Goal: Task Accomplishment & Management: Complete application form

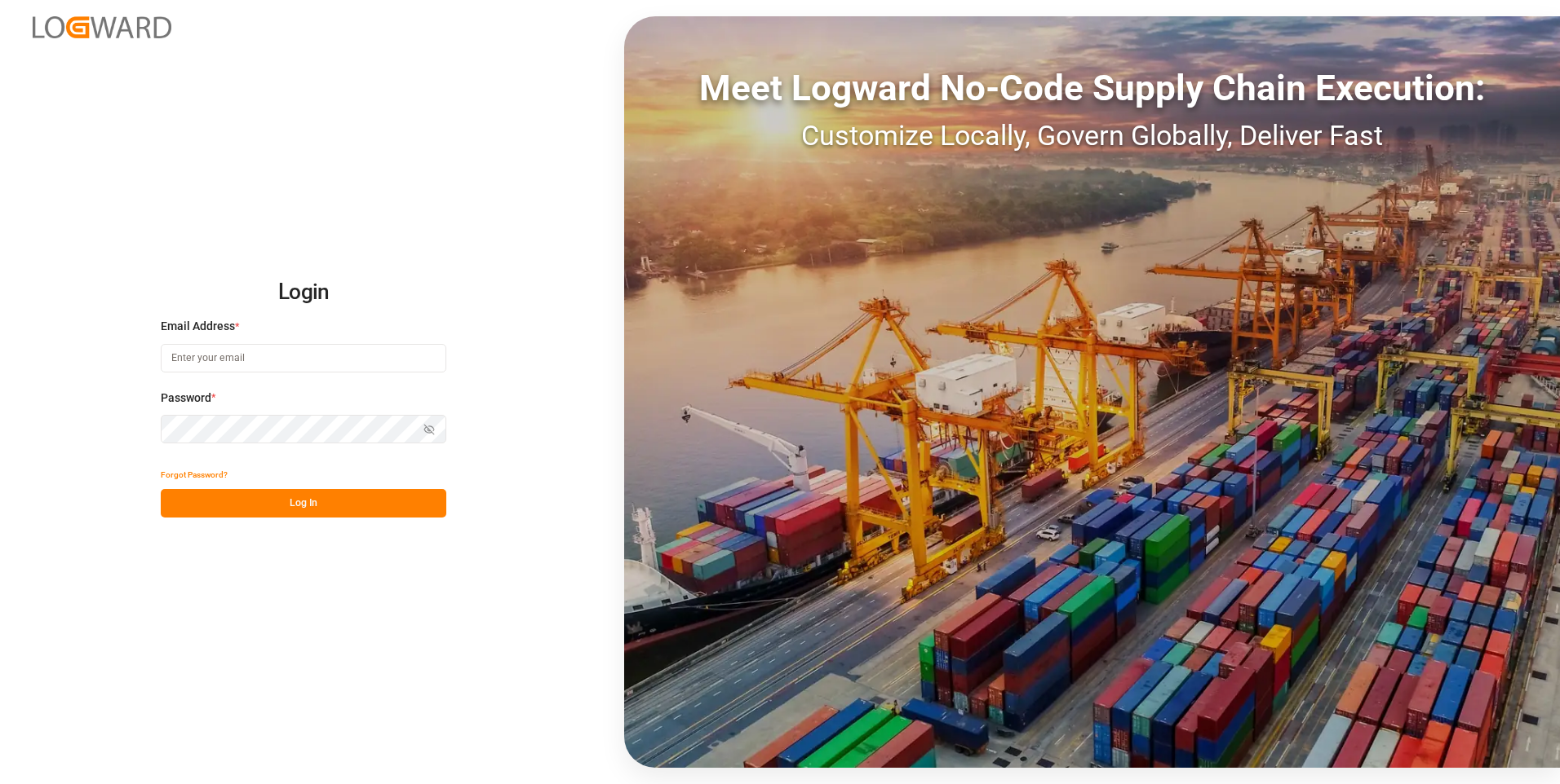
type input "[PERSON_NAME][EMAIL_ADDRESS][PERSON_NAME][DOMAIN_NAME]"
click at [425, 426] on div "Show password" at bounding box center [303, 429] width 286 height 28
click at [426, 428] on icon "button" at bounding box center [429, 430] width 12 height 12
click at [303, 507] on button "Log In" at bounding box center [303, 503] width 286 height 28
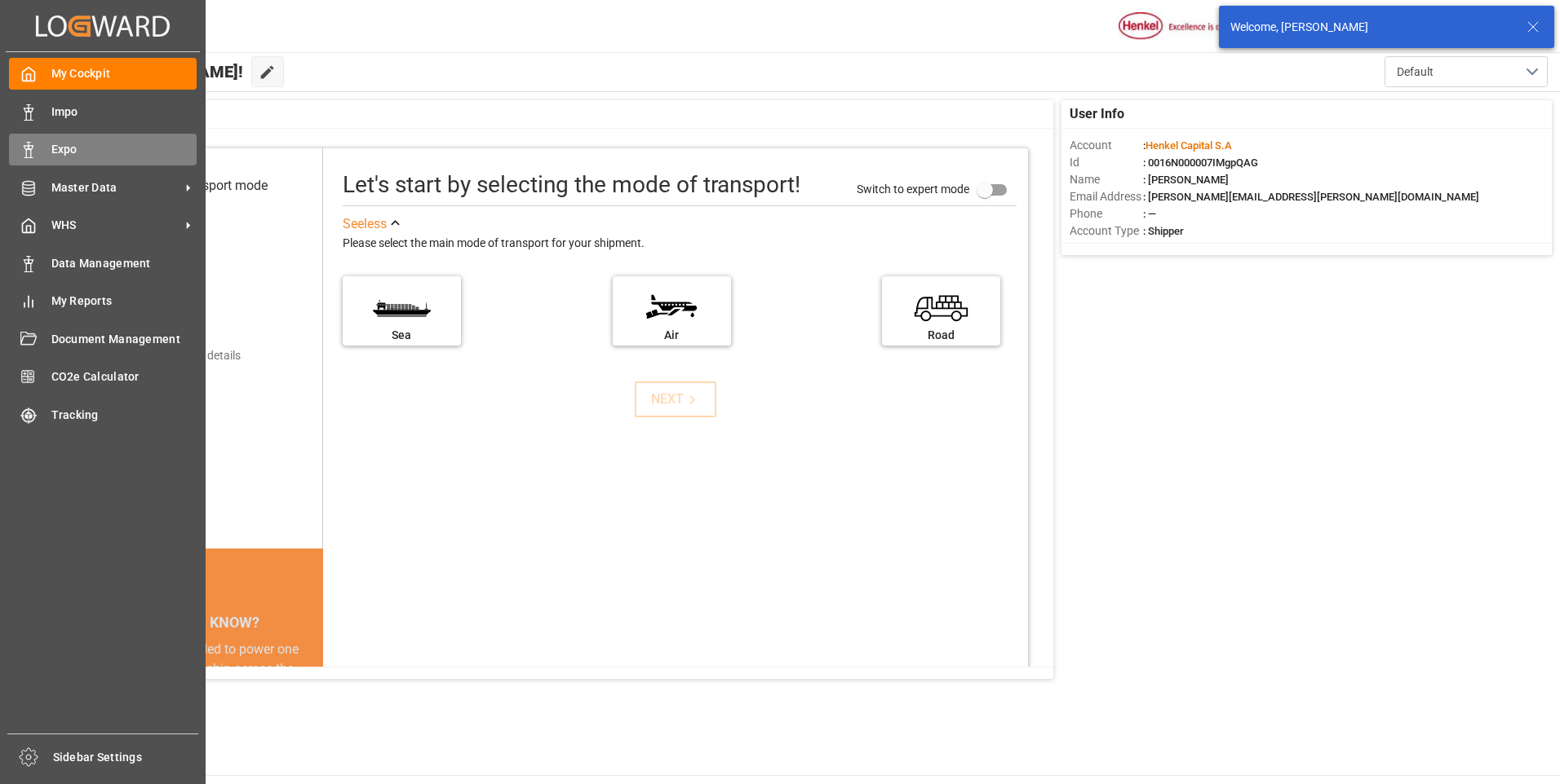
click at [29, 152] on icon at bounding box center [28, 149] width 17 height 17
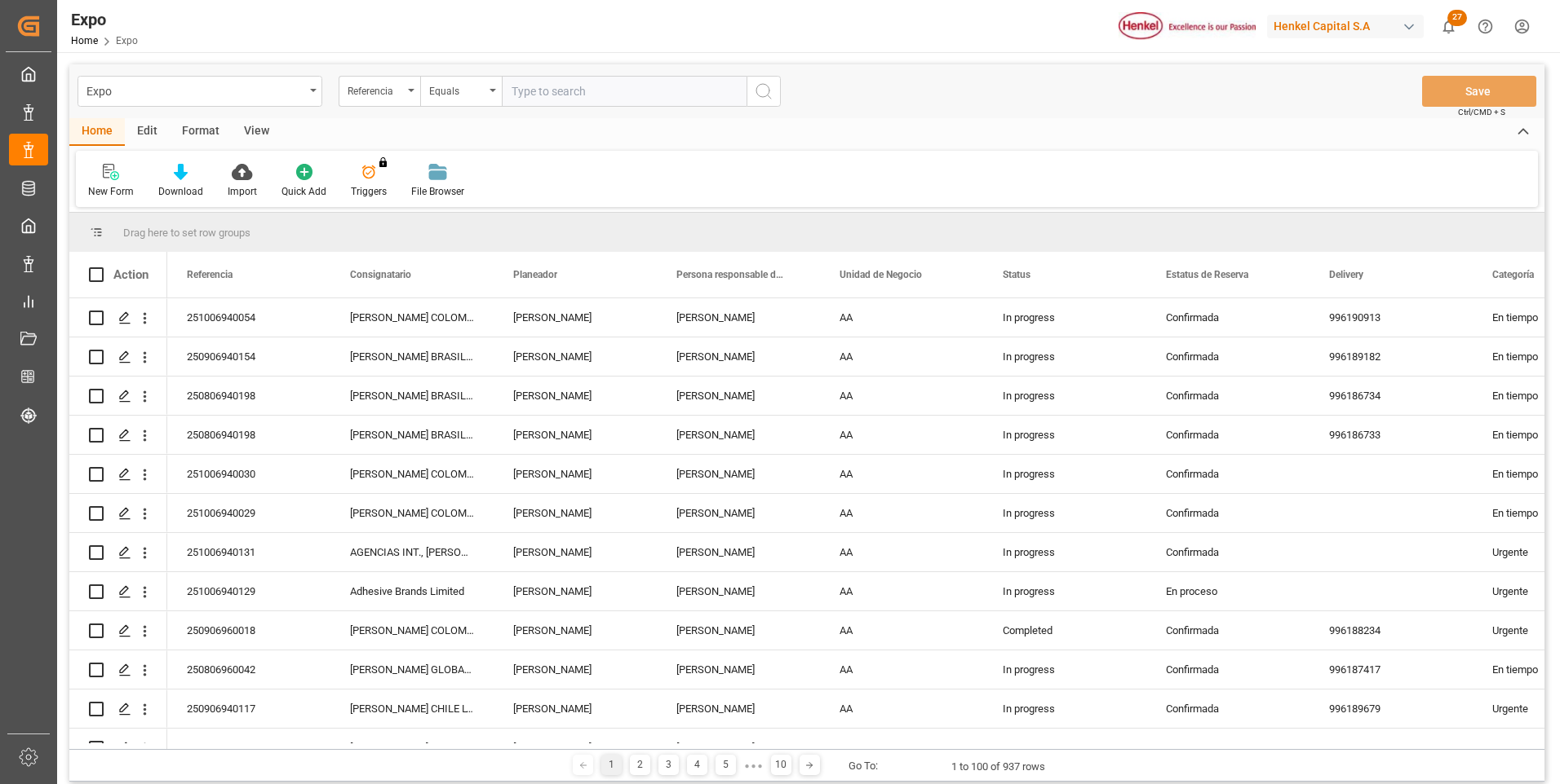
click at [586, 82] on input "text" at bounding box center [623, 92] width 245 height 31
type input "250806940198"
click at [756, 93] on icon "search button" at bounding box center [764, 92] width 20 height 20
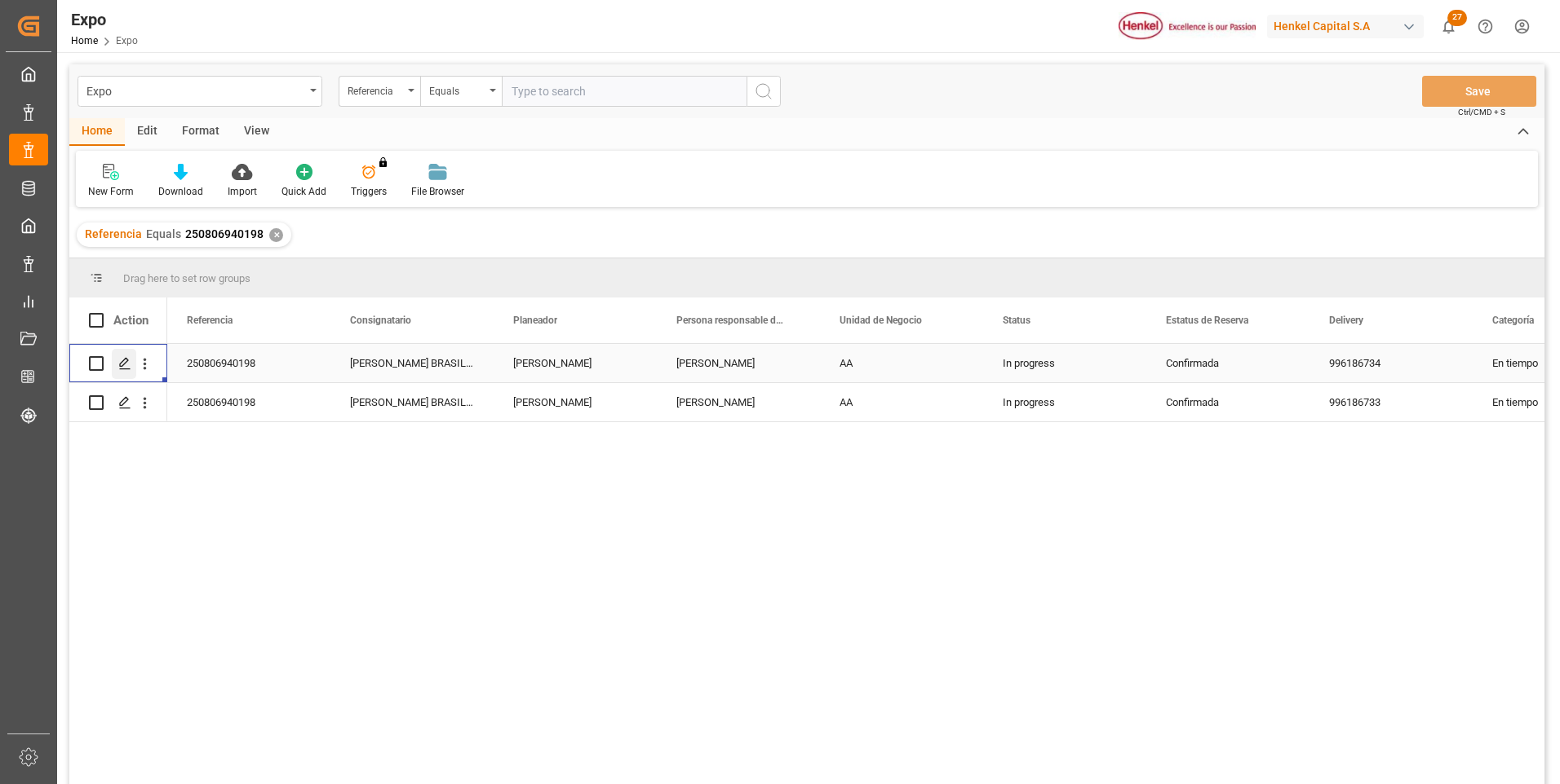
click at [125, 360] on polygon "Press SPACE to select this row." at bounding box center [124, 363] width 8 height 8
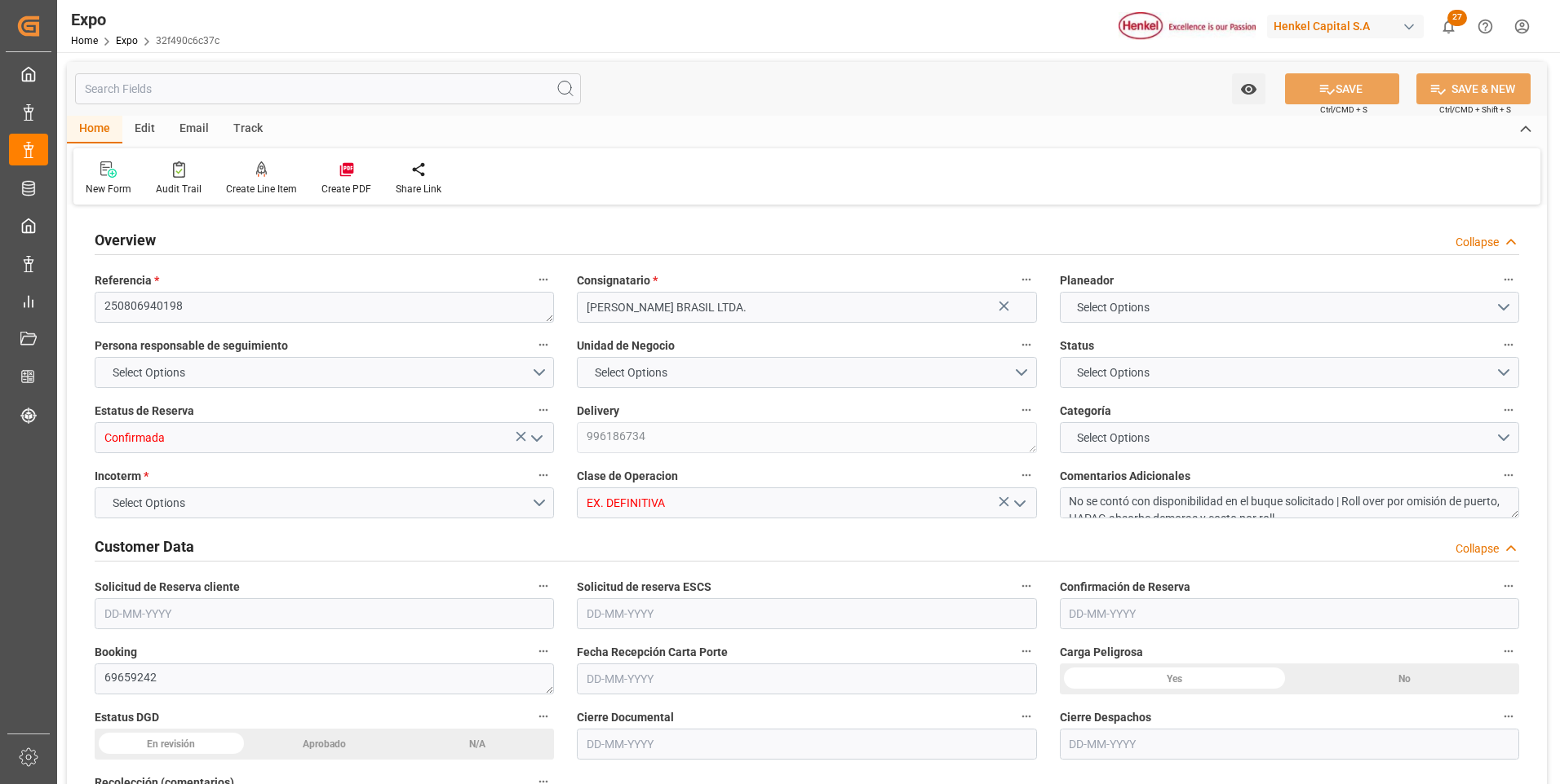
type input "11025"
type input "11603.289"
type input "18"
type input "9349540"
type input "9267649"
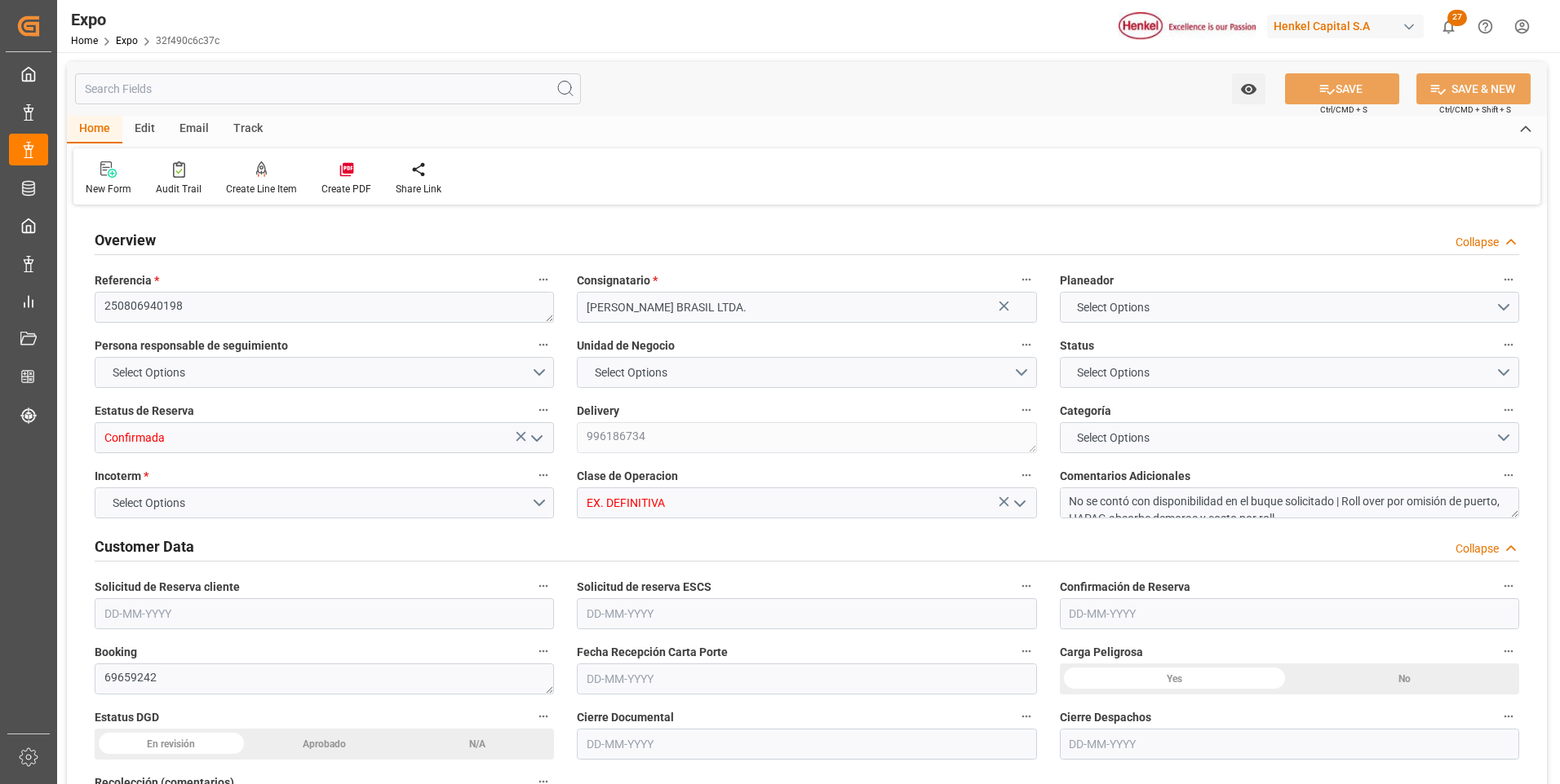
type input "9349540"
type input "MXATM"
type input "BRSSZ"
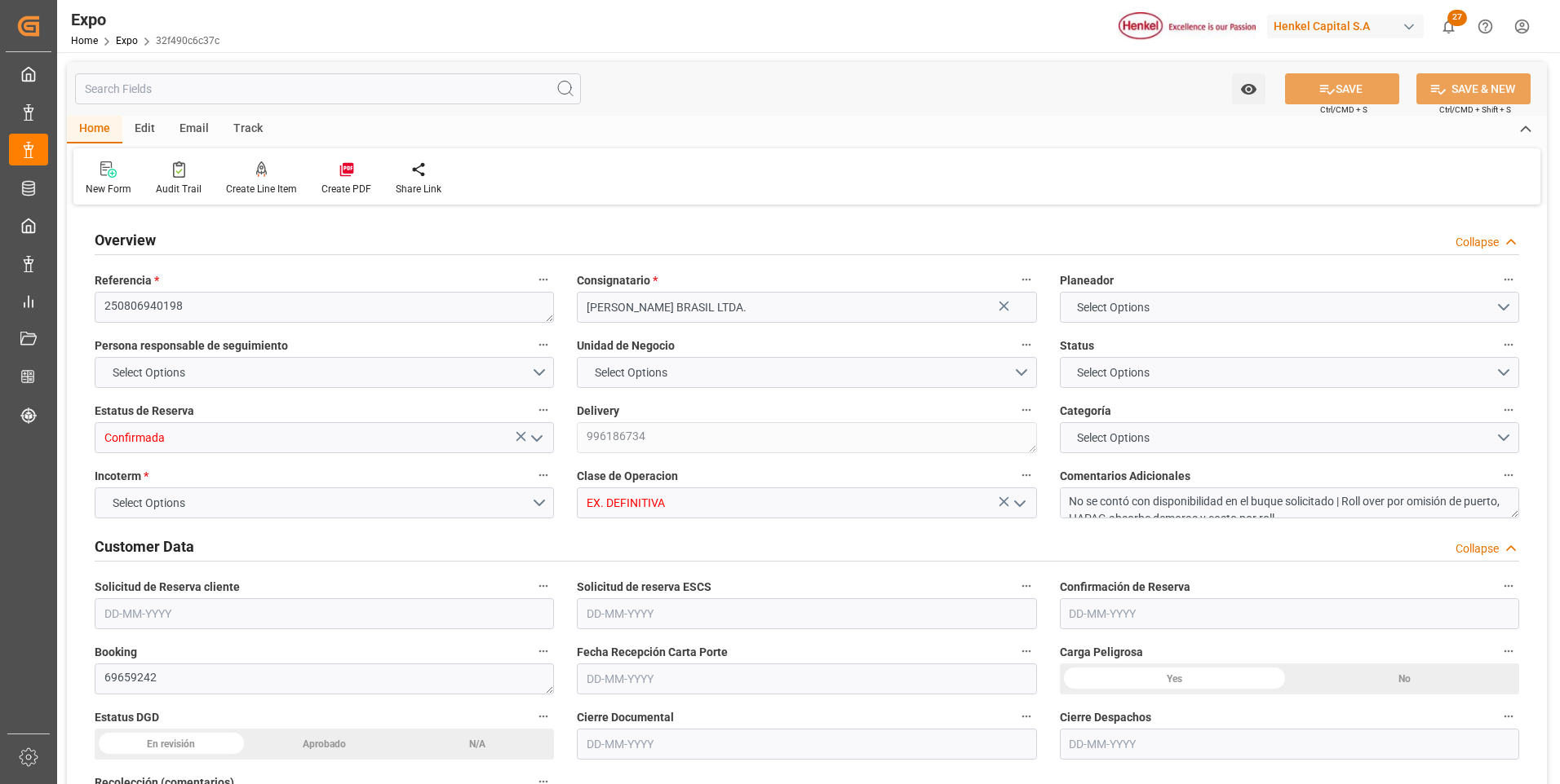
type input "9349540"
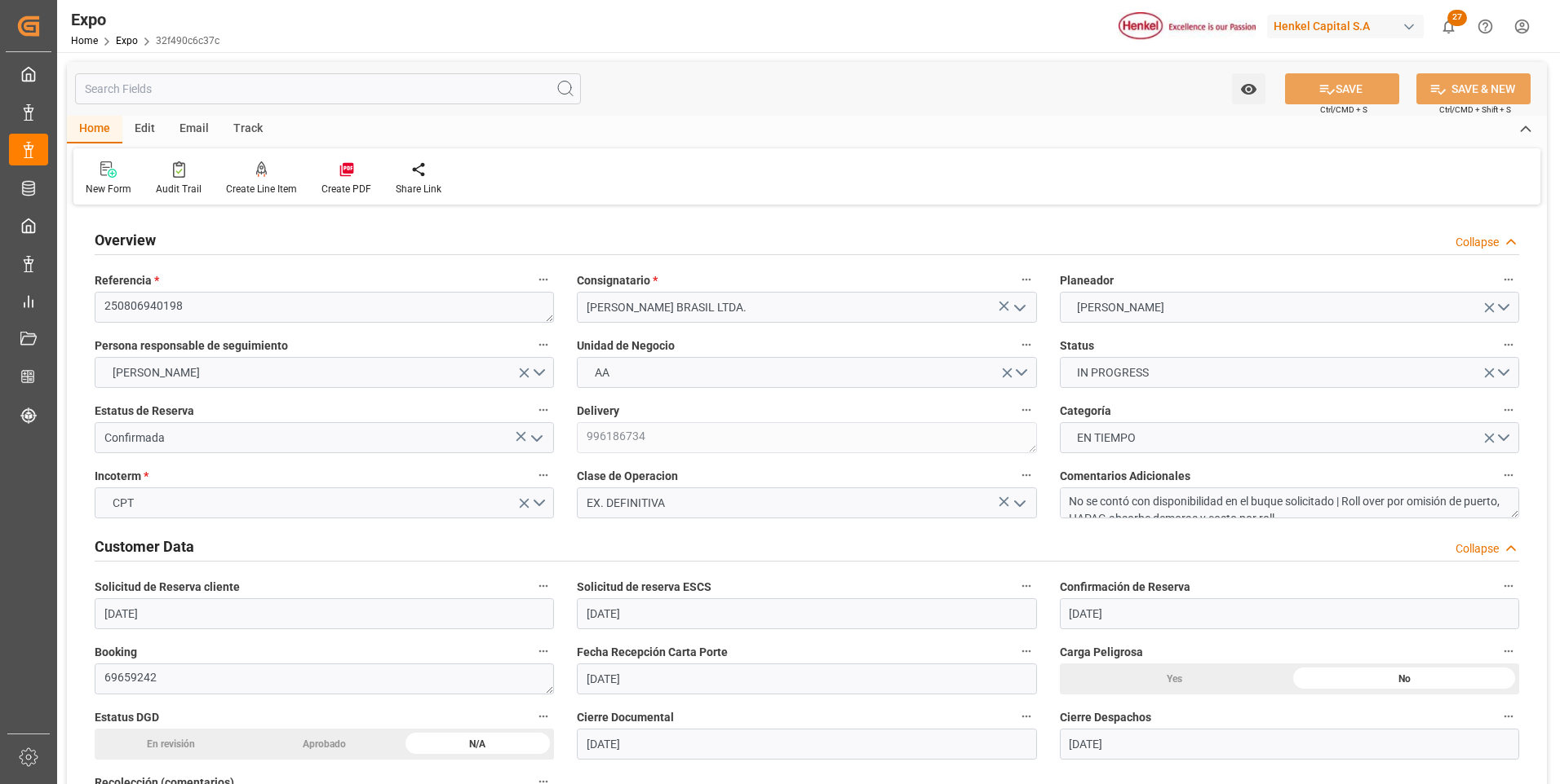
type input "[DATE]"
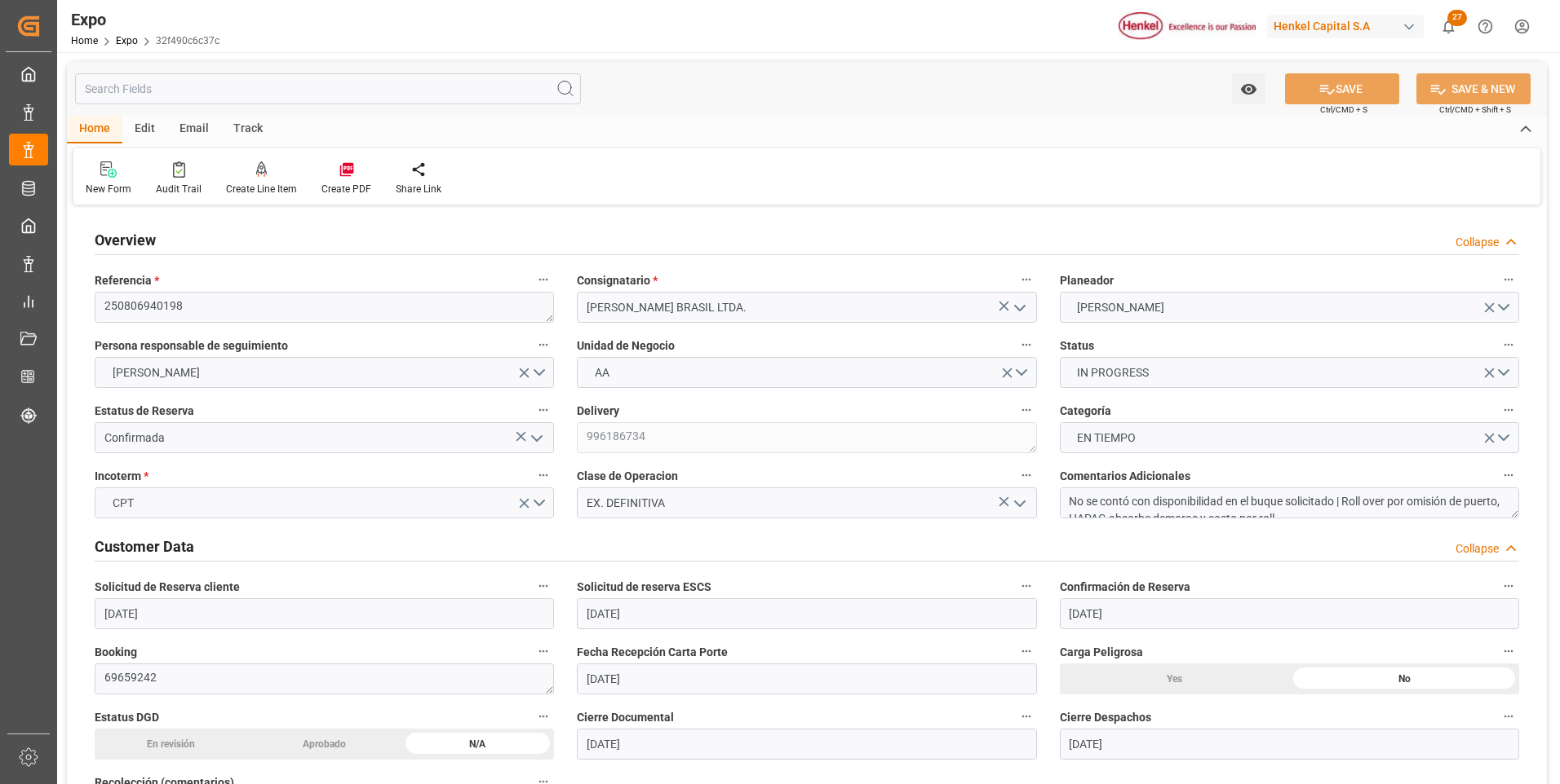
type input "[DATE]"
type input "[DATE] 08:00"
type input "[DATE]"
type input "[DATE] 13:26"
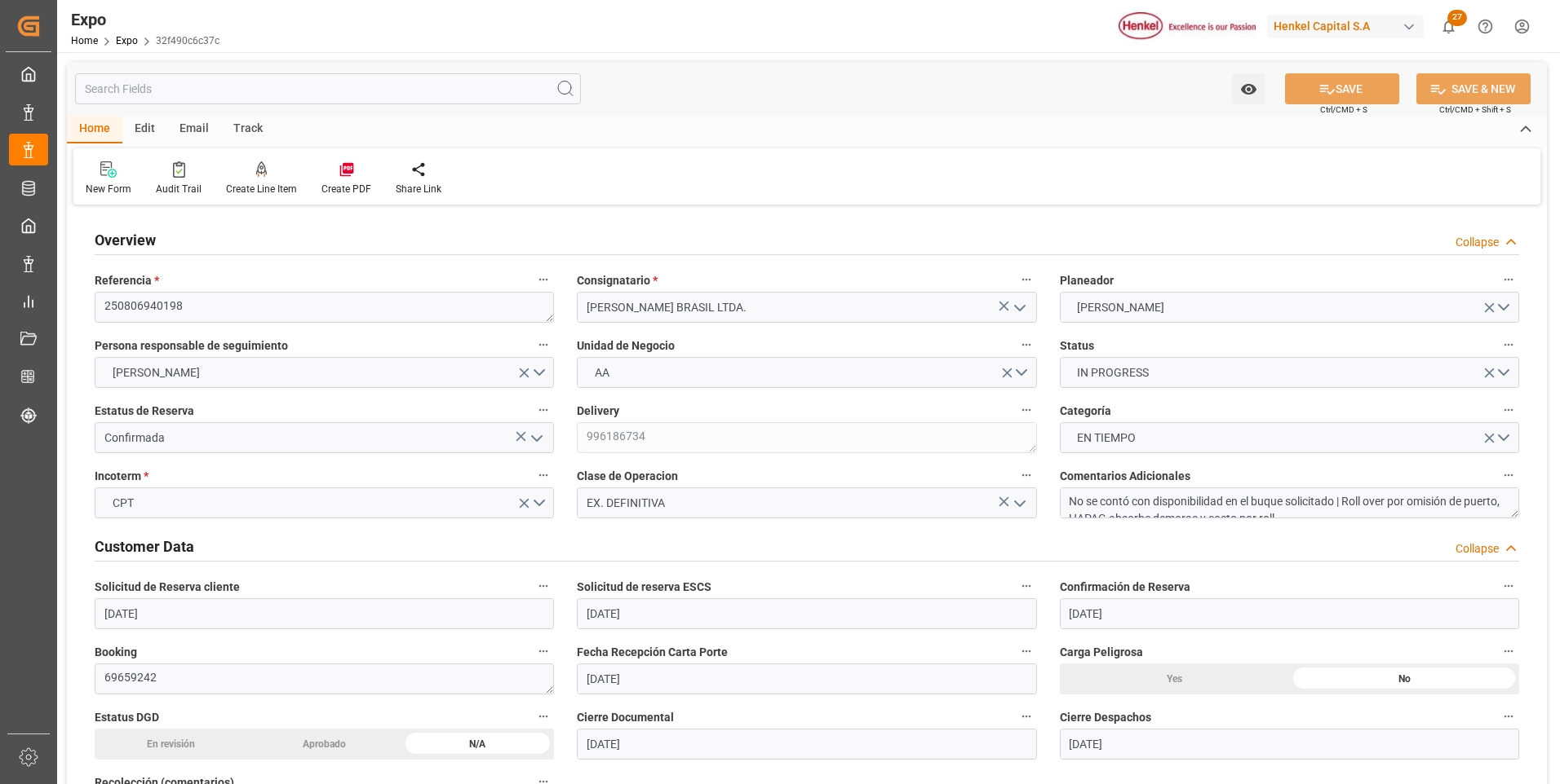
type input "[DATE]"
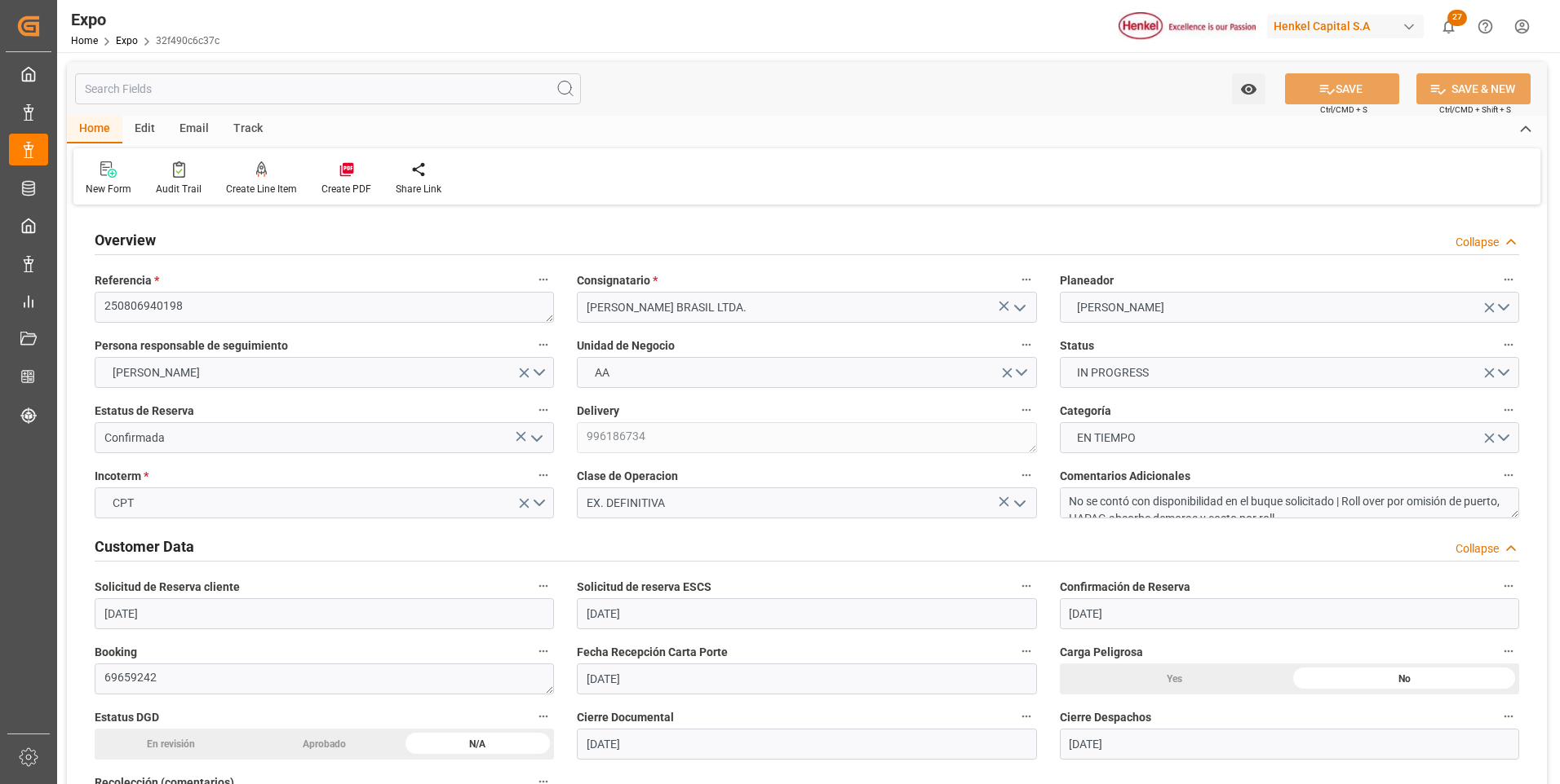
type input "[DATE] 10:00"
type input "[DATE] 00:00"
type input "[DATE] 11:18"
type input "[DATE] 19:00"
type input "[DATE] 00:00"
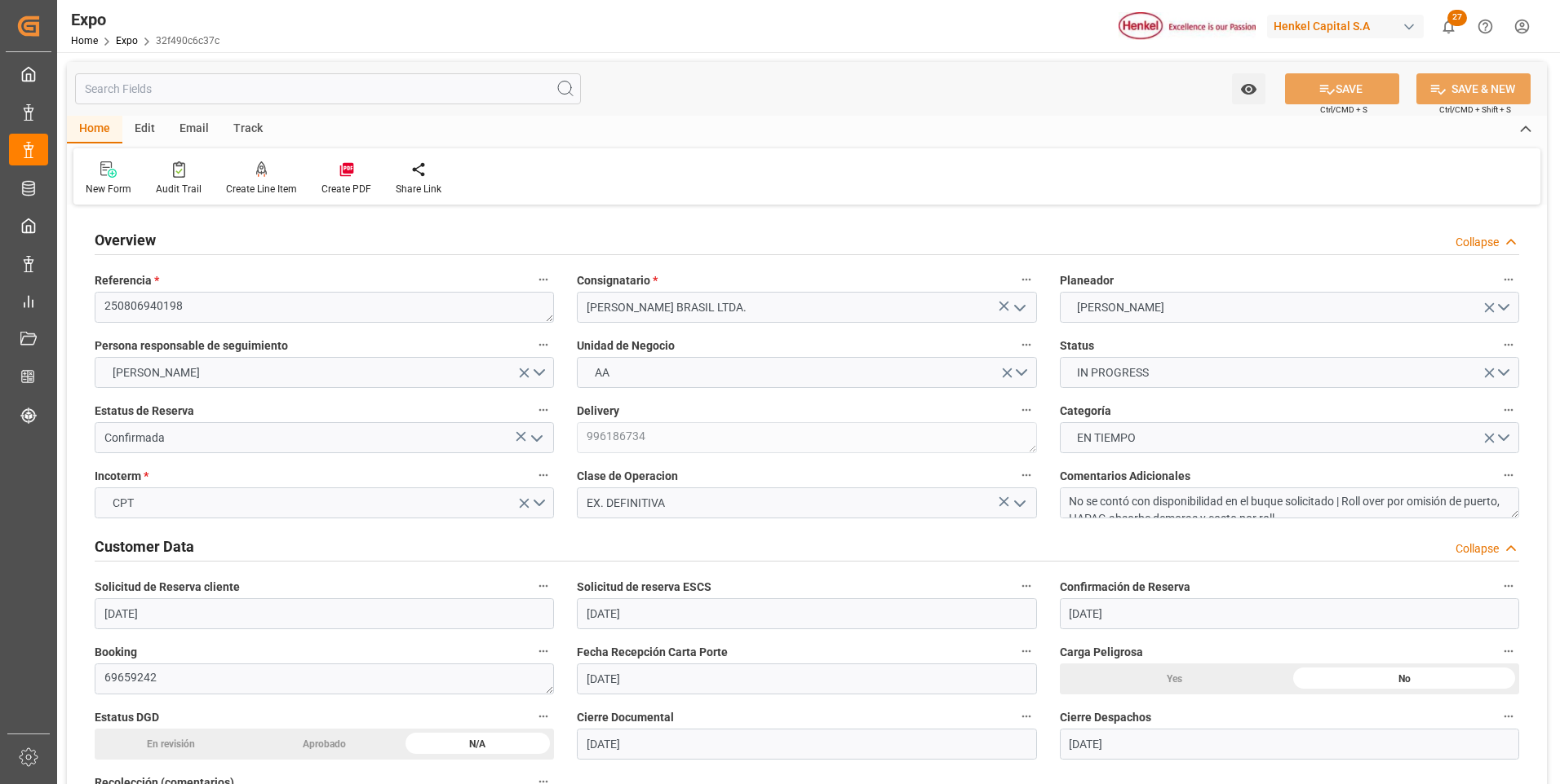
type input "[DATE] 13:46"
type input "[DATE] 08:27"
type input "[DATE] 10:36"
type input "[DATE] 11:00"
type input "[DATE] 11:41"
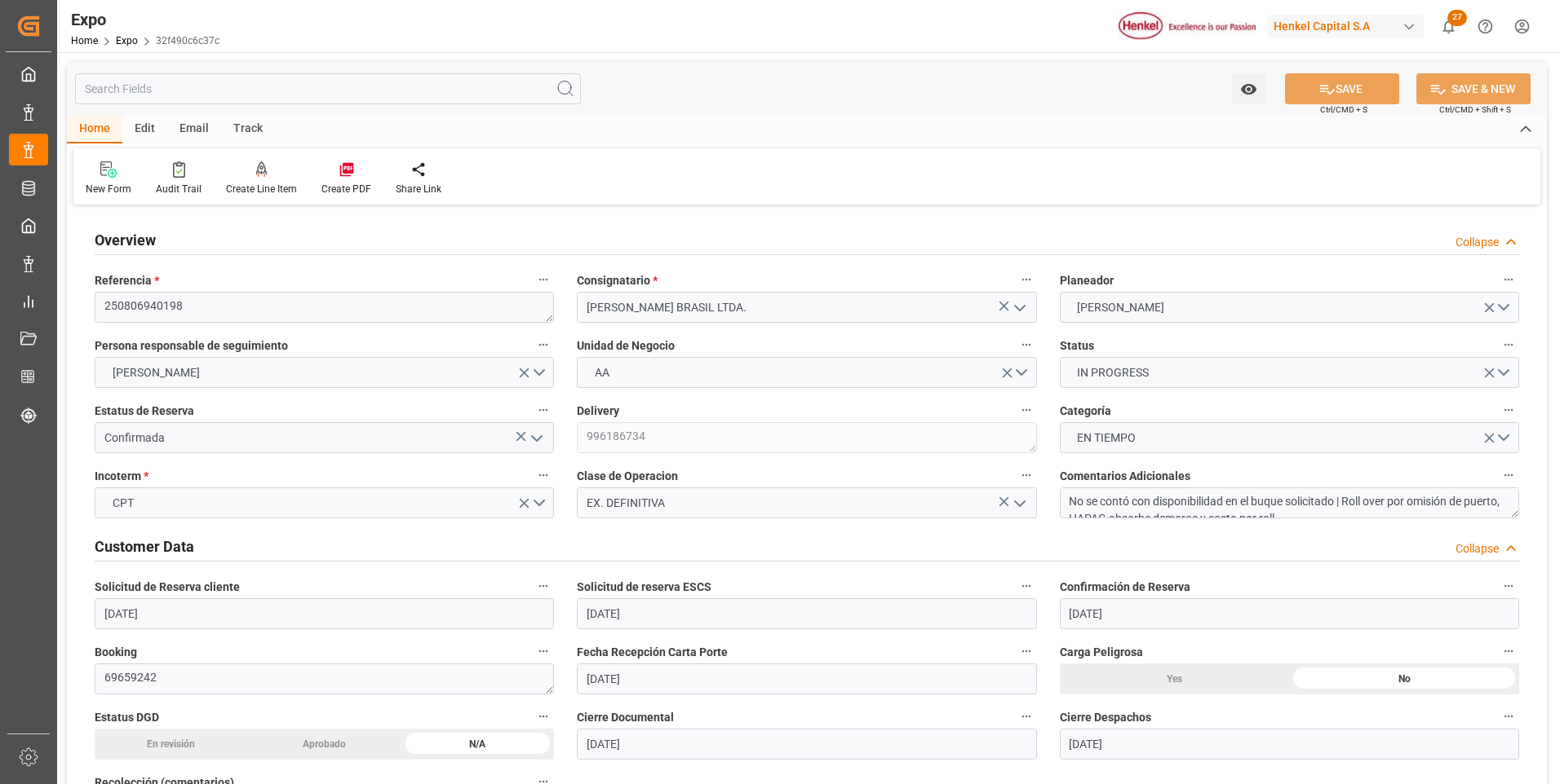
type input "[DATE] 19:00"
type input "[DATE] 09:00"
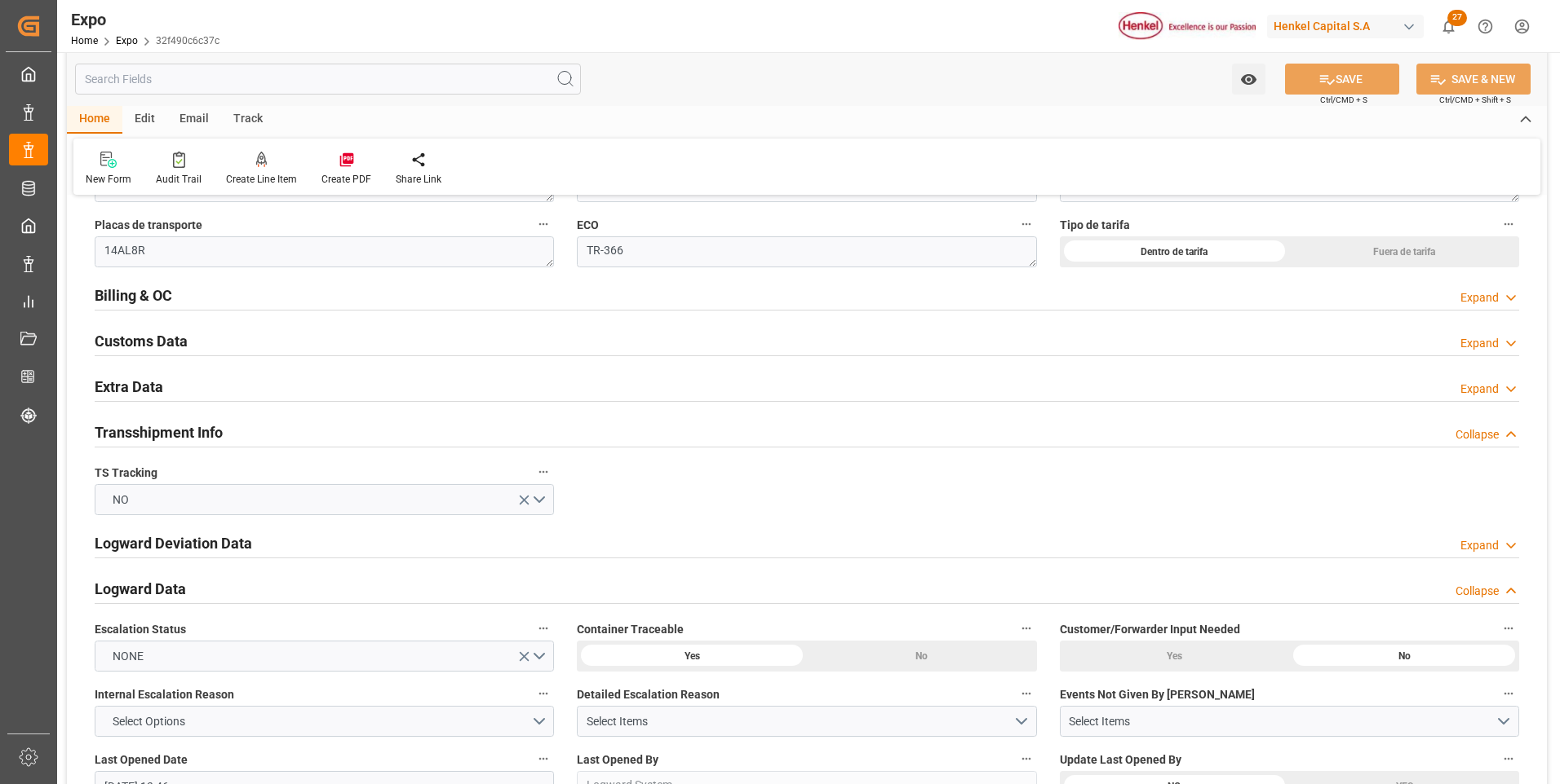
scroll to position [2853, 0]
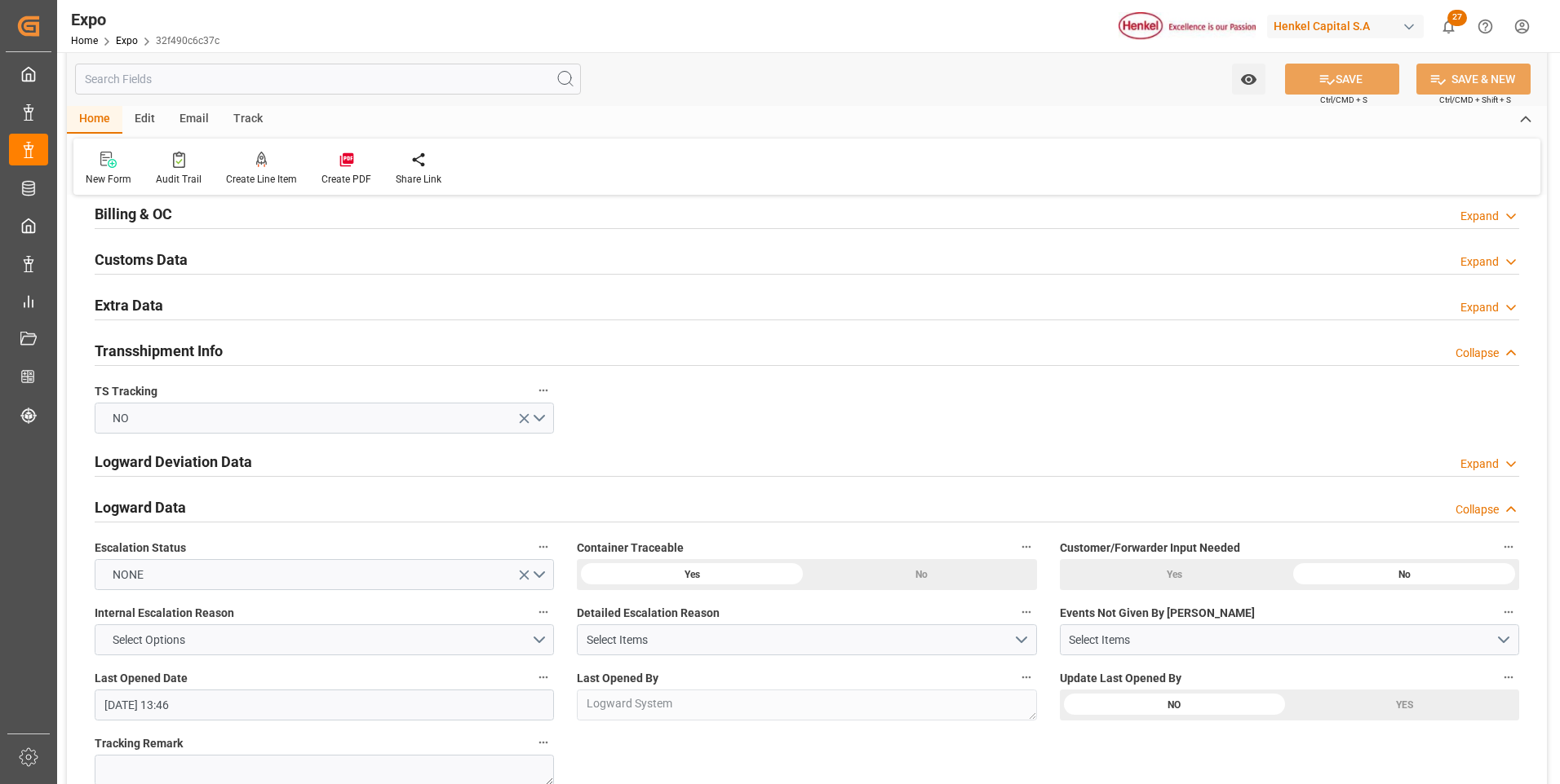
drag, startPoint x: 1486, startPoint y: 212, endPoint x: 1125, endPoint y: 261, distance: 364.3
click at [1486, 212] on div "Expand" at bounding box center [1479, 216] width 38 height 18
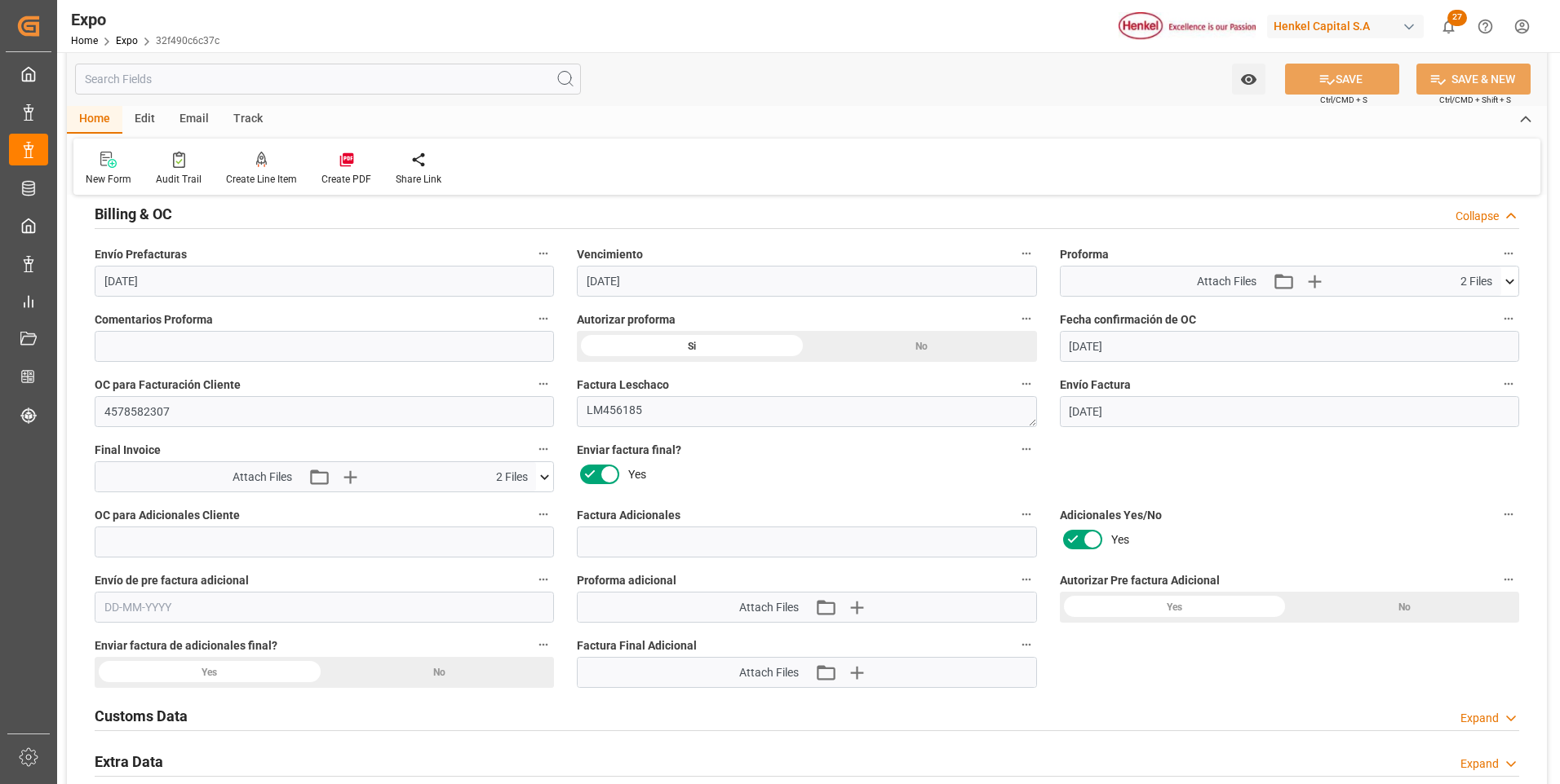
scroll to position [3017, 0]
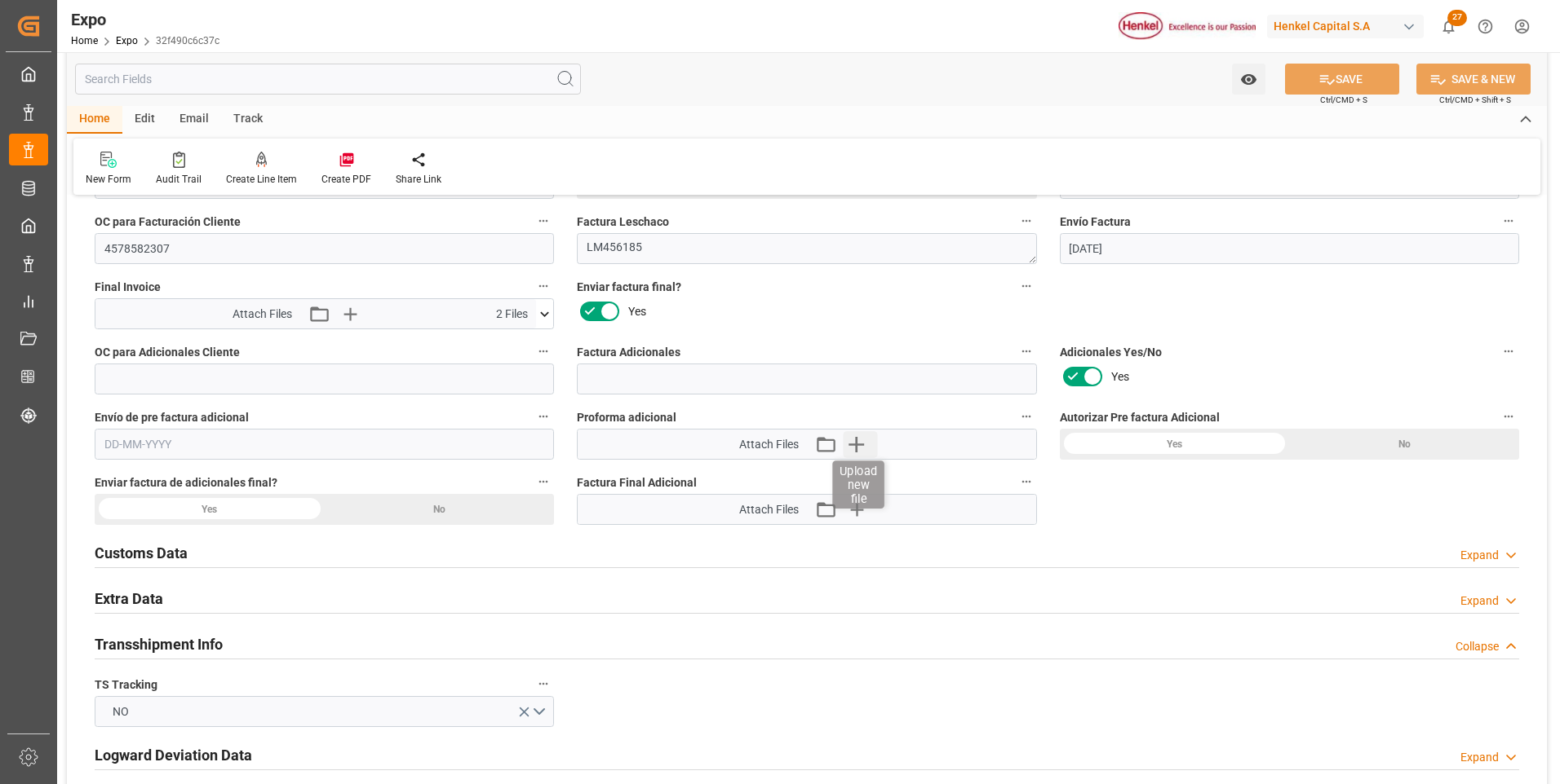
click at [854, 446] on icon "button" at bounding box center [856, 444] width 26 height 26
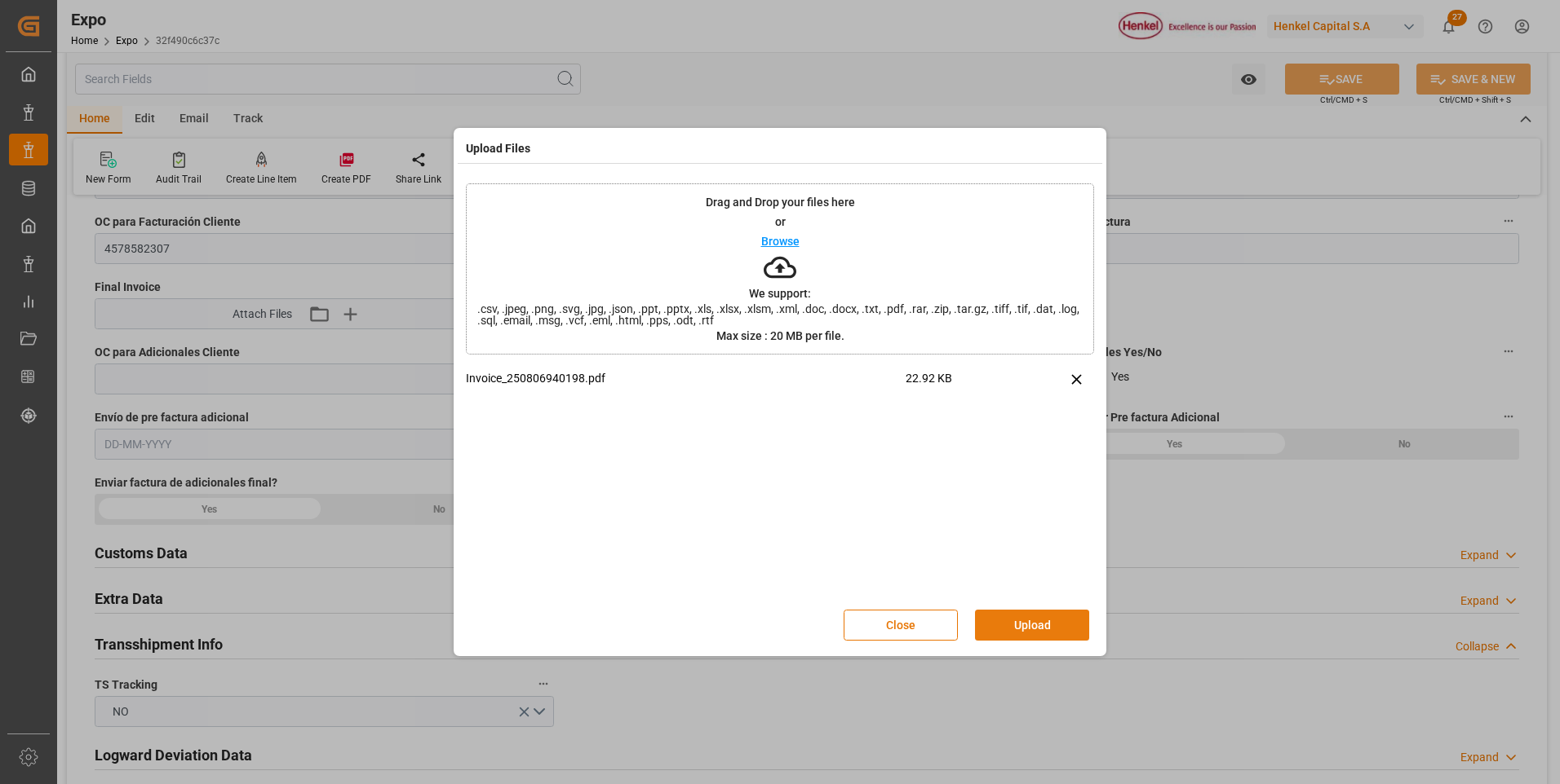
click at [1002, 620] on button "Upload" at bounding box center [1031, 625] width 114 height 31
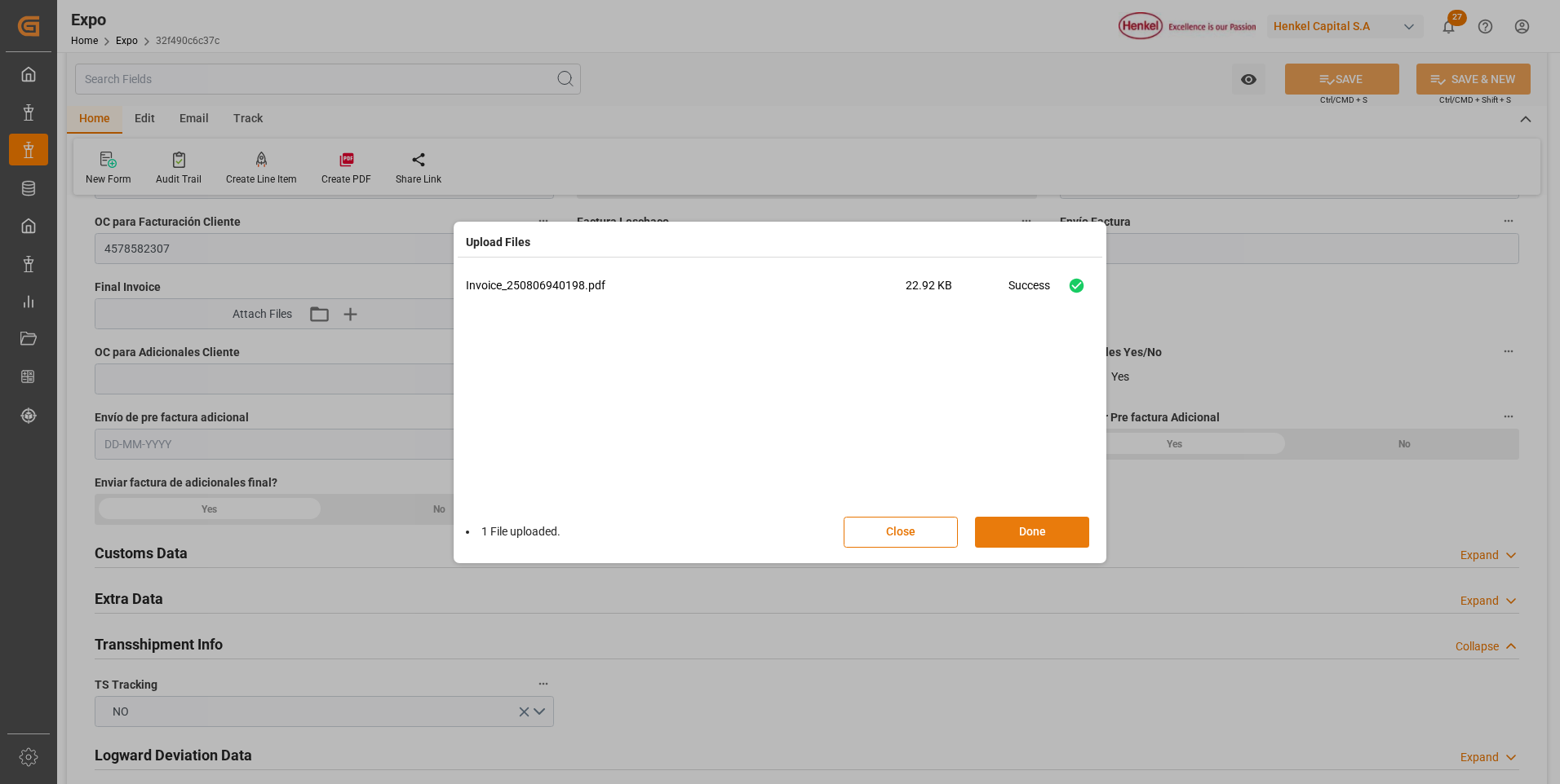
click at [1022, 524] on button "Done" at bounding box center [1031, 532] width 114 height 31
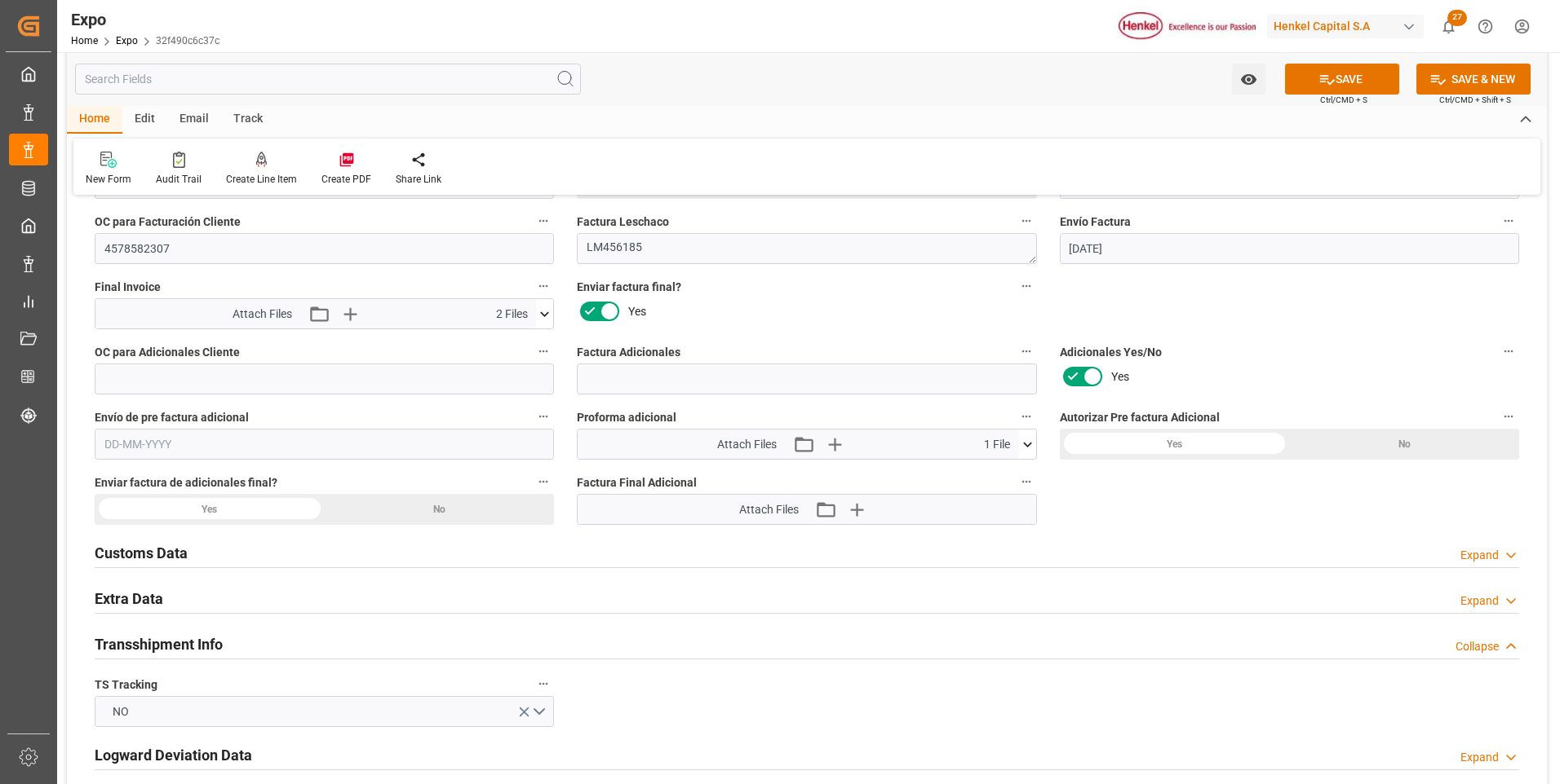
click at [112, 439] on input "text" at bounding box center [324, 445] width 460 height 31
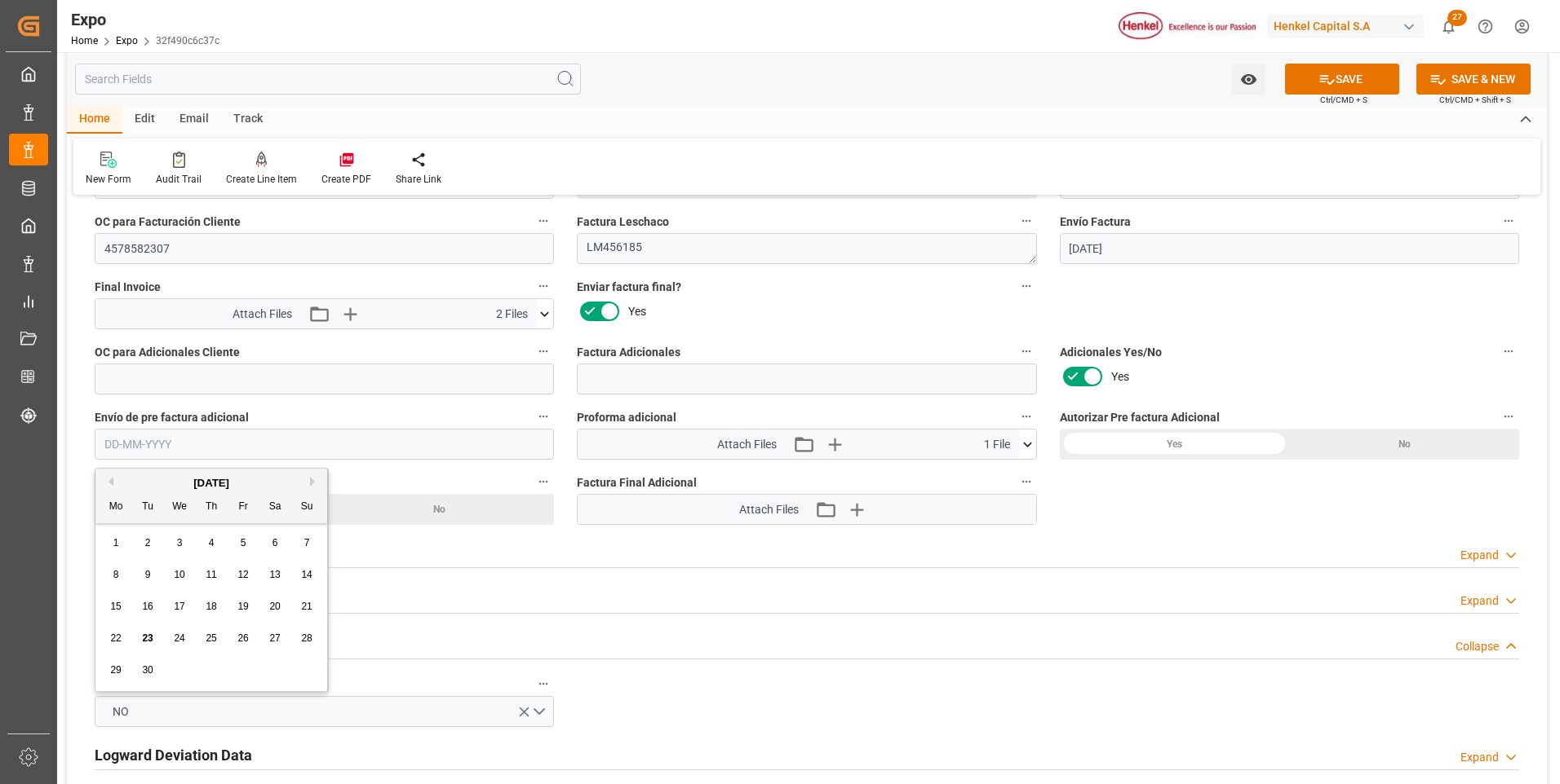
click at [147, 634] on span "23" at bounding box center [146, 639] width 11 height 12
type input "[DATE]"
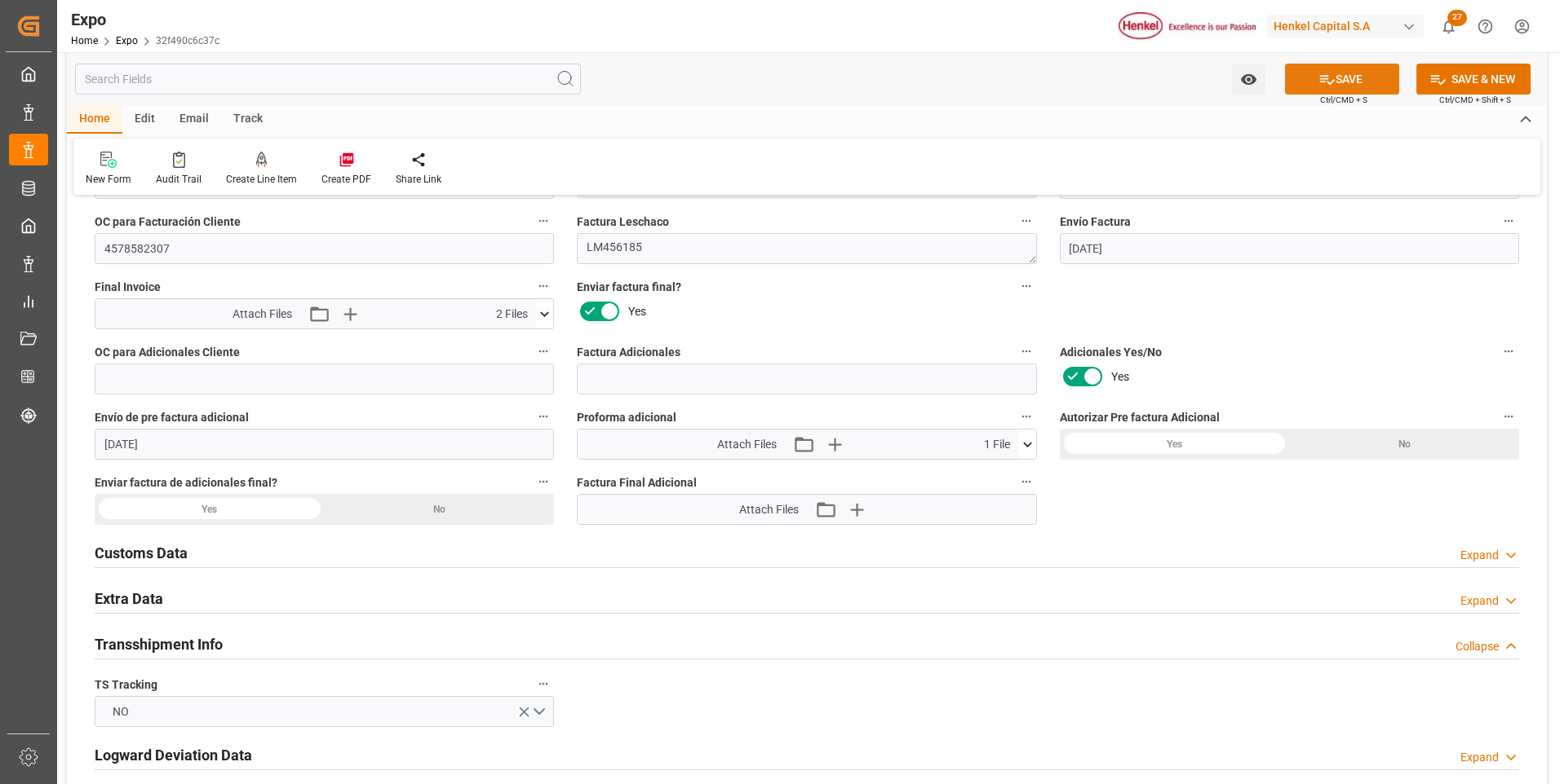
click at [1302, 79] on button "SAVE" at bounding box center [1341, 79] width 114 height 31
click at [1505, 603] on icon at bounding box center [1510, 602] width 17 height 18
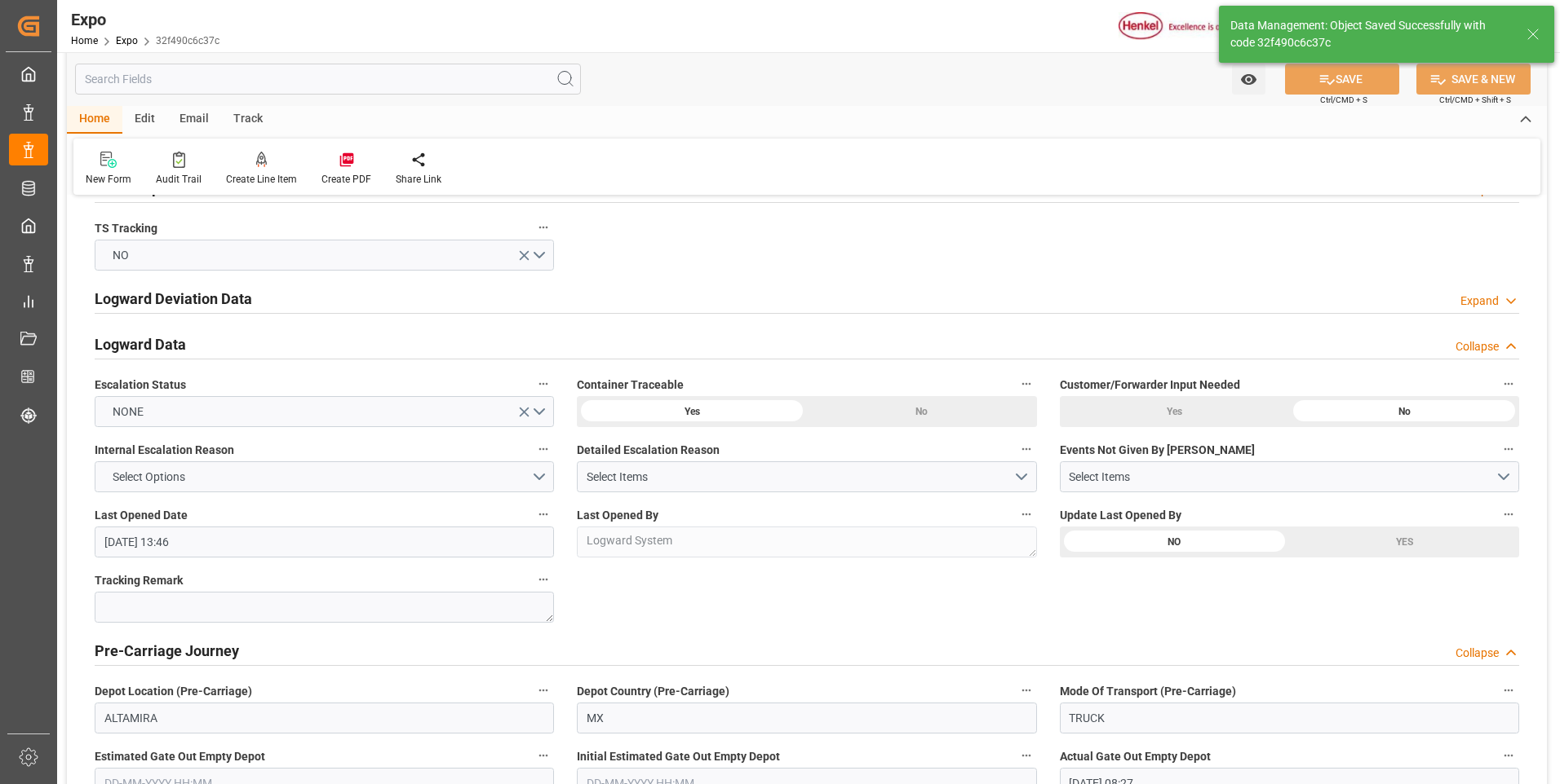
type textarea "[PERSON_NAME]"
type input "[DATE] 16:31"
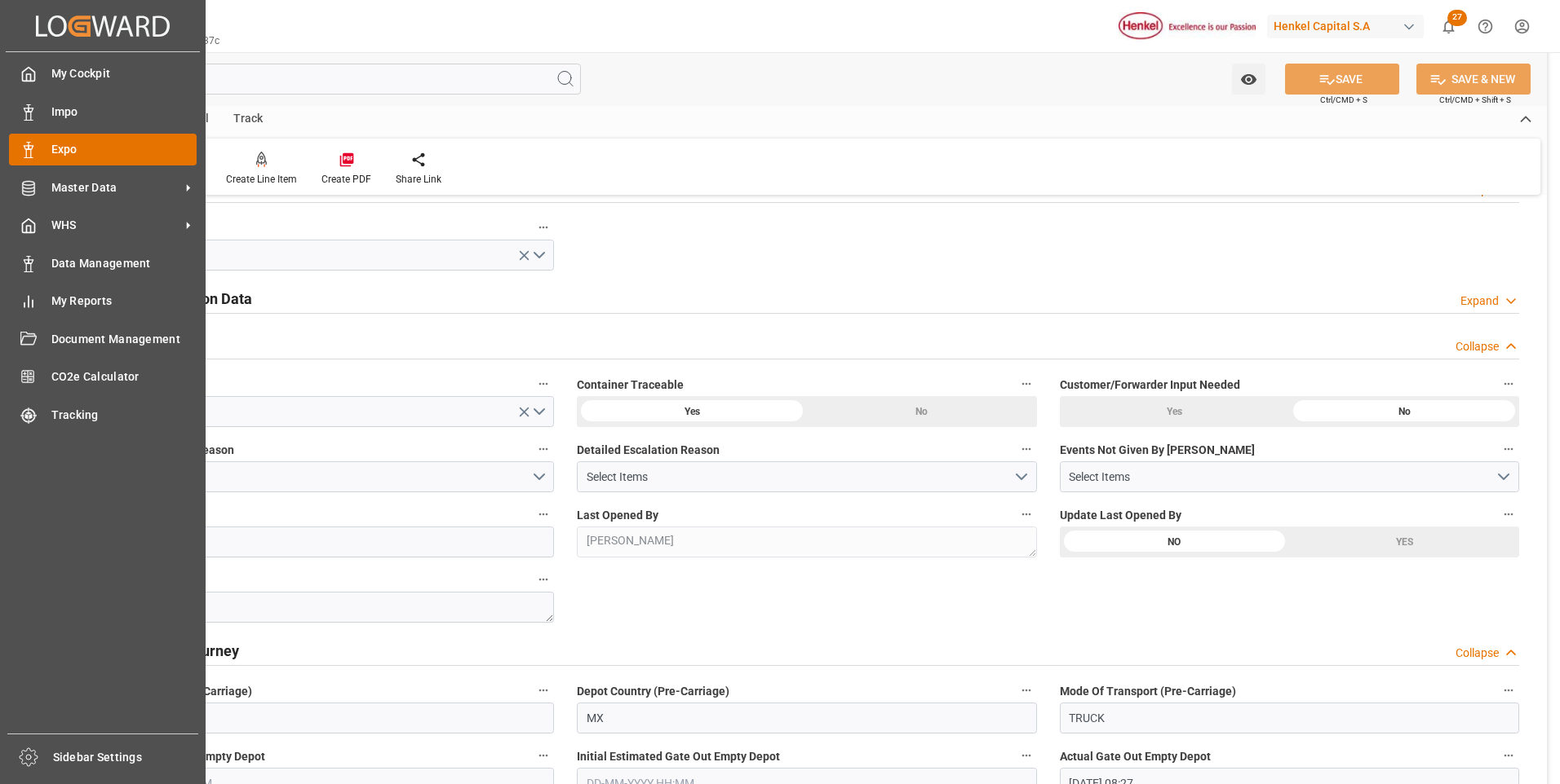
click at [28, 141] on icon at bounding box center [28, 149] width 17 height 17
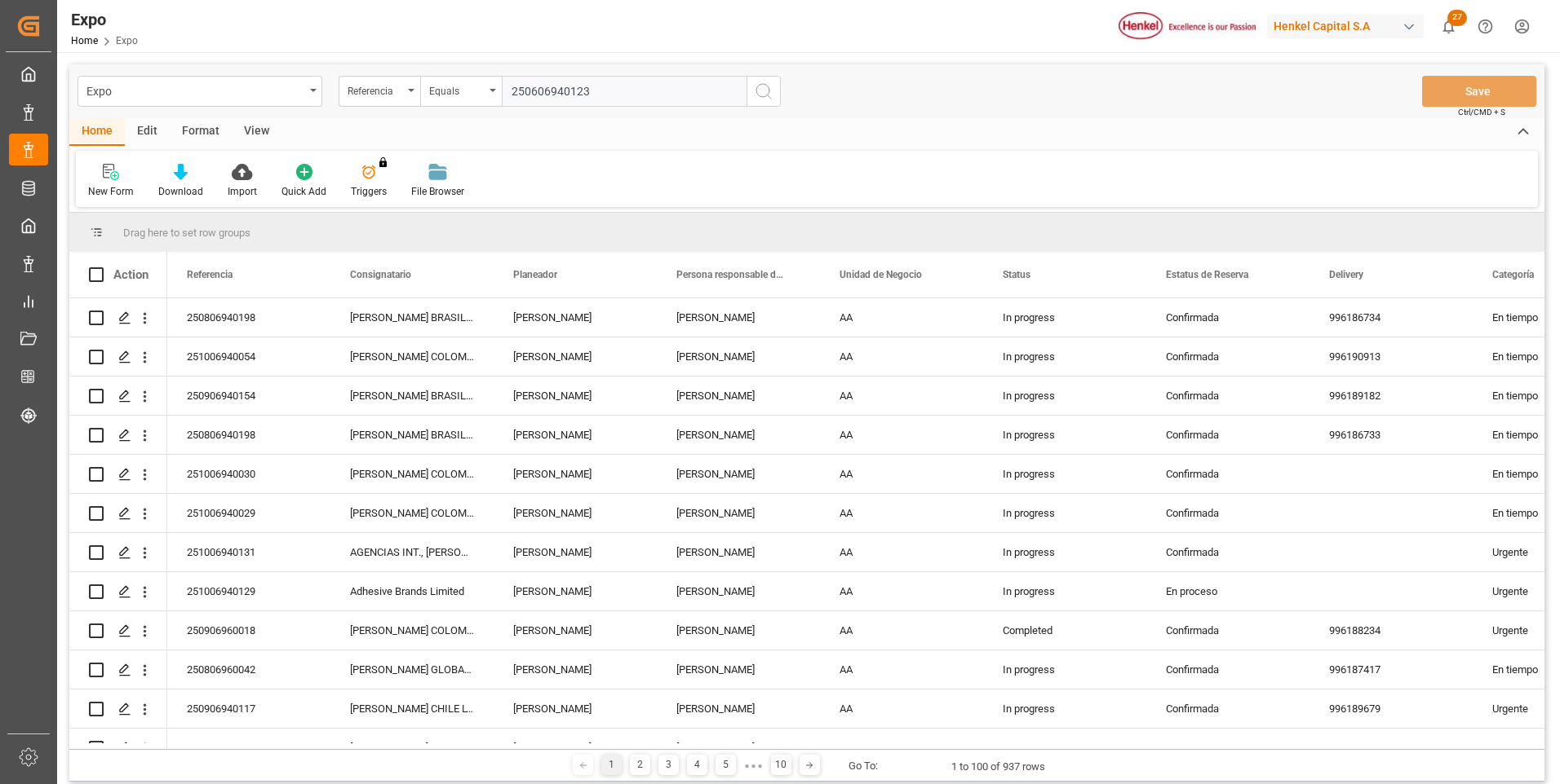
type input "250606940123"
click at [769, 90] on circle "search button" at bounding box center [762, 90] width 13 height 13
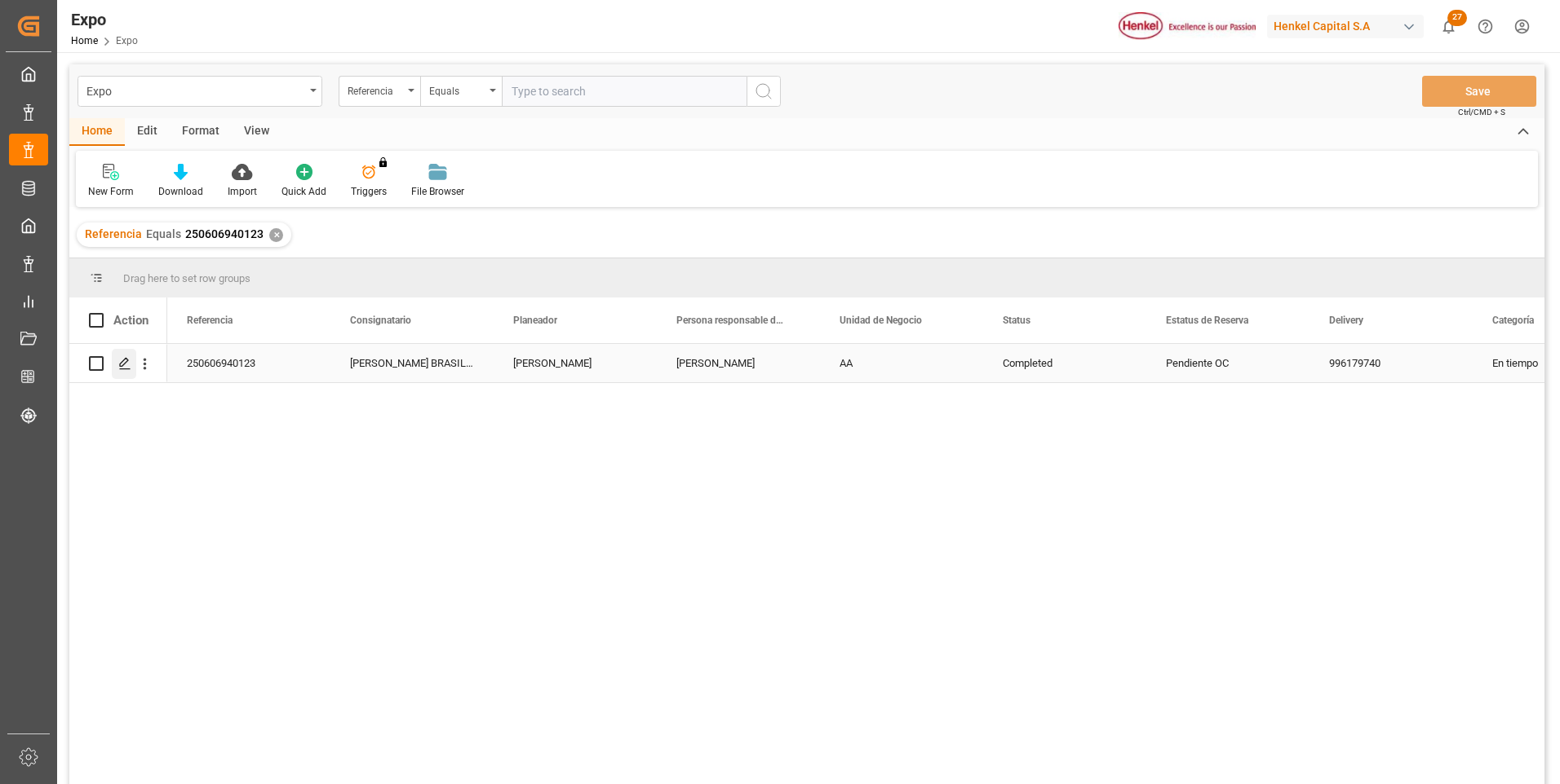
click at [115, 364] on div "Press SPACE to select this row." at bounding box center [124, 364] width 24 height 30
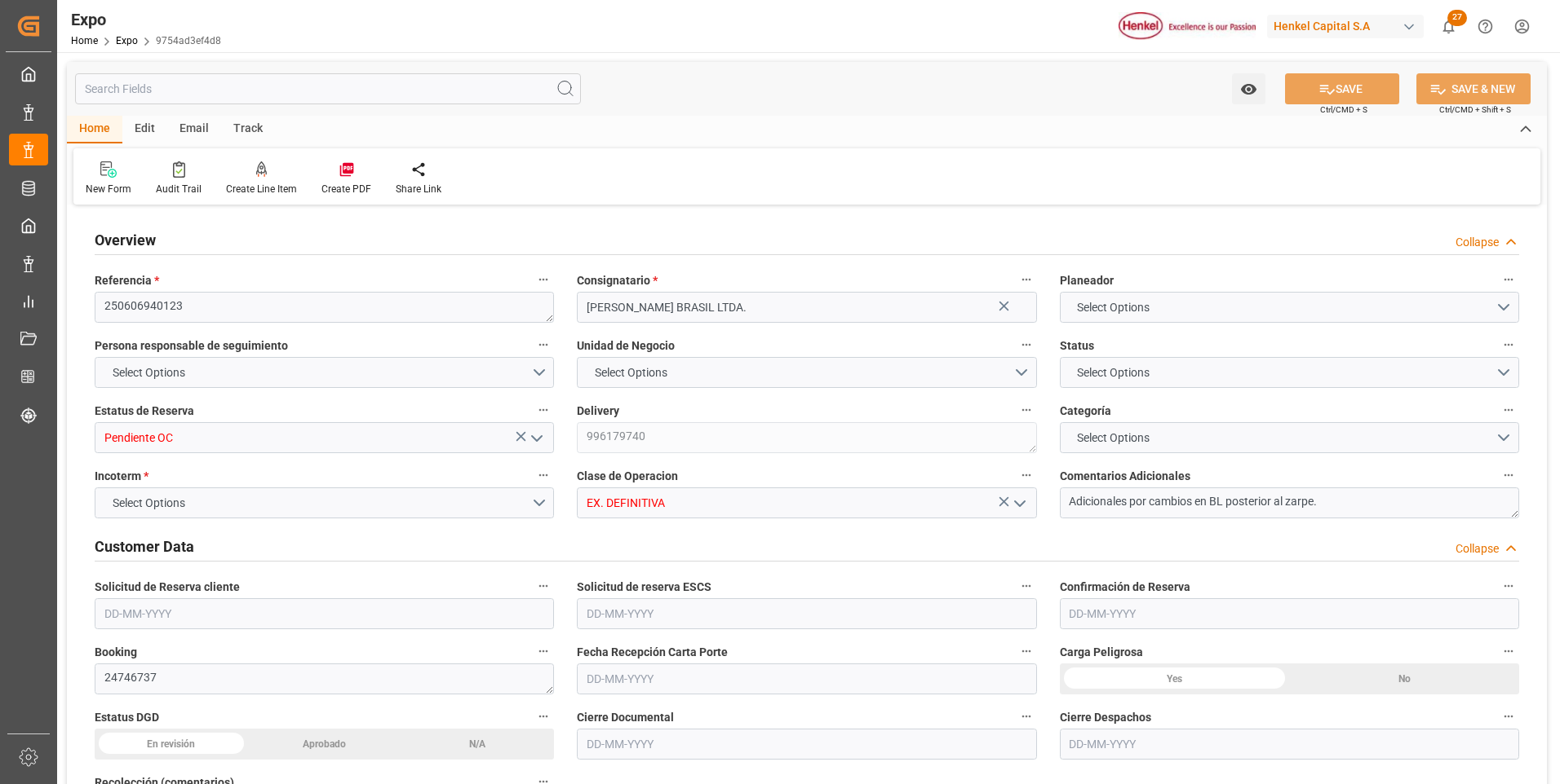
type input "18895"
type input "11454.474"
type input "18"
type input "9400083"
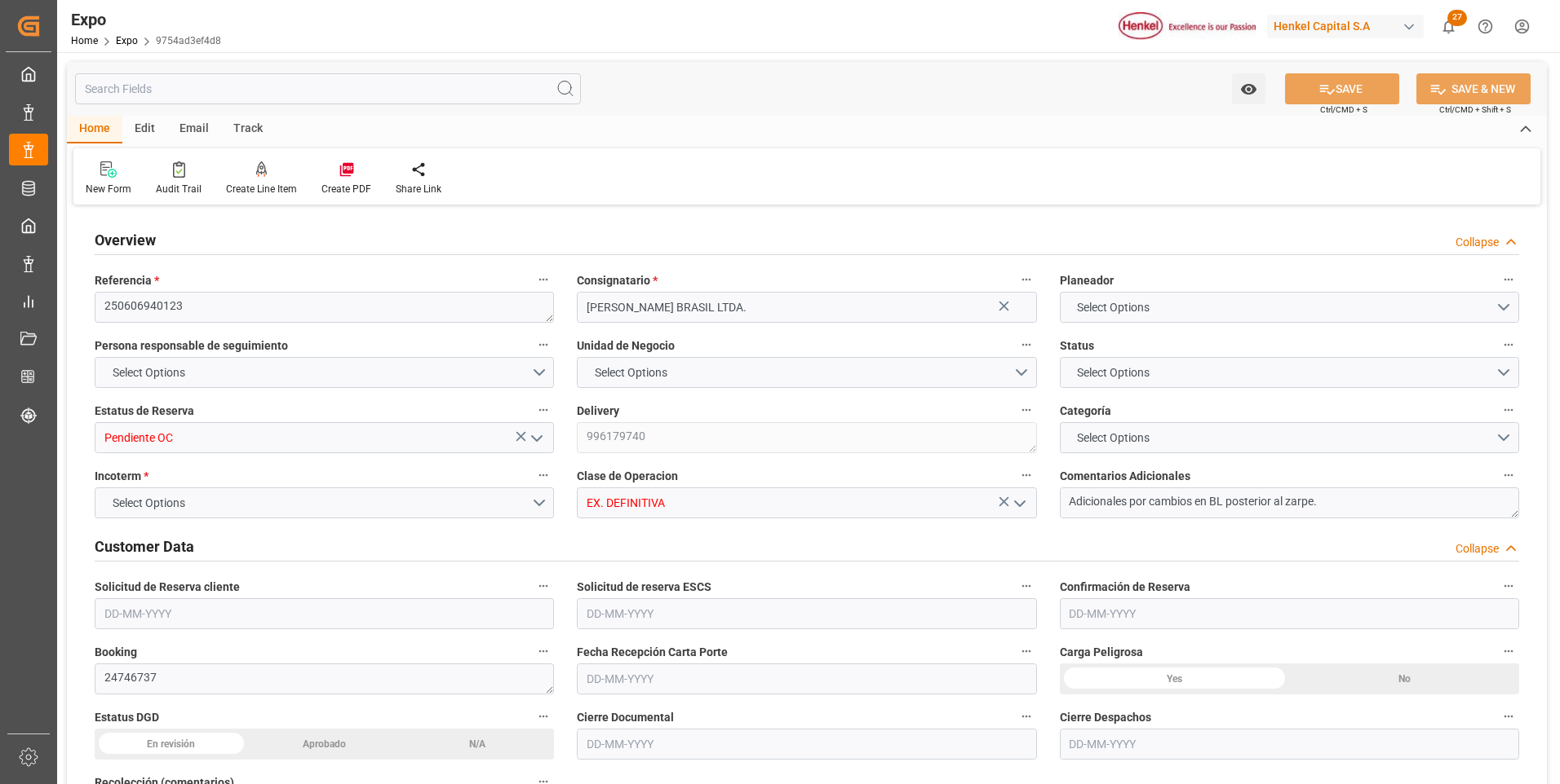
type input "9400083"
type input "MXATM"
type input "BRSSZ"
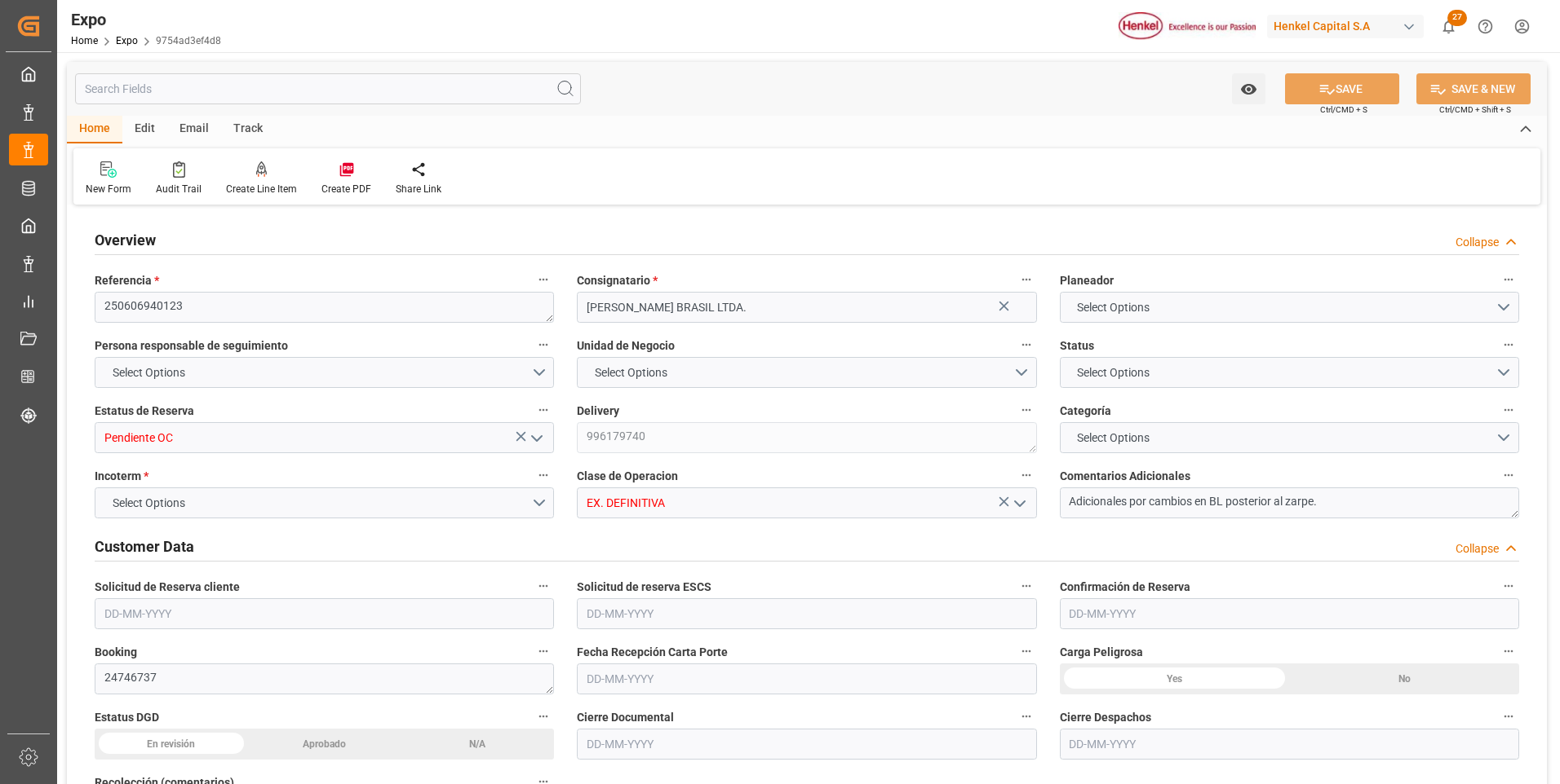
type input "9400083"
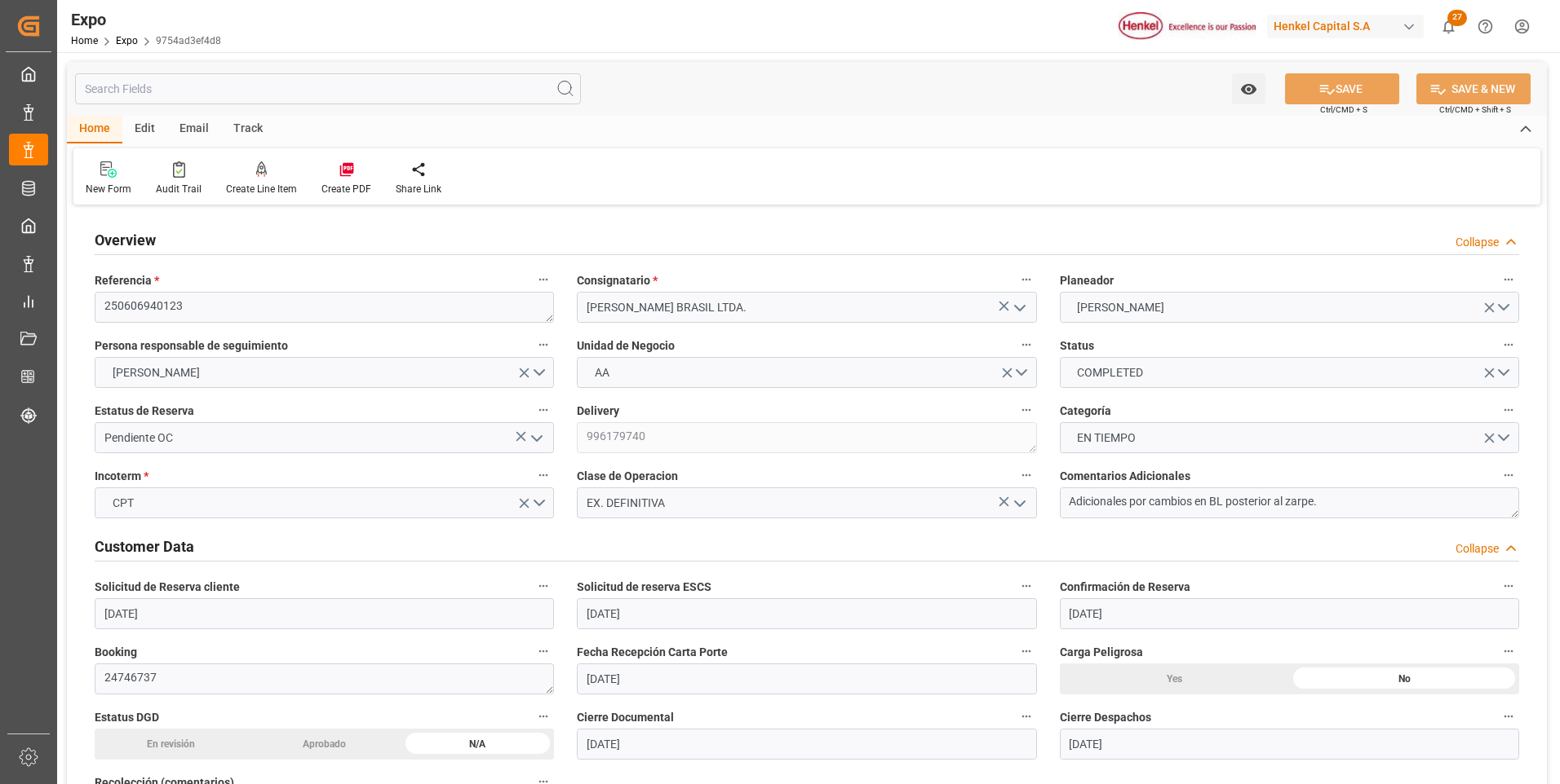
type input "[DATE]"
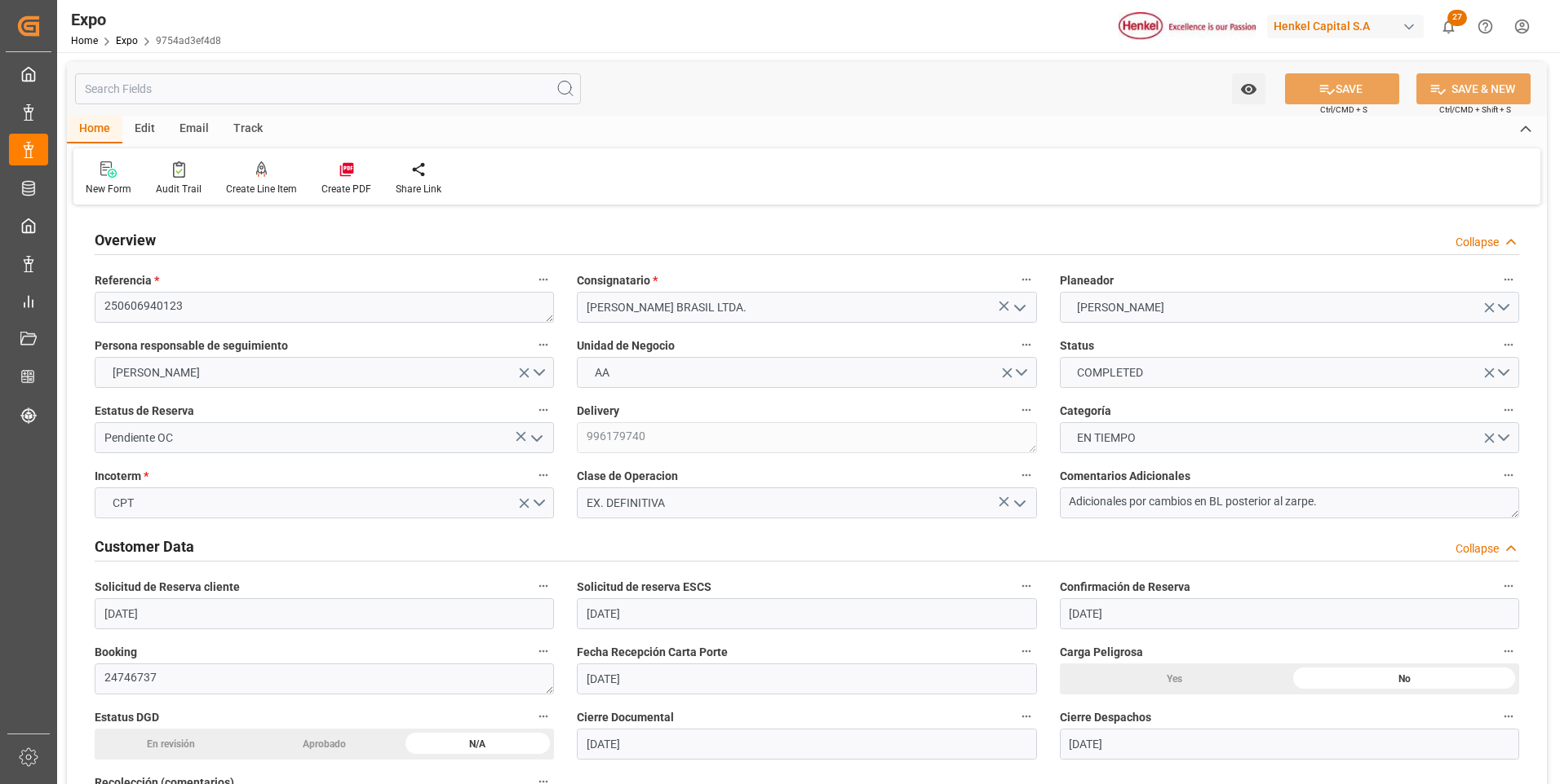
type input "[DATE]"
type input "[DATE] 00:00"
type input "[DATE]"
type input "[DATE] 11:15"
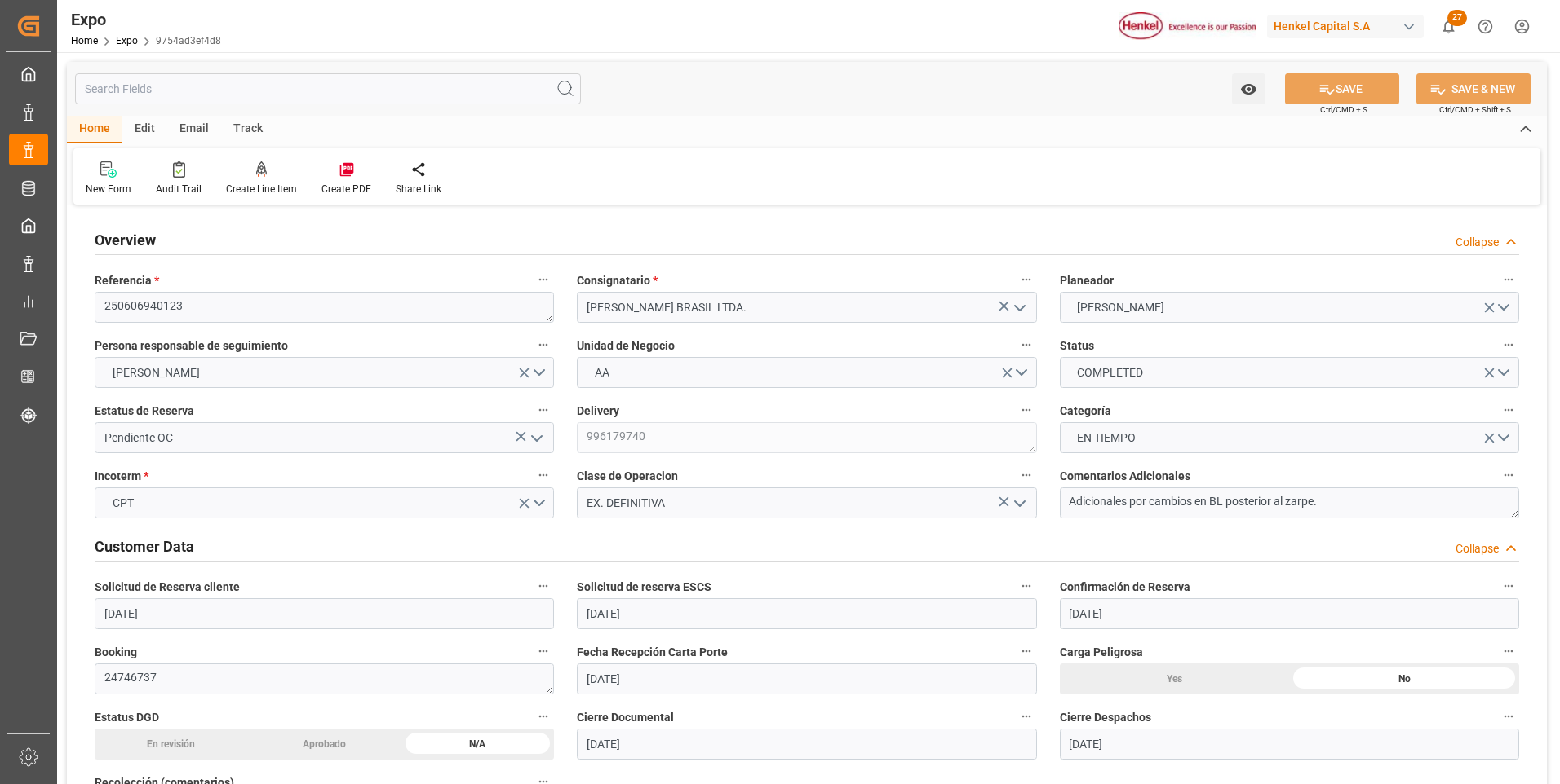
type input "[DATE]"
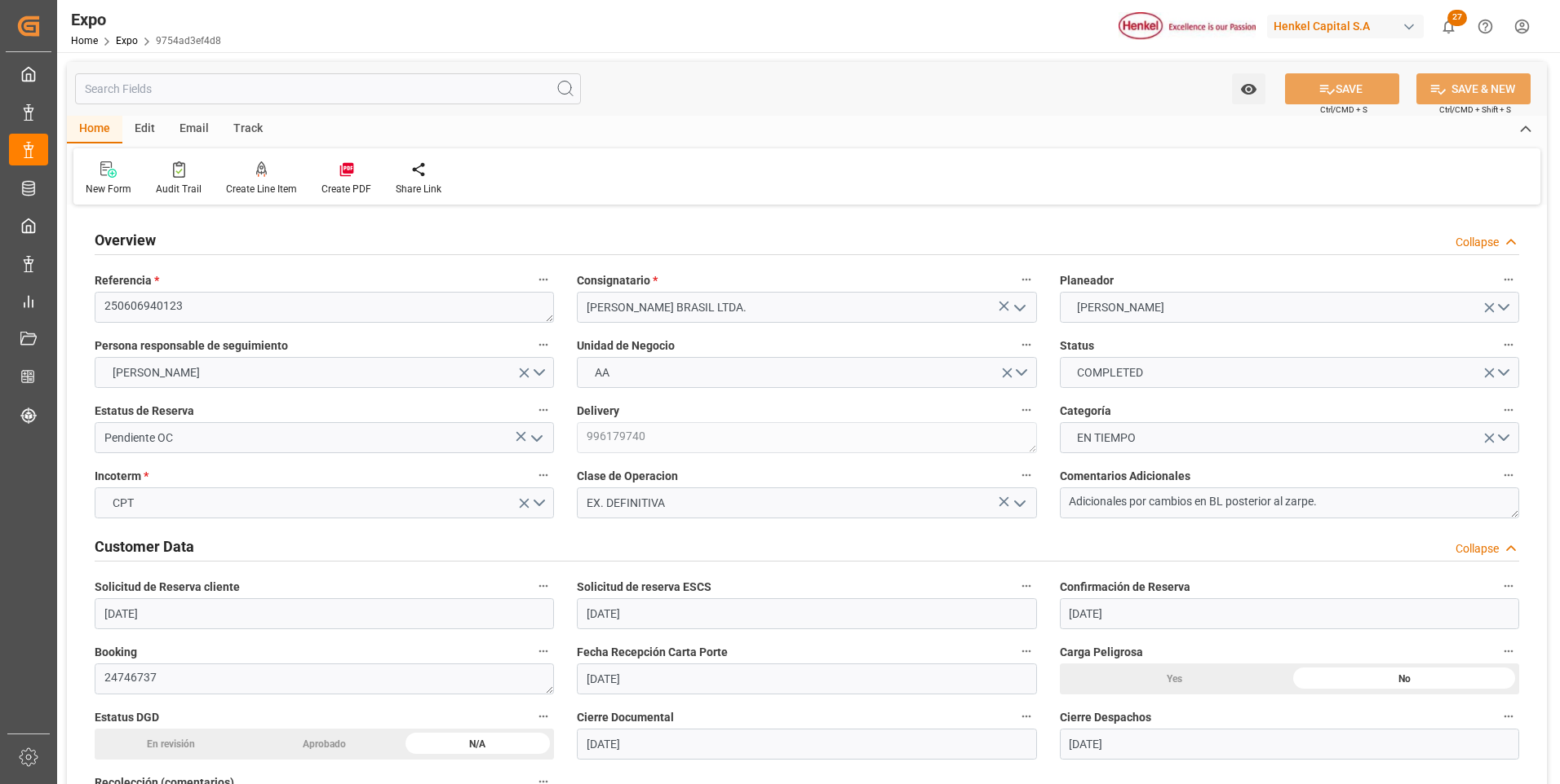
type input "[DATE] 00:00"
type input "[DATE]"
type input "[DATE] 17:36"
type input "[DATE] 19:00"
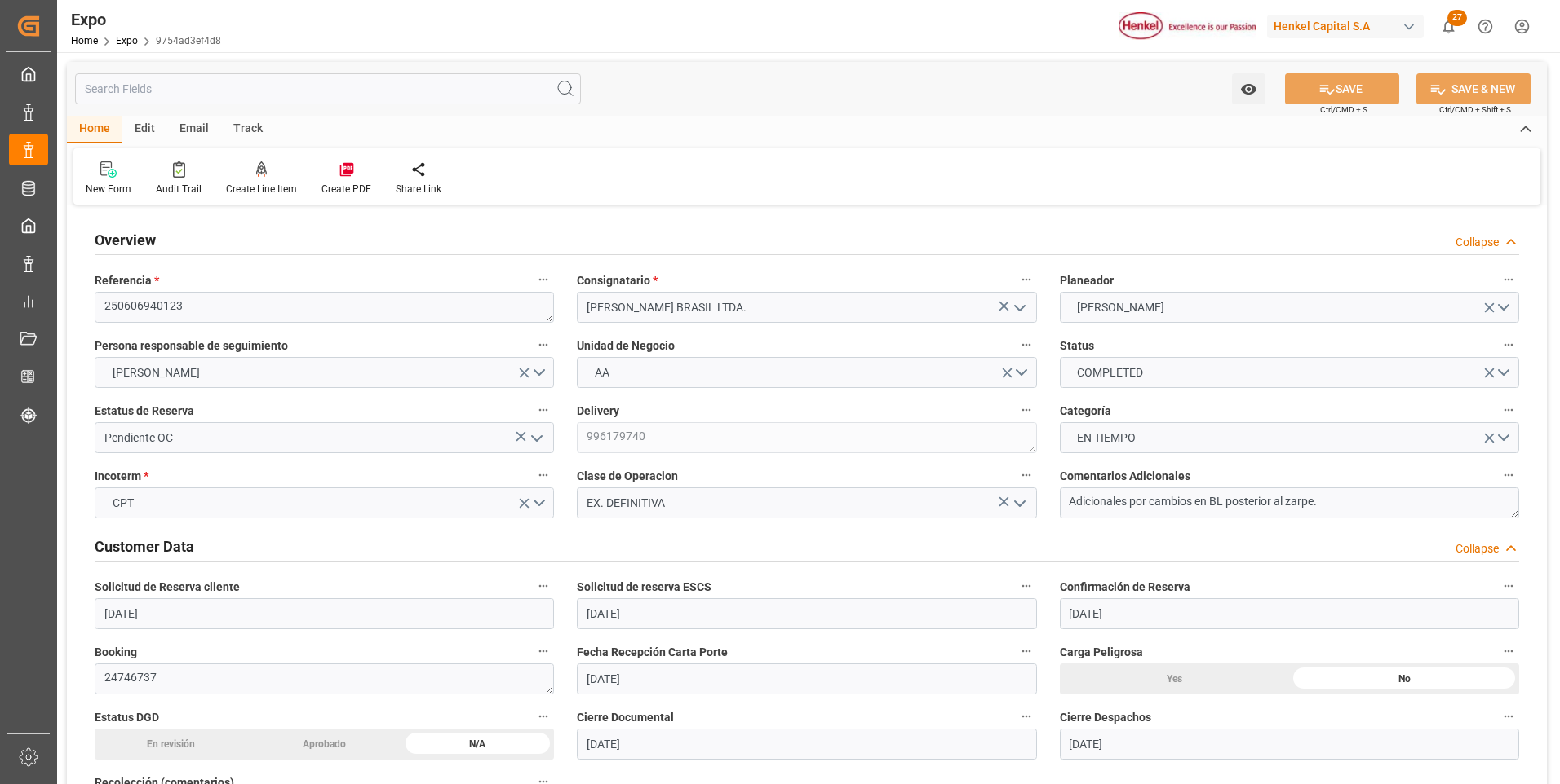
type input "[DATE] 00:00"
type input "[DATE]"
type input "[DATE] 22:42"
type input "[DATE] 20:59"
type input "[DATE] 12:02"
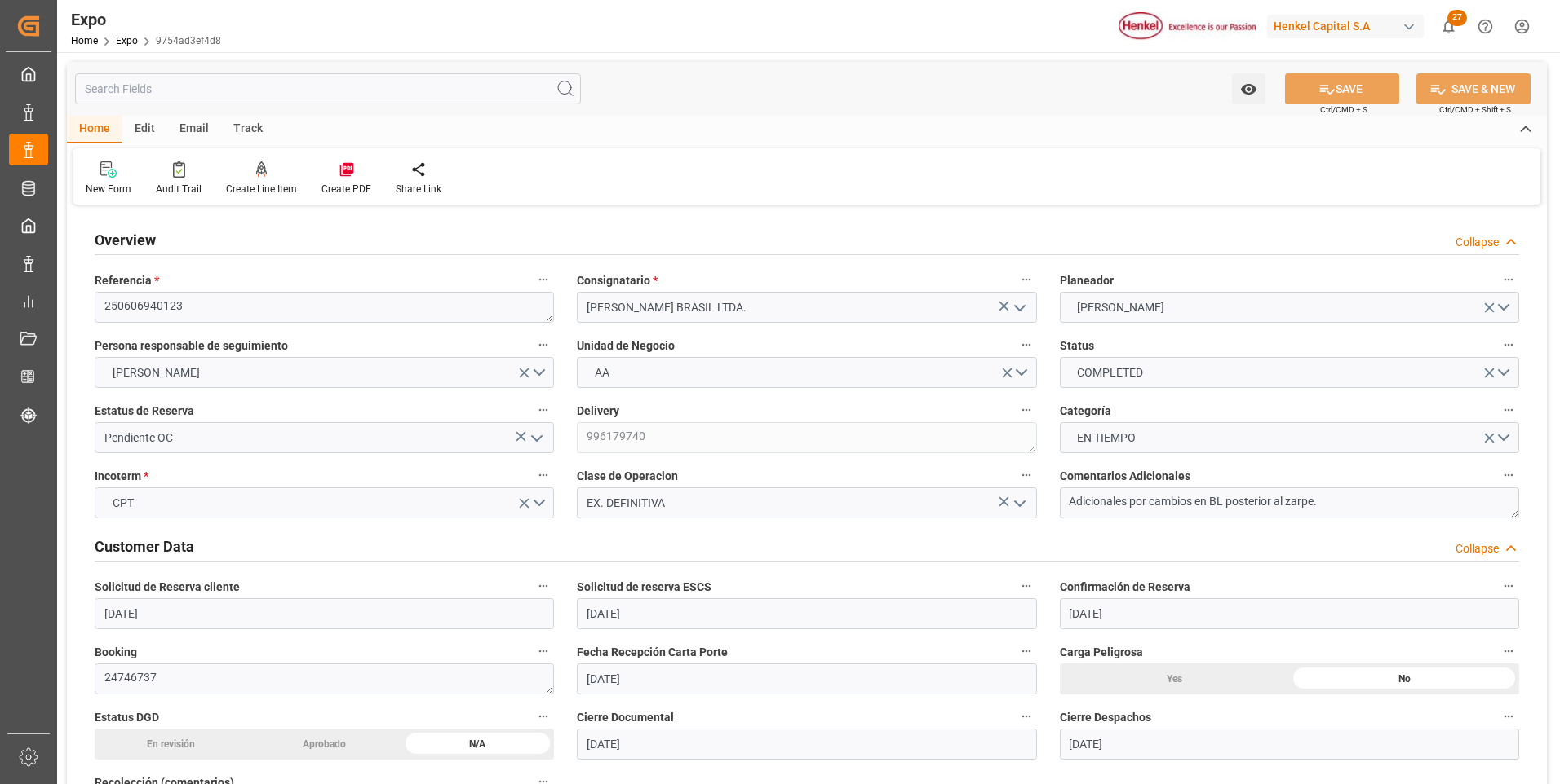
type input "[DATE] 16:46"
type input "[DATE] 17:57"
type input "[DATE] 19:00"
type input "[DATE] 22:38"
type input "[DATE] 11:22"
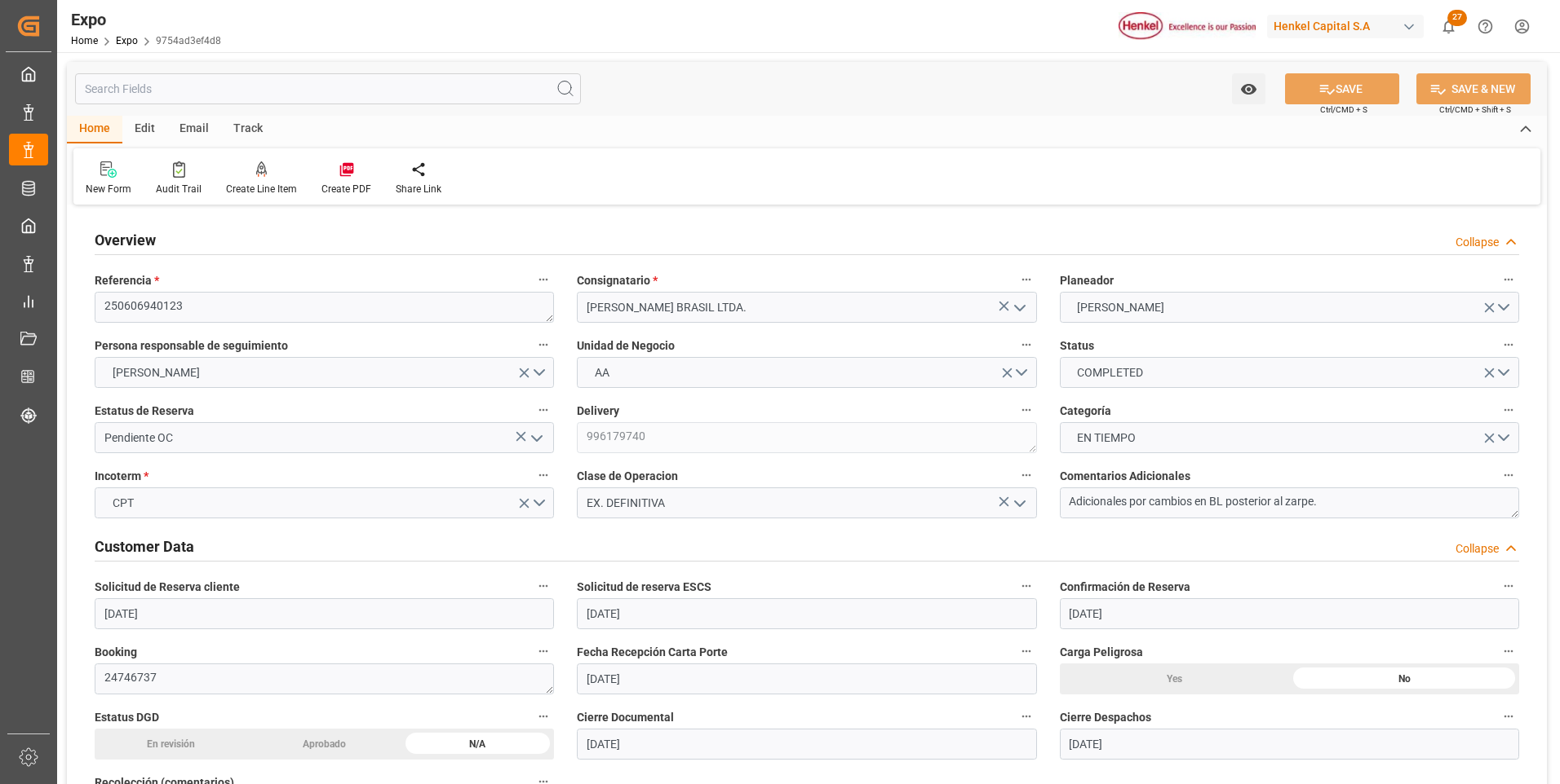
type input "[DATE] 22:42"
type input "[DATE] 11:22"
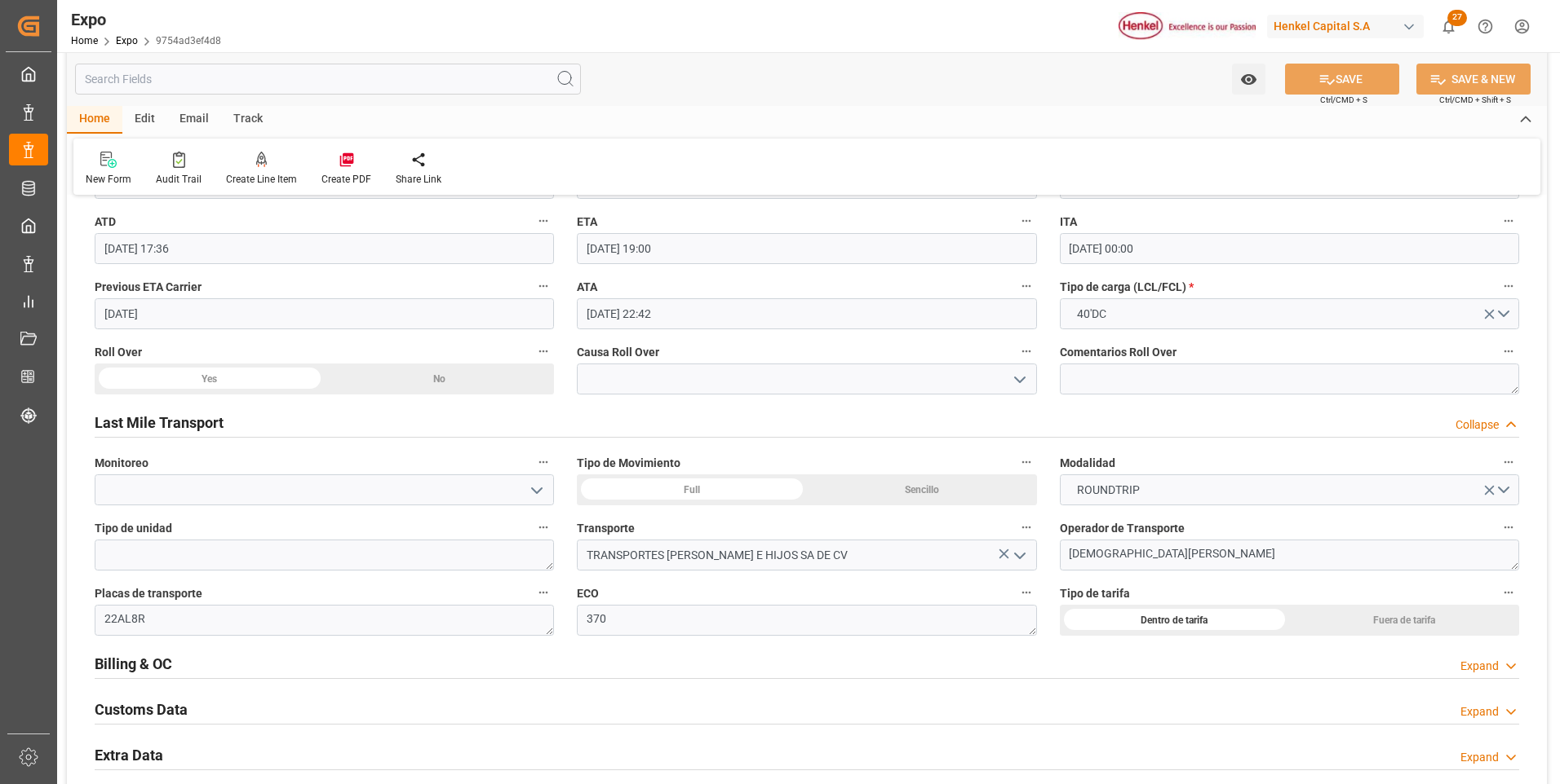
scroll to position [2528, 0]
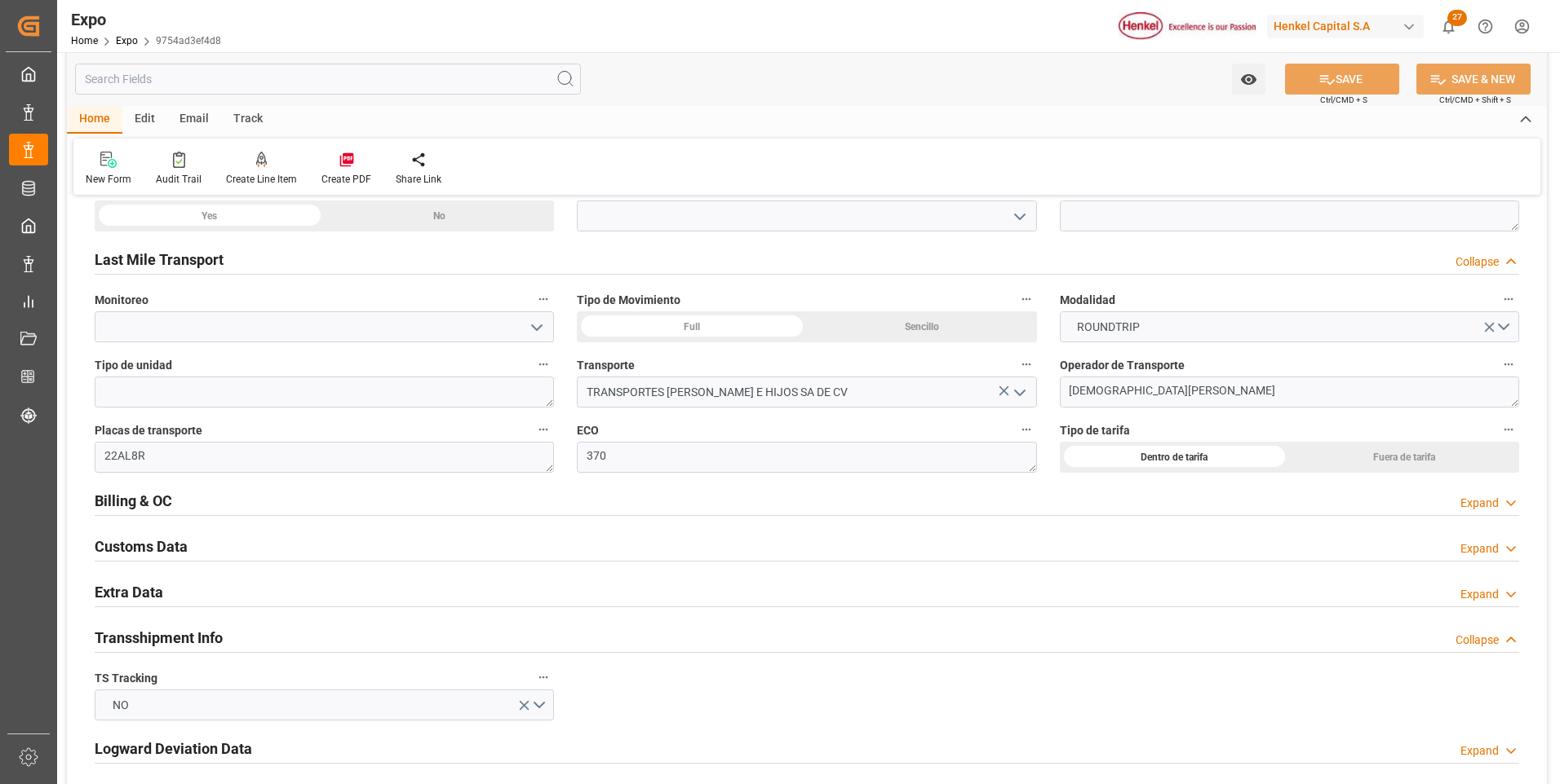
drag, startPoint x: 1460, startPoint y: 509, endPoint x: 915, endPoint y: 546, distance: 546.3
click at [1460, 510] on div "Expand" at bounding box center [1479, 504] width 38 height 18
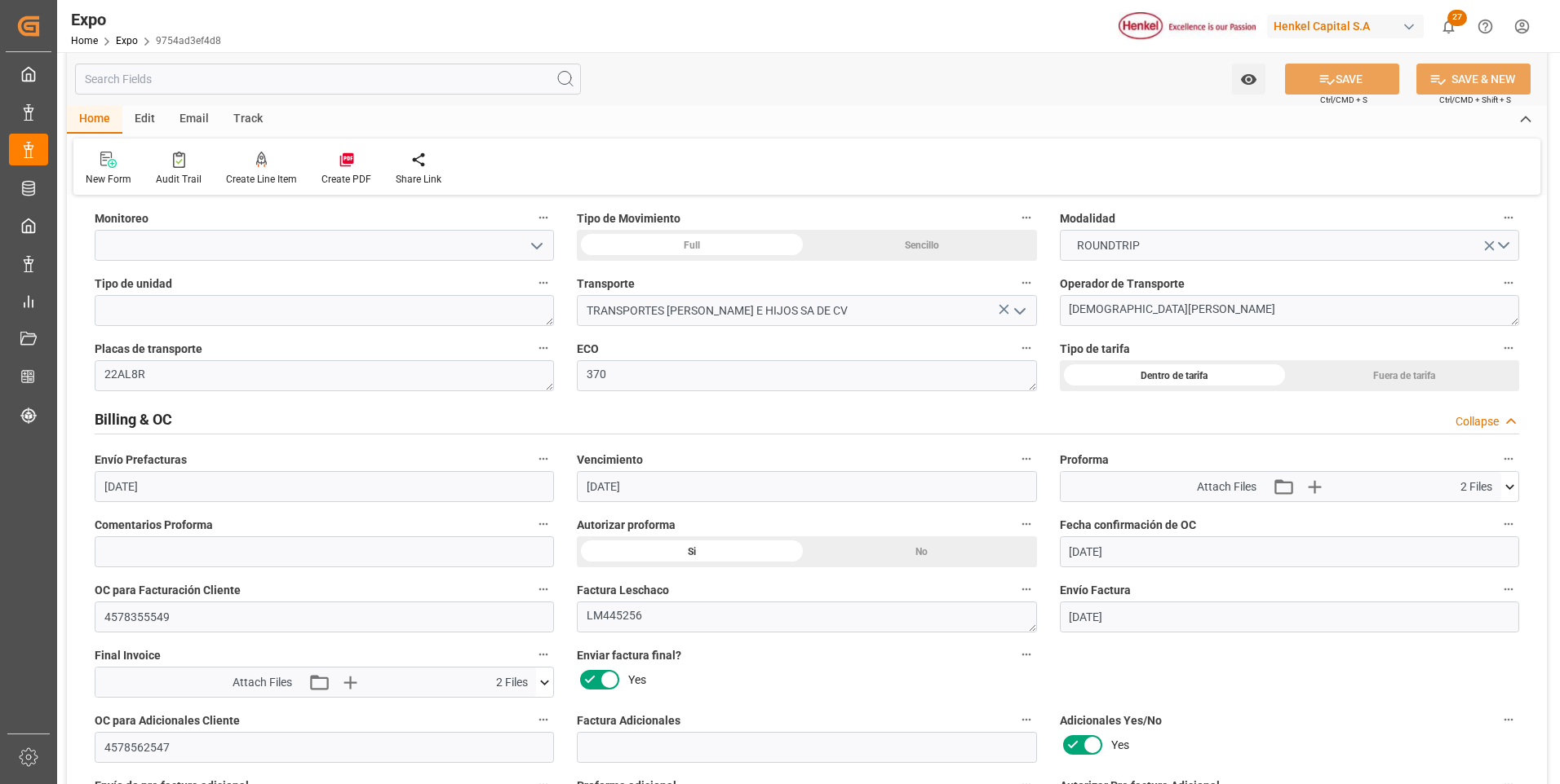
scroll to position [2853, 0]
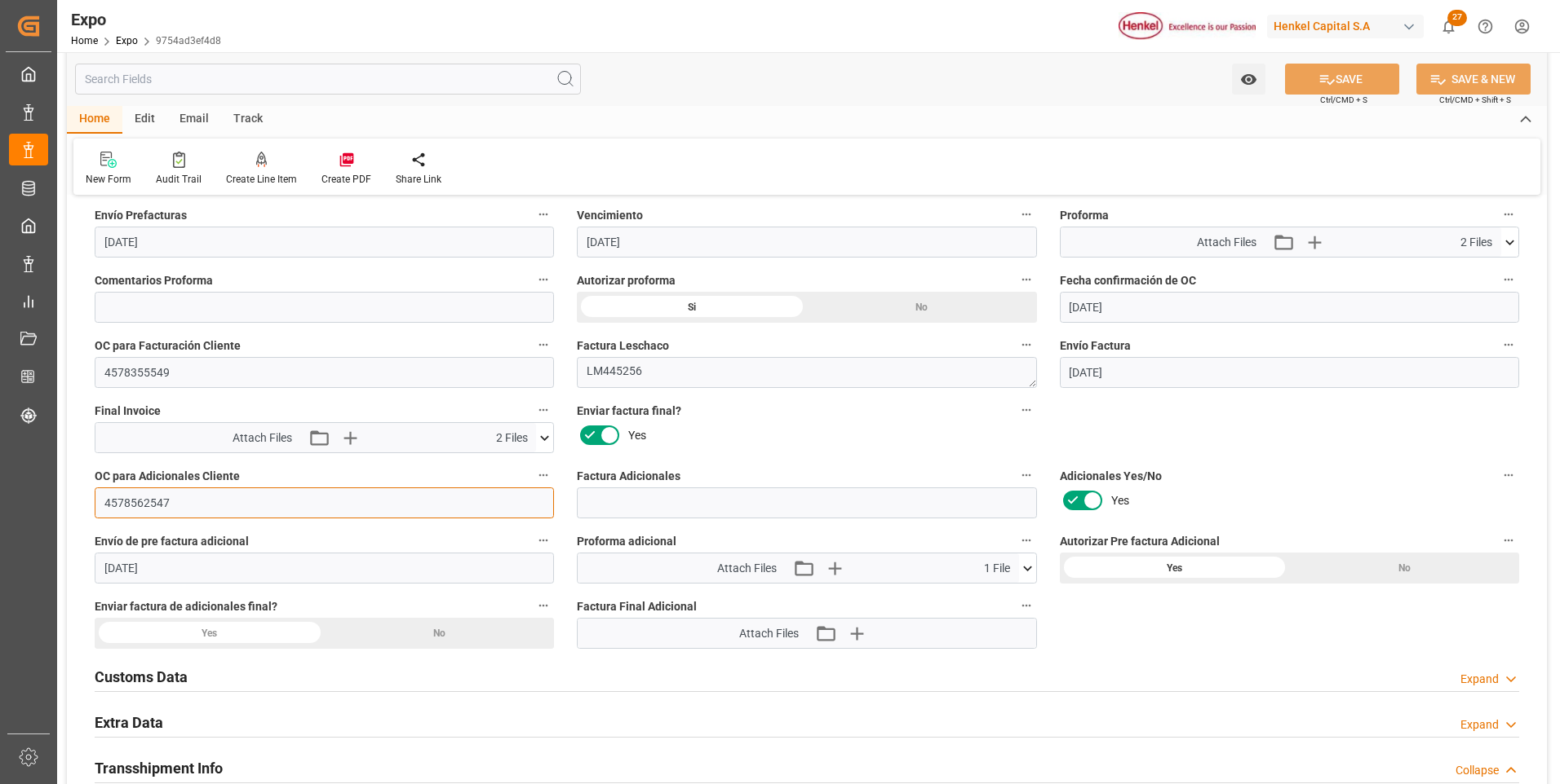
click at [146, 507] on input "4578562547" at bounding box center [324, 503] width 460 height 31
click at [1025, 570] on icon at bounding box center [1027, 568] width 18 height 18
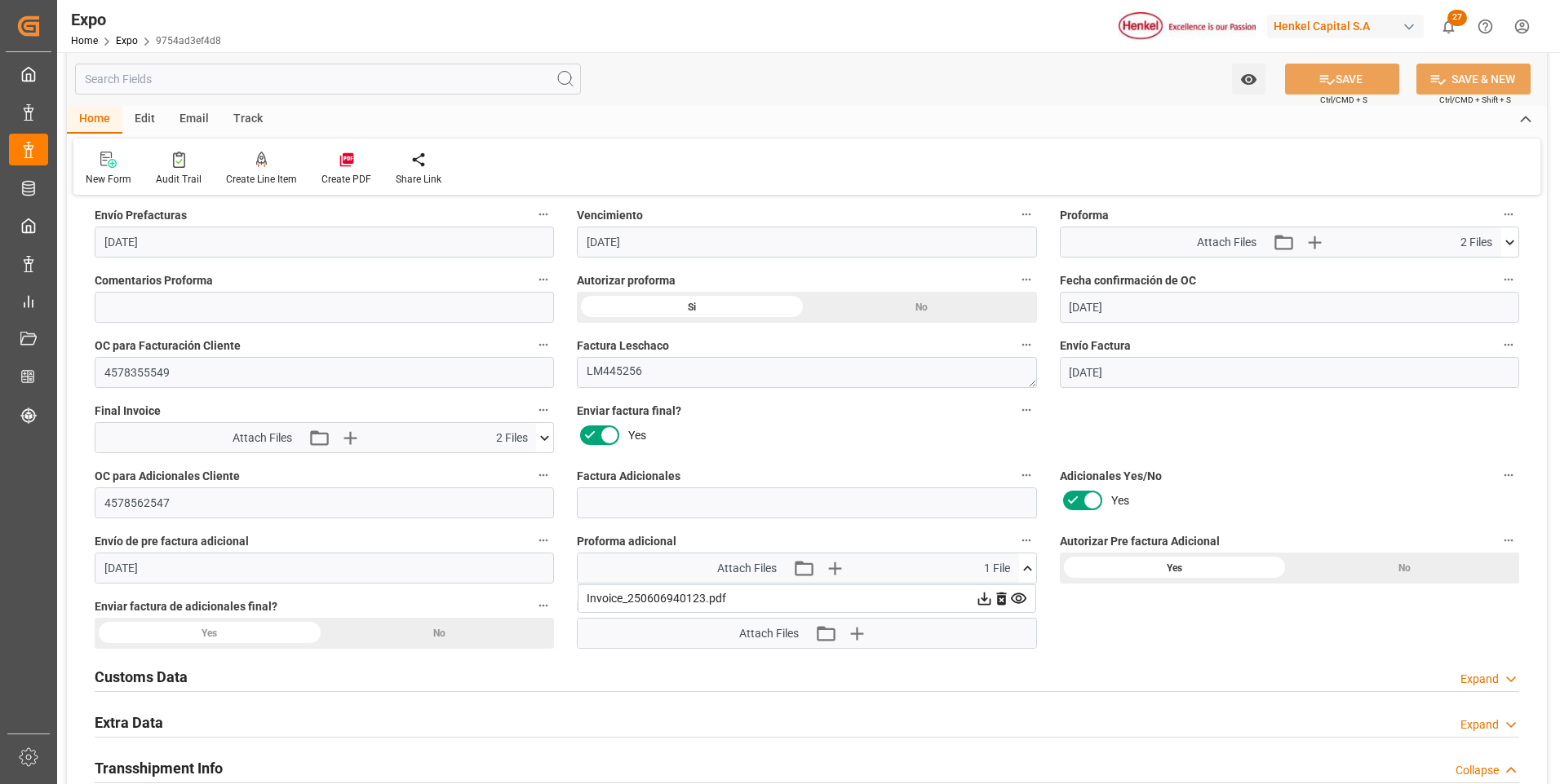
scroll to position [2935, 0]
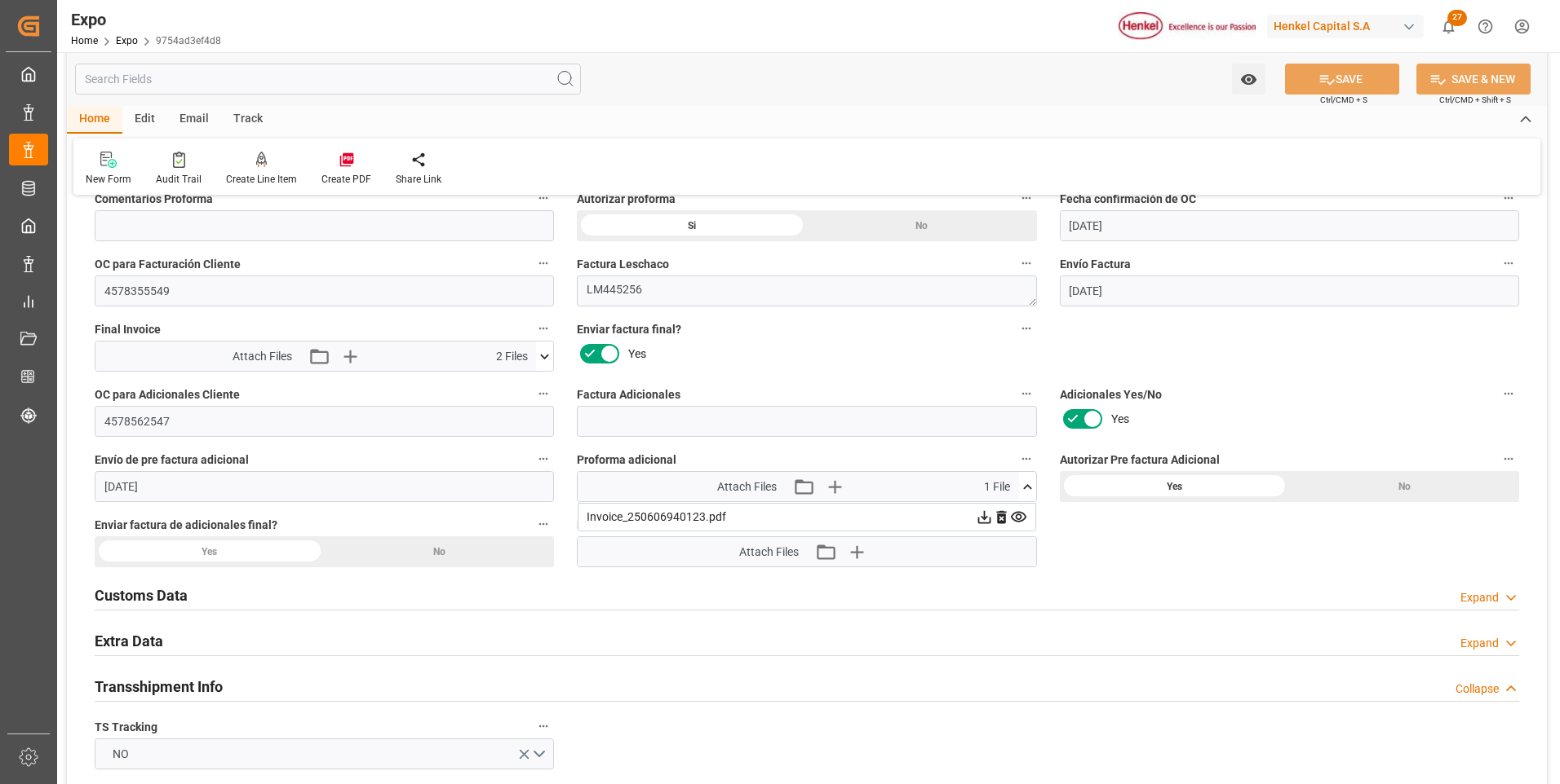
click at [985, 517] on icon at bounding box center [984, 518] width 18 height 18
click at [937, 71] on div "Watch Option SAVE Ctrl/CMD + S SAVE & NEW Ctrl/CMD + Shift + S" at bounding box center [807, 79] width 1480 height 54
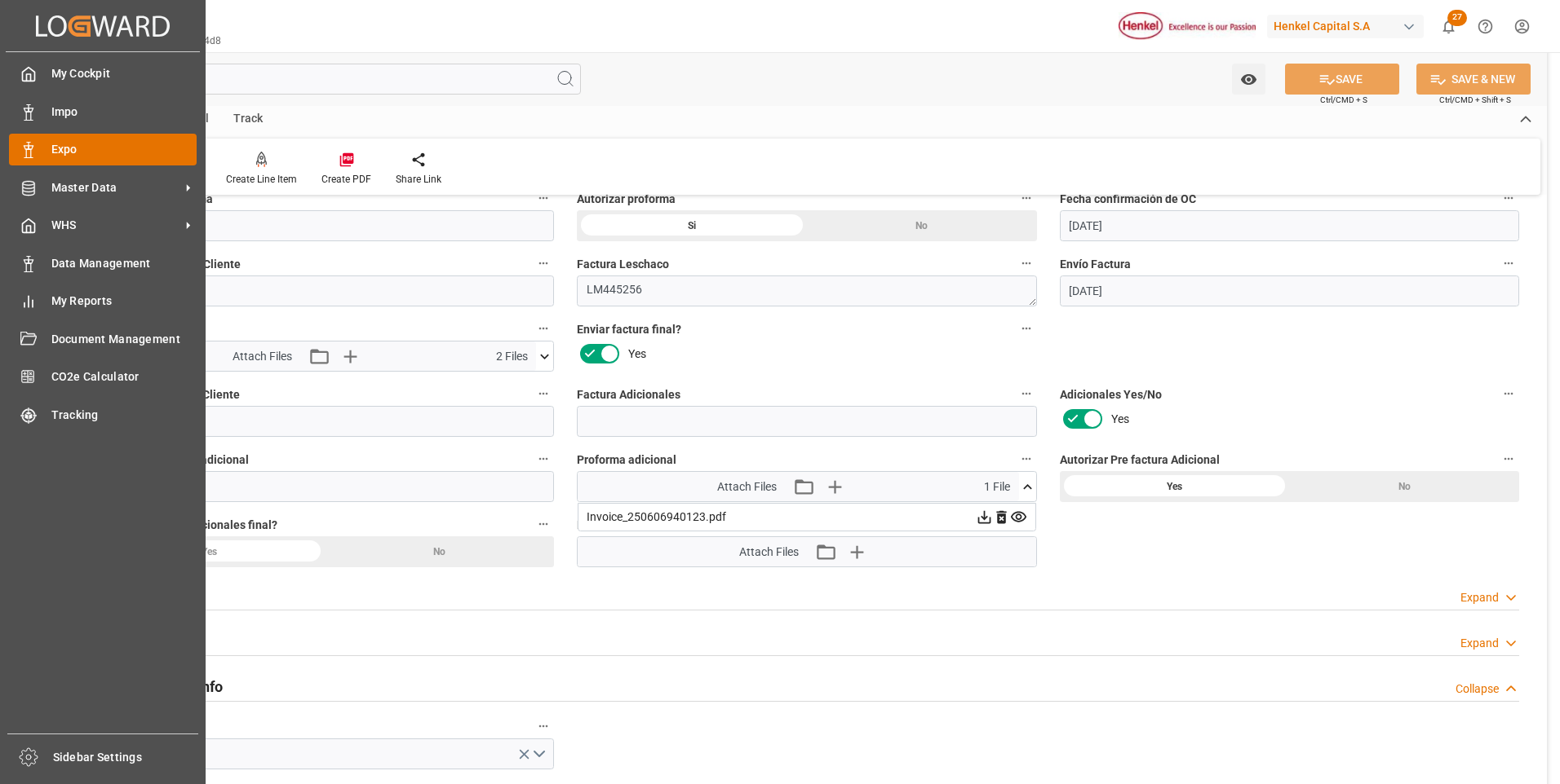
click at [42, 148] on div "Expo Expo" at bounding box center [102, 149] width 187 height 32
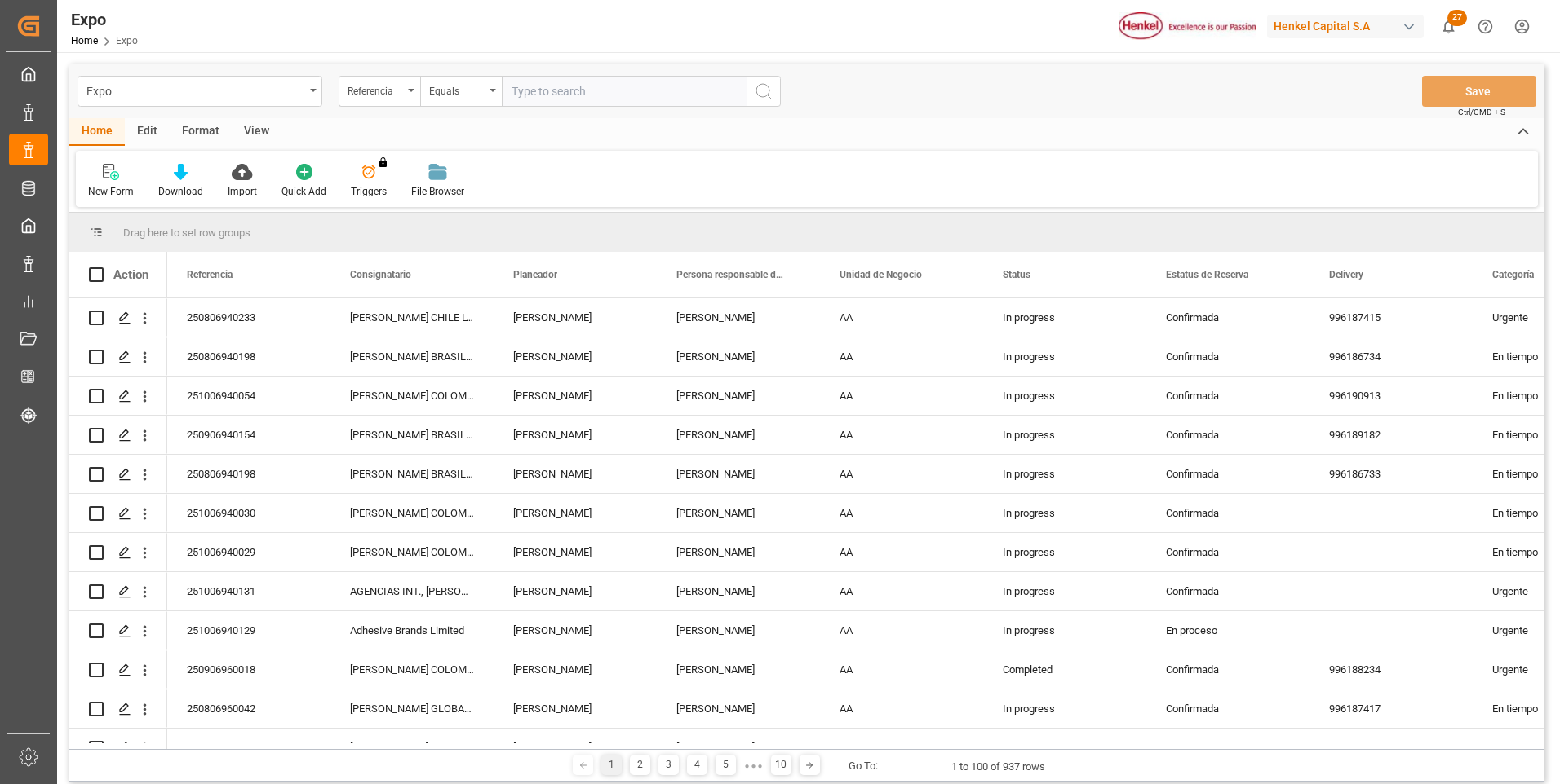
click at [545, 96] on input "text" at bounding box center [623, 92] width 245 height 31
paste input "250906940145"
type input "250906940145"
drag, startPoint x: 758, startPoint y: 96, endPoint x: 738, endPoint y: 103, distance: 21.2
click at [758, 95] on circle "search button" at bounding box center [762, 90] width 13 height 13
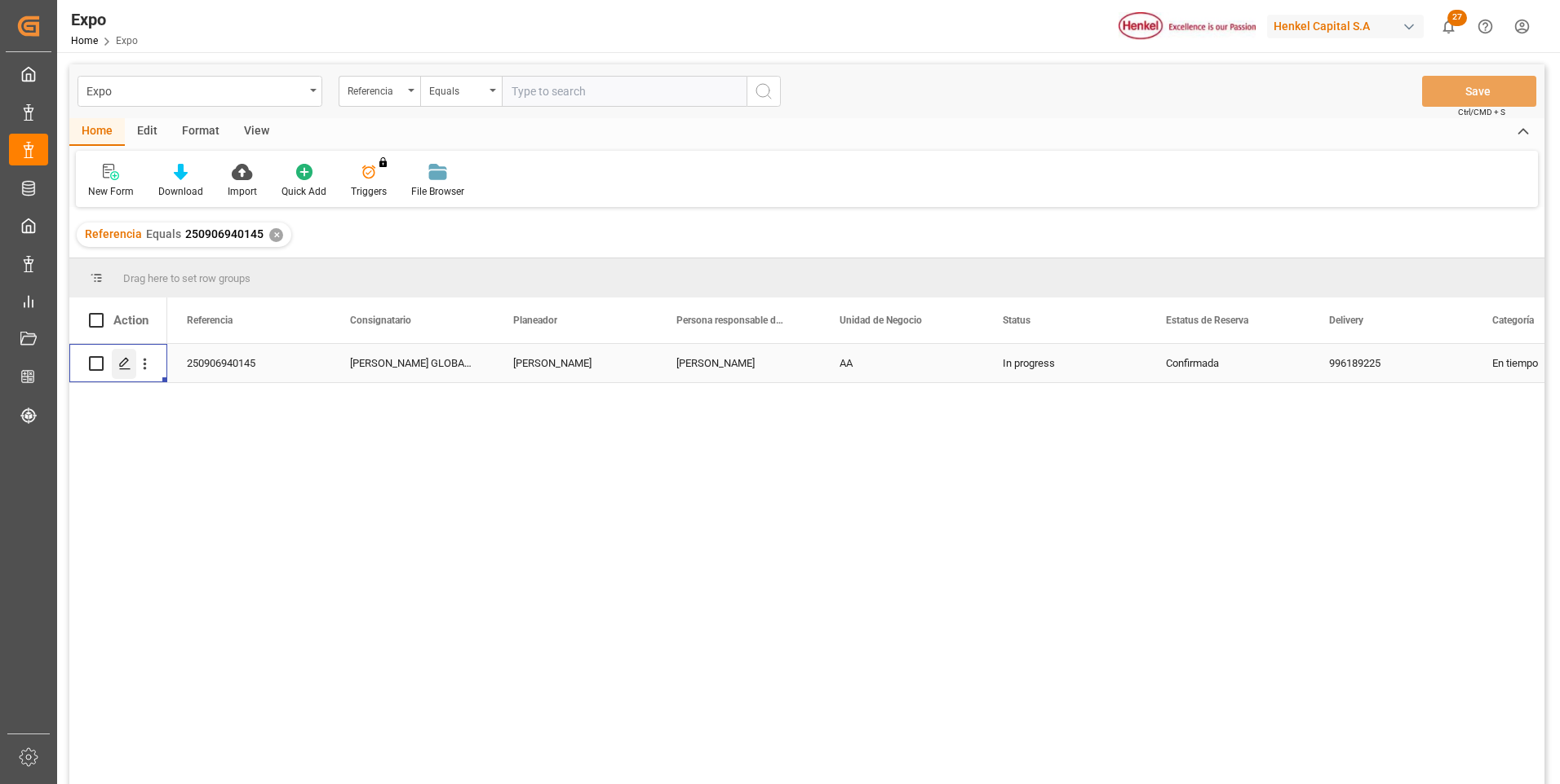
click at [125, 369] on icon "Press SPACE to select this row." at bounding box center [124, 363] width 13 height 13
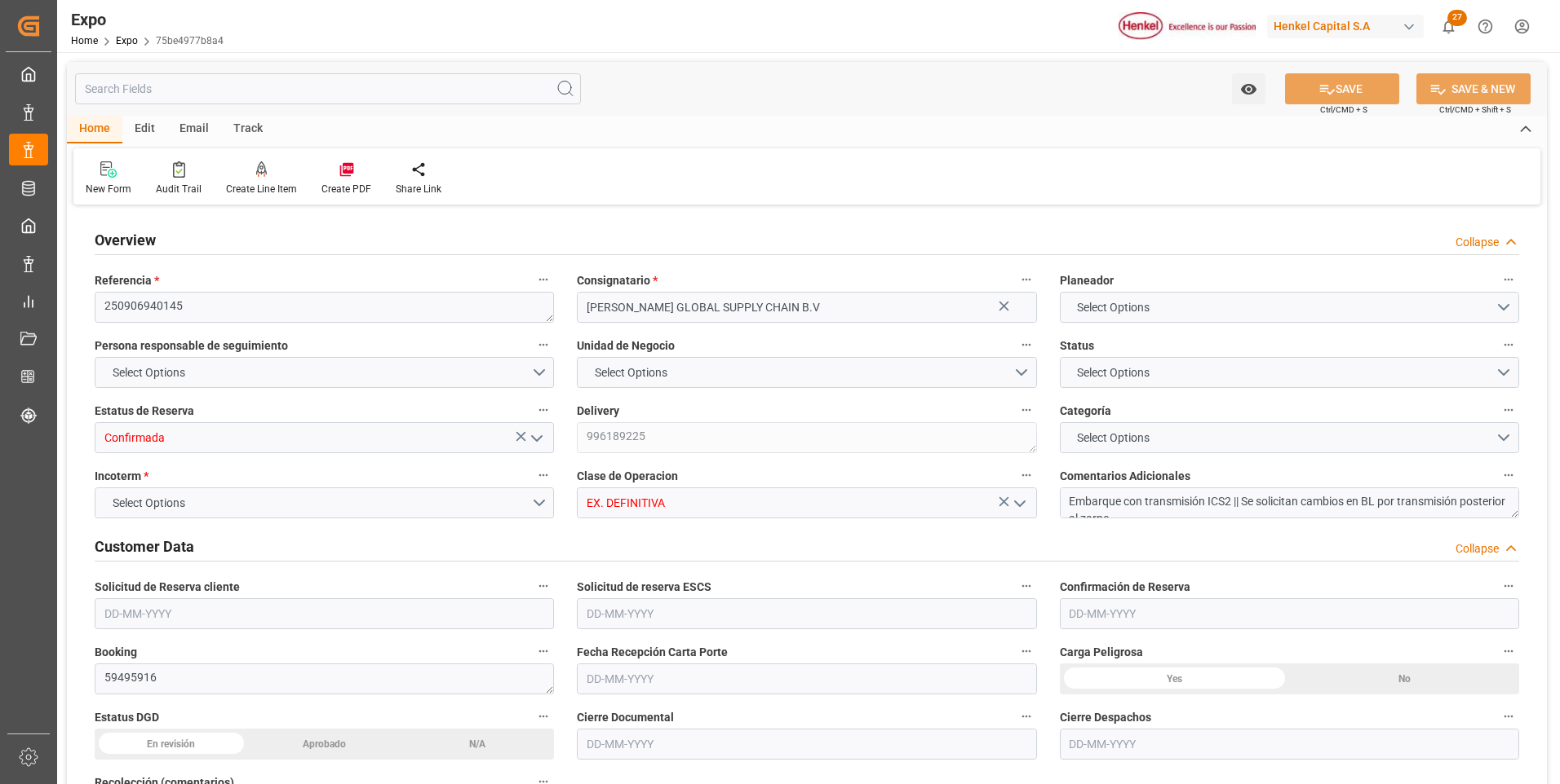
type input "6343.36"
type input "8722.121"
type input "10"
type input "9211482"
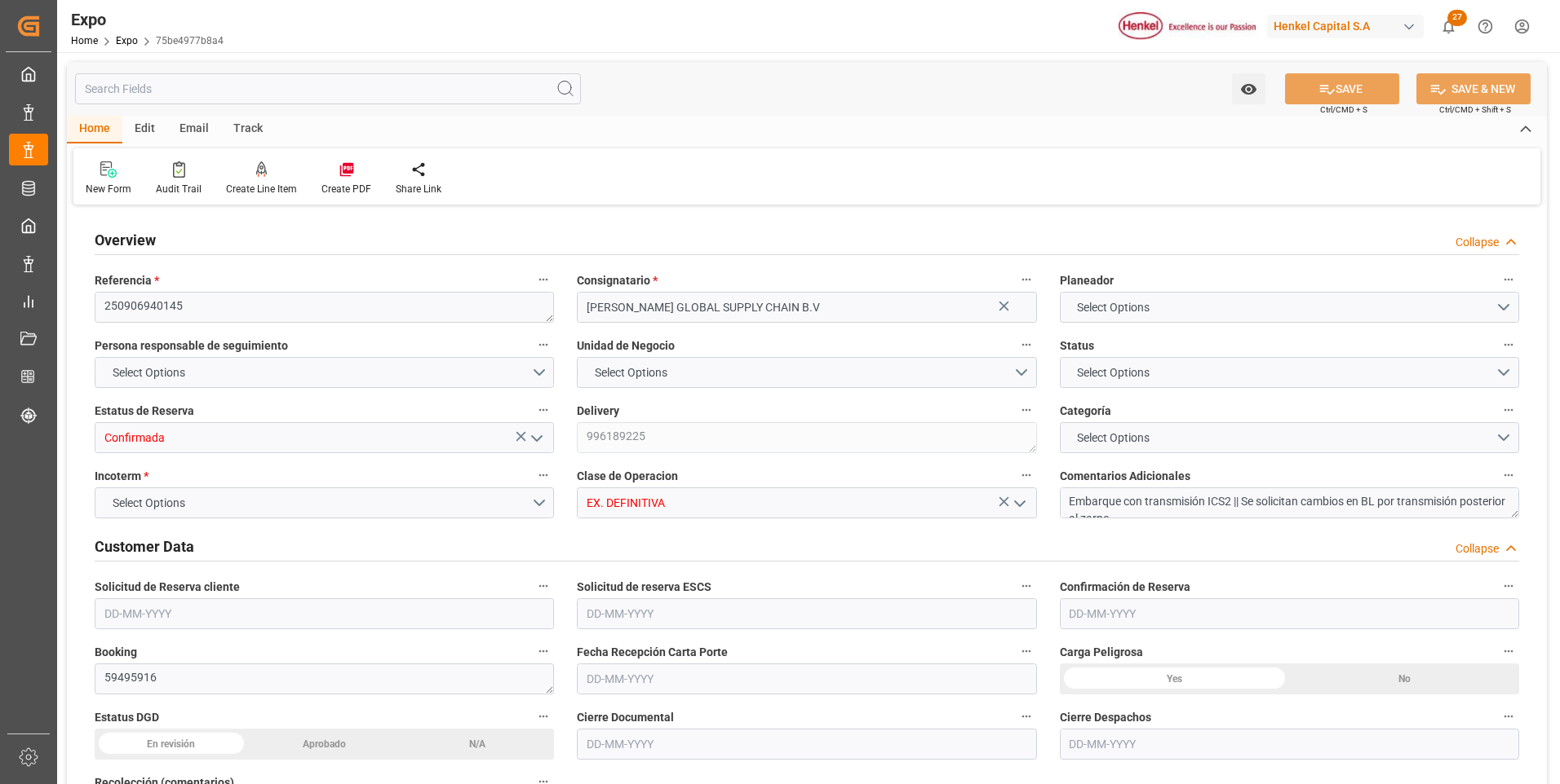
type input "9211482"
type input "MXATM"
type input "PLGDY"
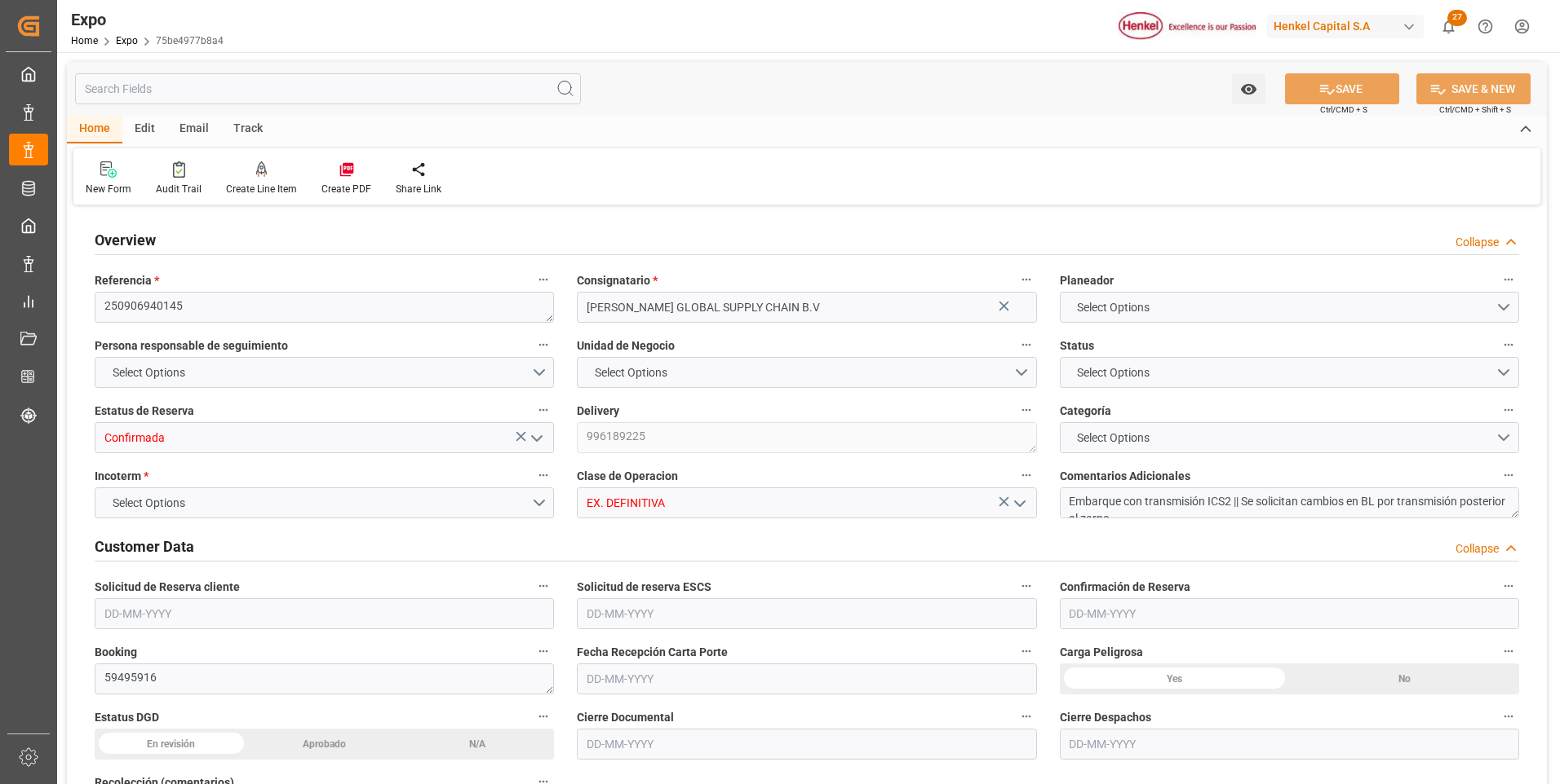
type input "9292149"
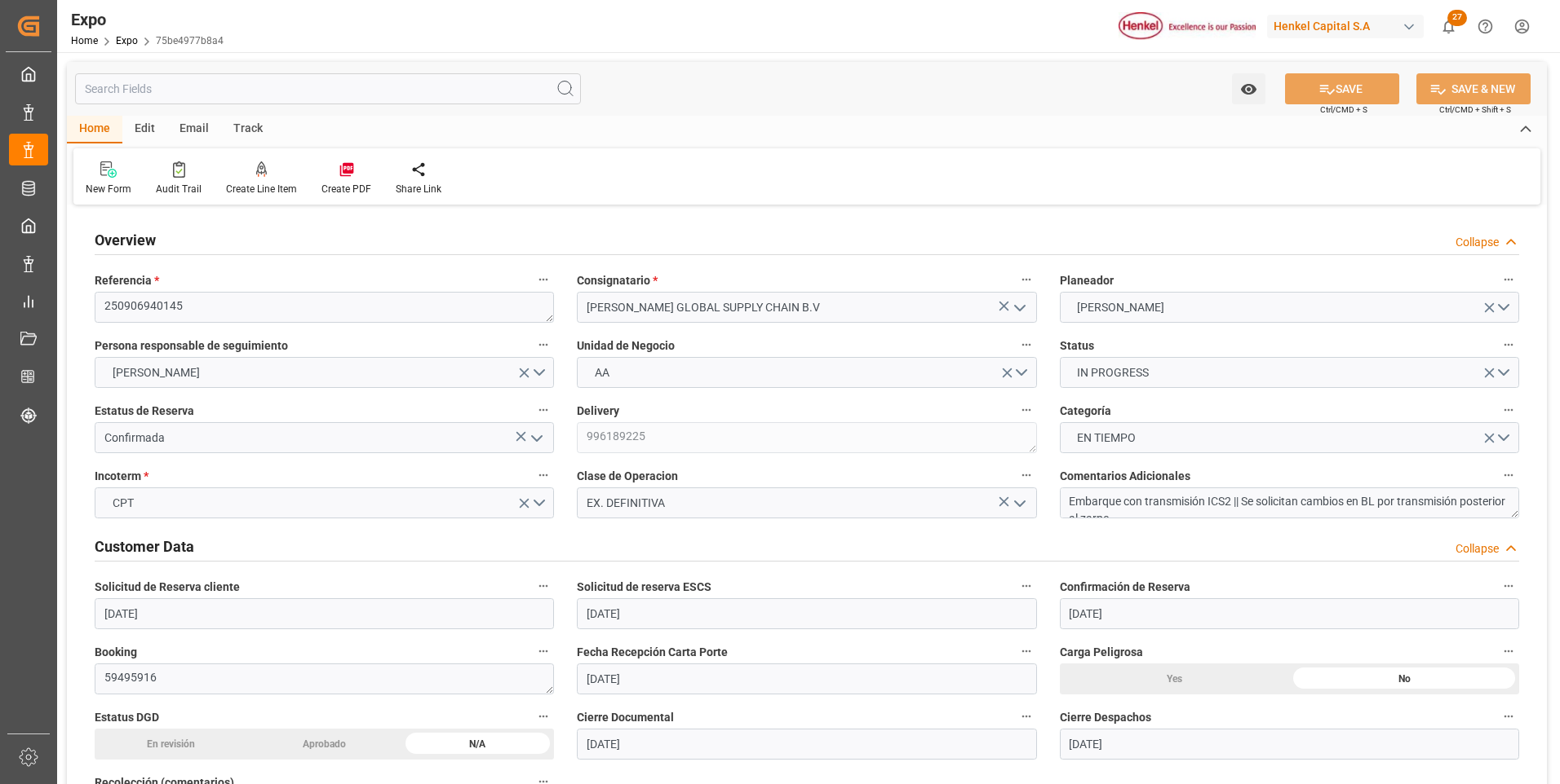
type input "[DATE]"
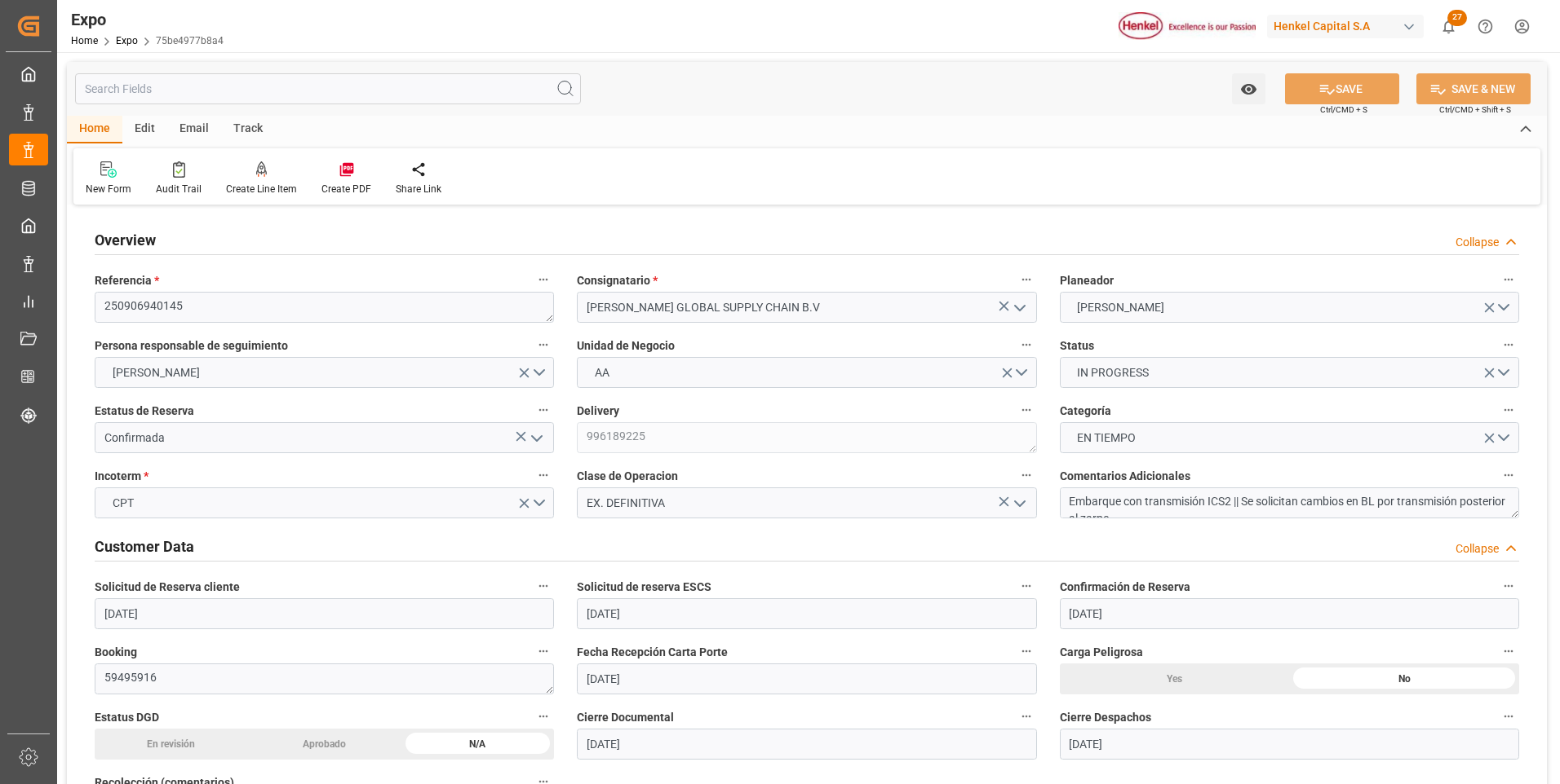
type input "[DATE]"
type input "[DATE] 00:00"
type input "[DATE]"
type input "[DATE] 11:25"
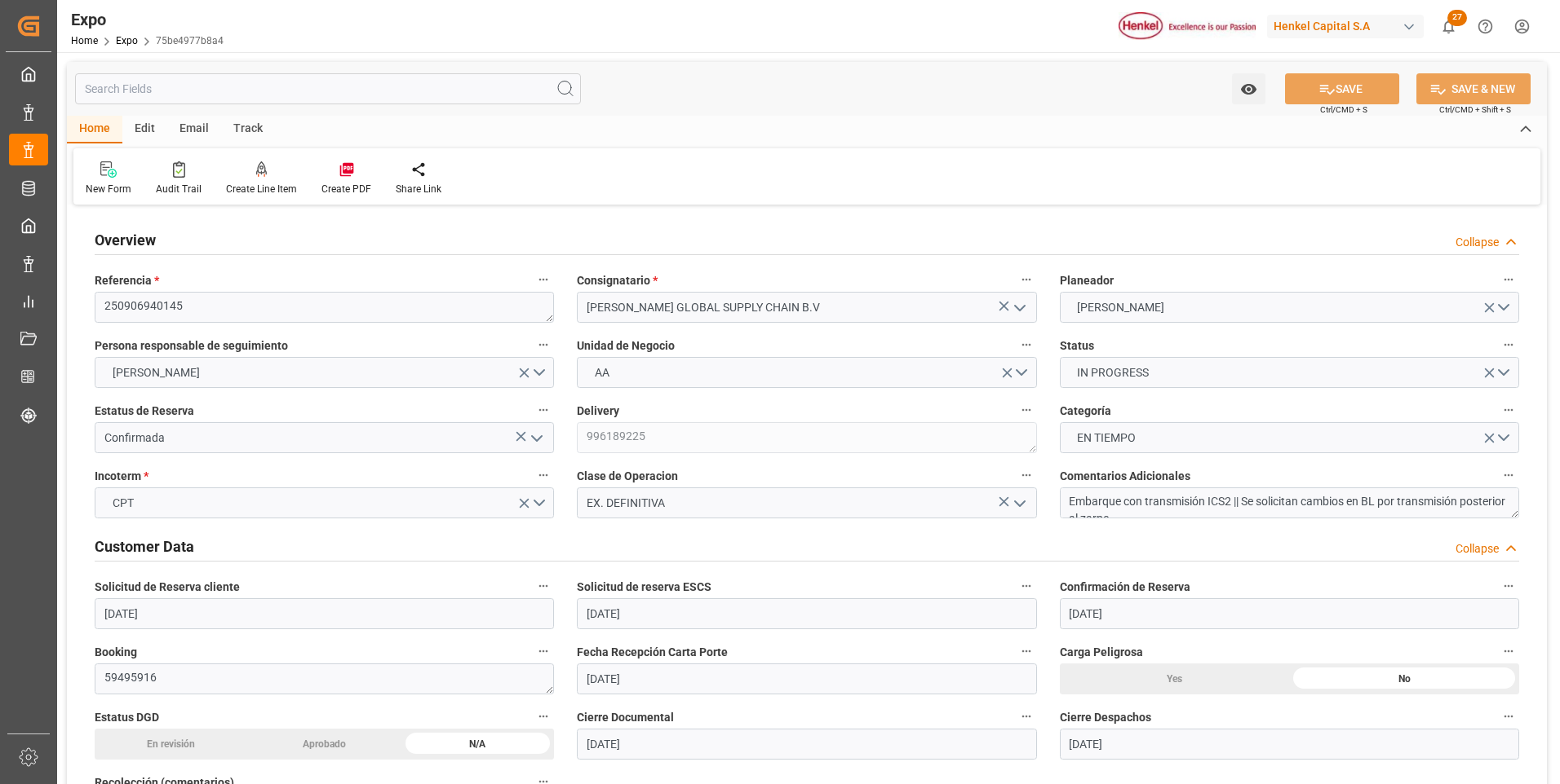
type input "[DATE]"
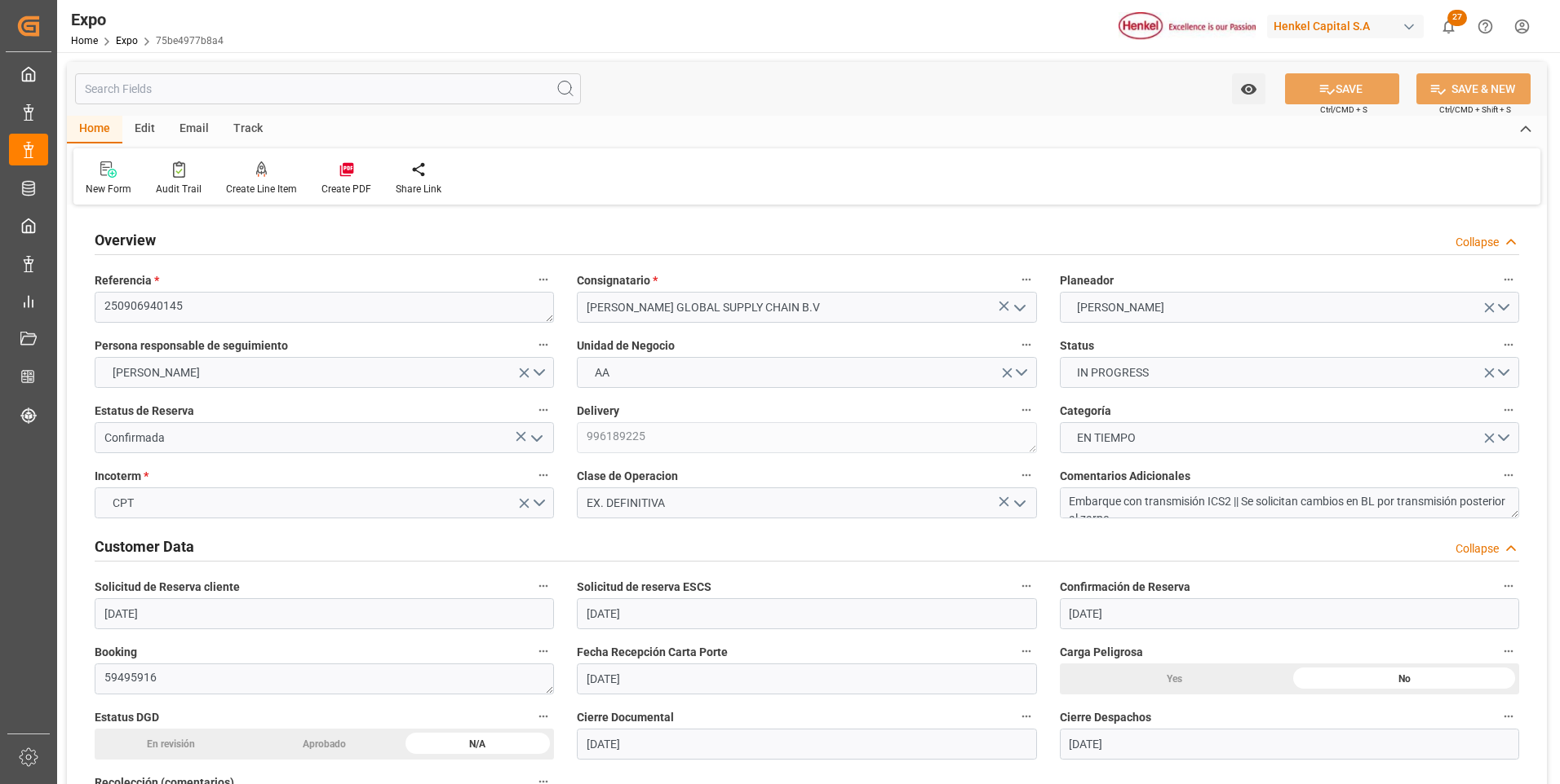
type input "[DATE] 18:00"
type input "[DATE] 00:00"
type input "[DATE] 20:30"
type input "[DATE] 23:00"
type input "[DATE] 00:00"
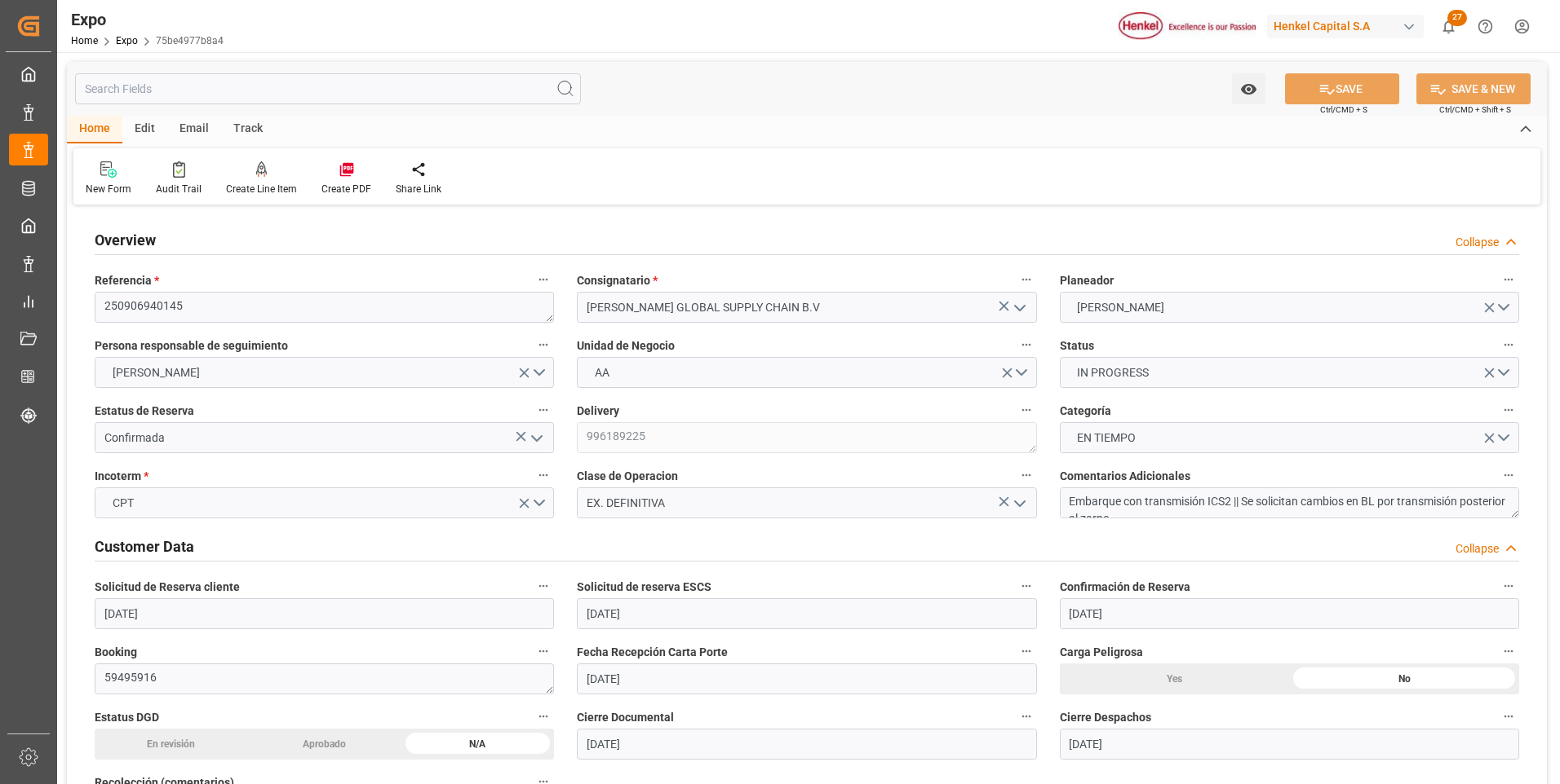
type input "[DATE] 09:06"
type input "[DATE] 03:59"
type input "[DATE] 18:00"
type input "[DATE] 20:47"
type input "[DATE] 14:00"
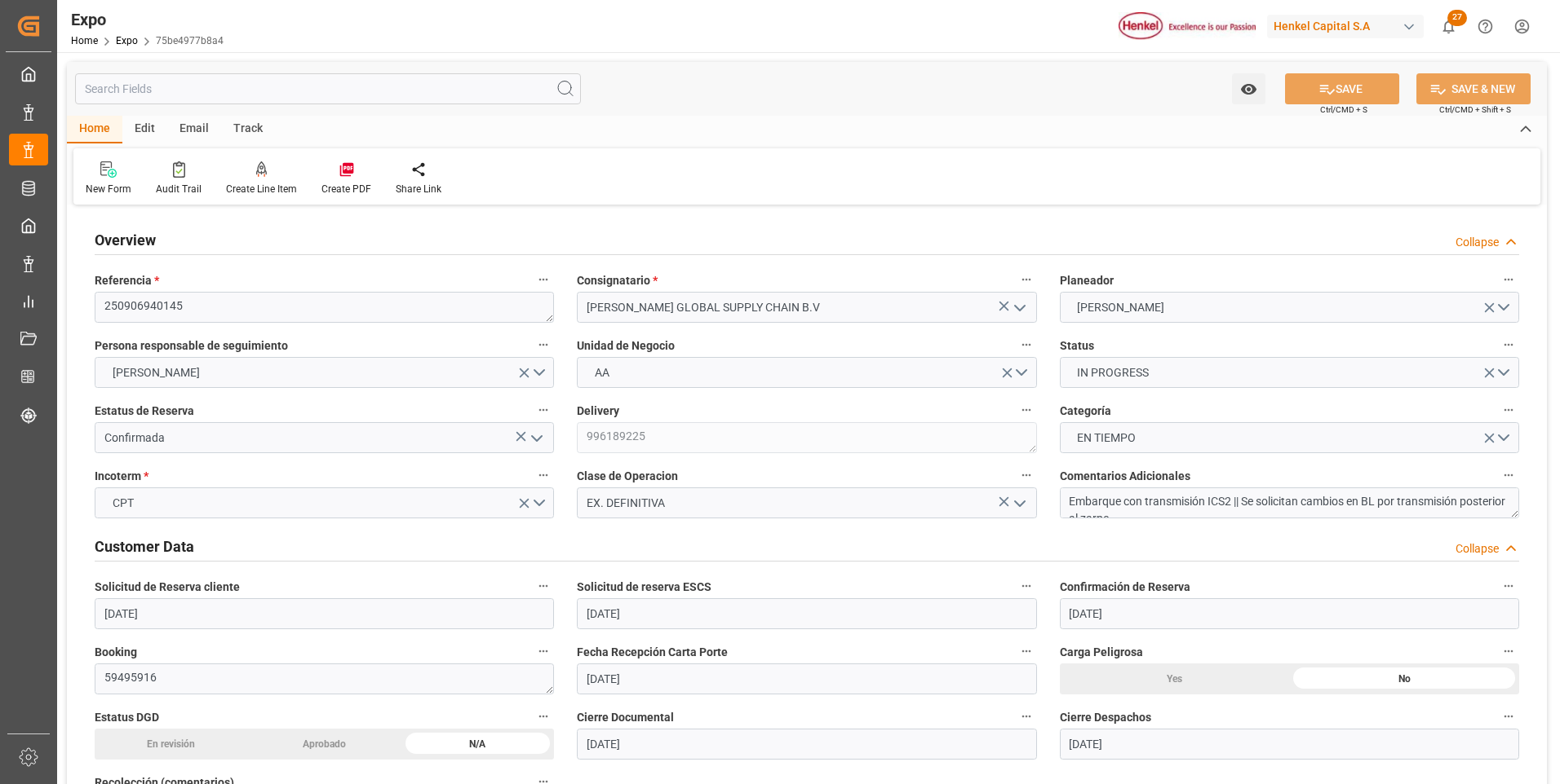
type input "[DATE] 06:07"
type input "[DATE] 07:00"
type input "[DATE] 23:00"
type input "[DATE] 11:17"
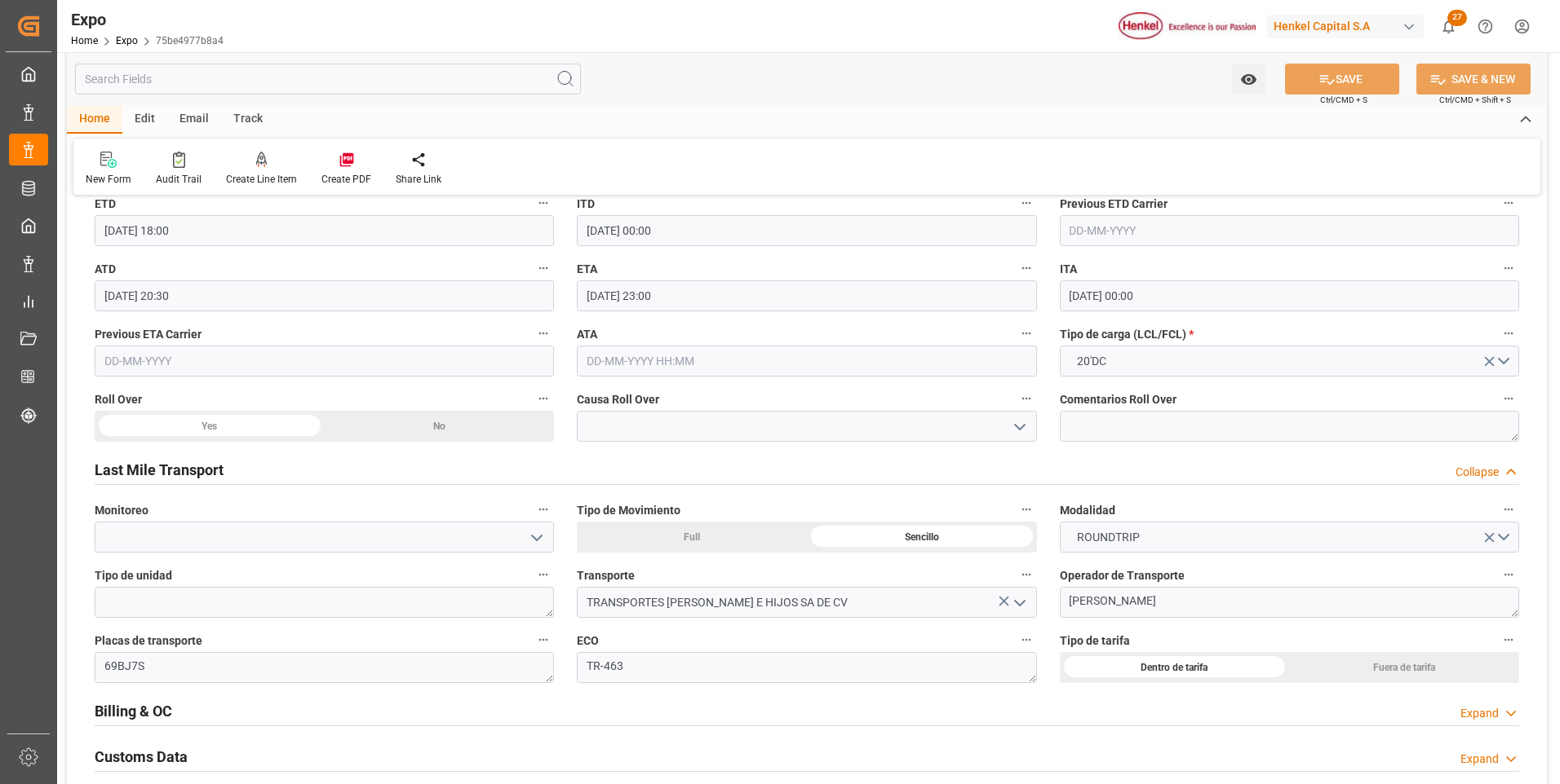
scroll to position [2528, 0]
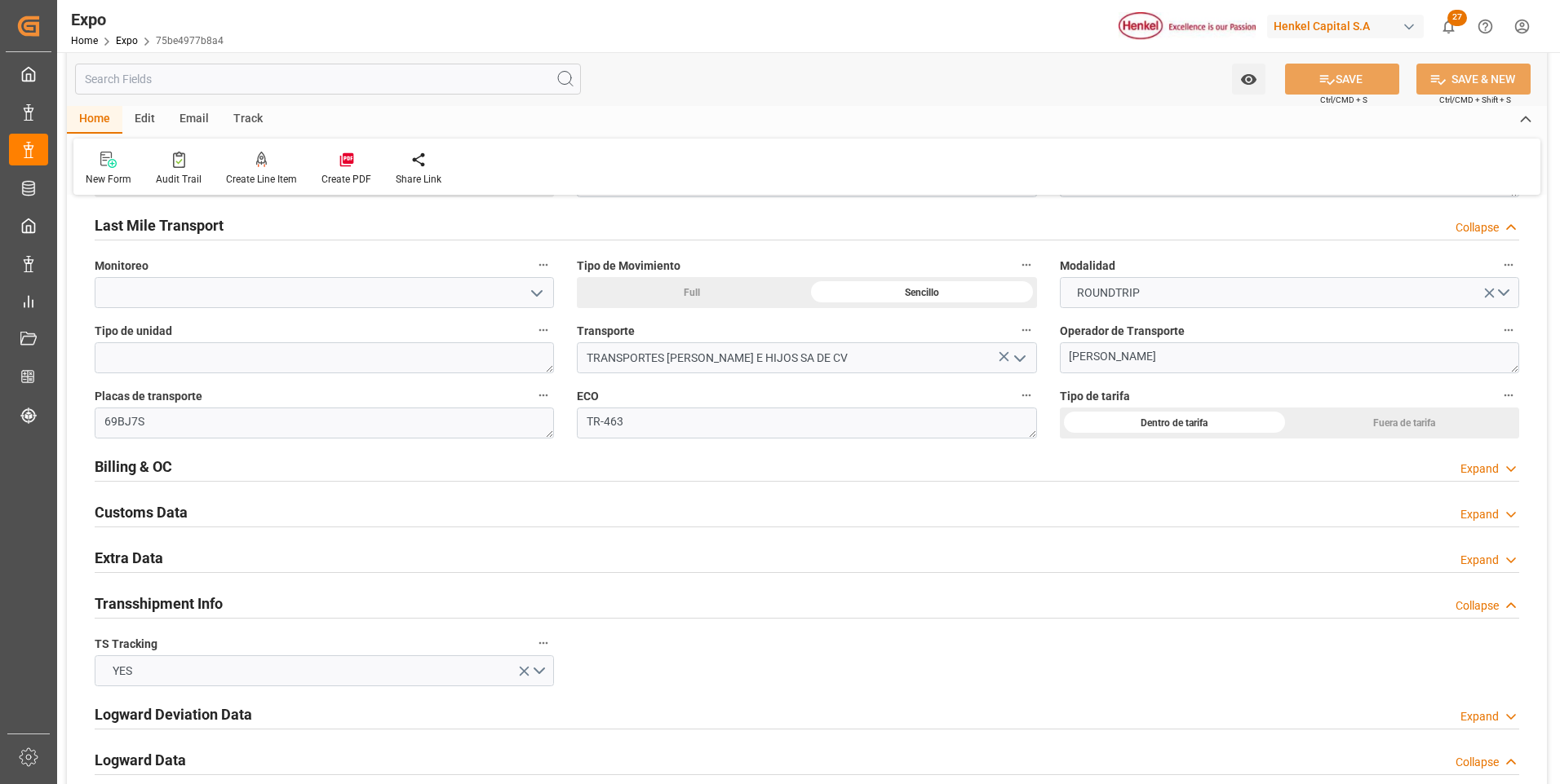
click at [1487, 469] on div "Expand" at bounding box center [1479, 469] width 38 height 18
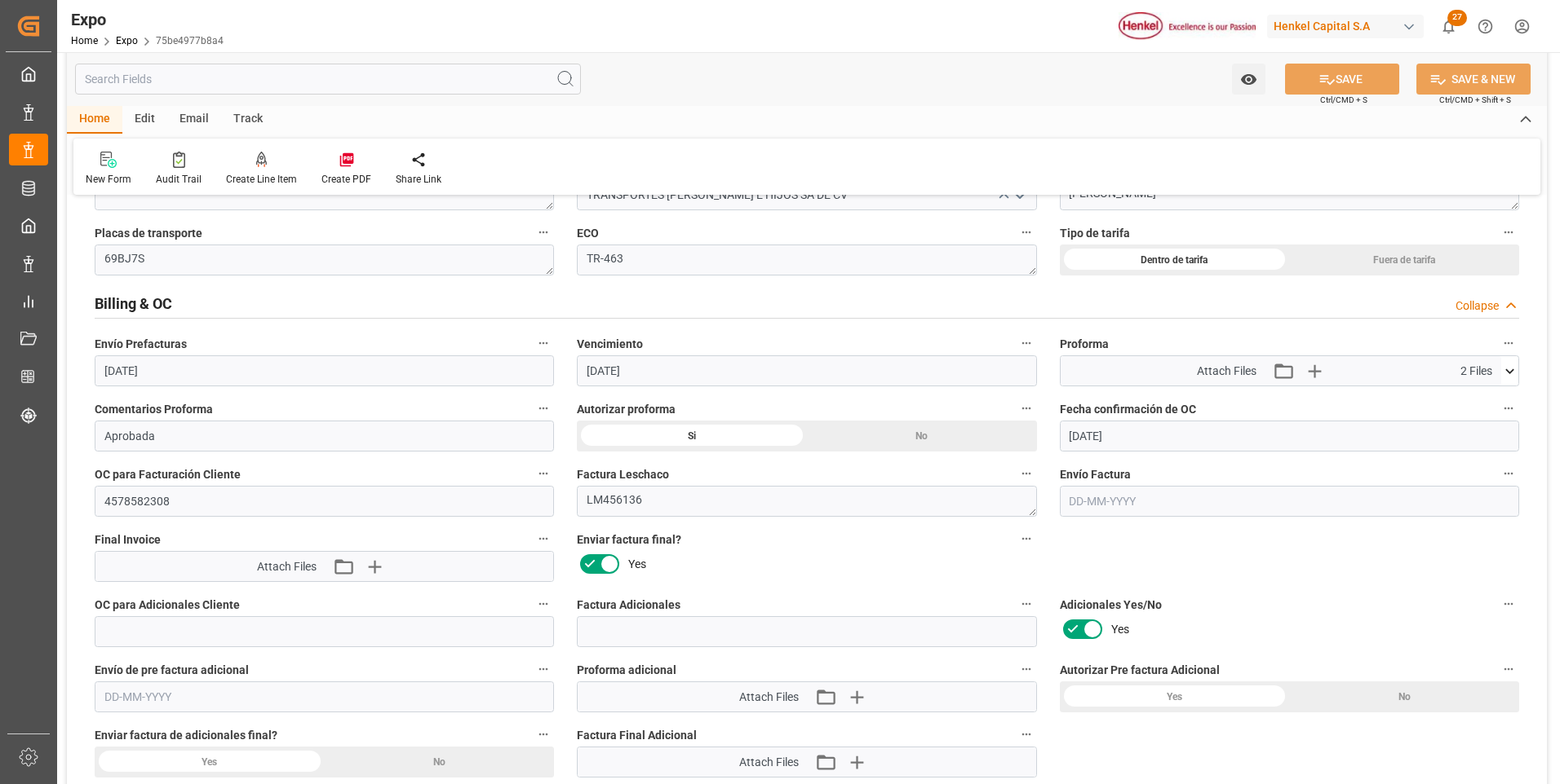
scroll to position [2853, 0]
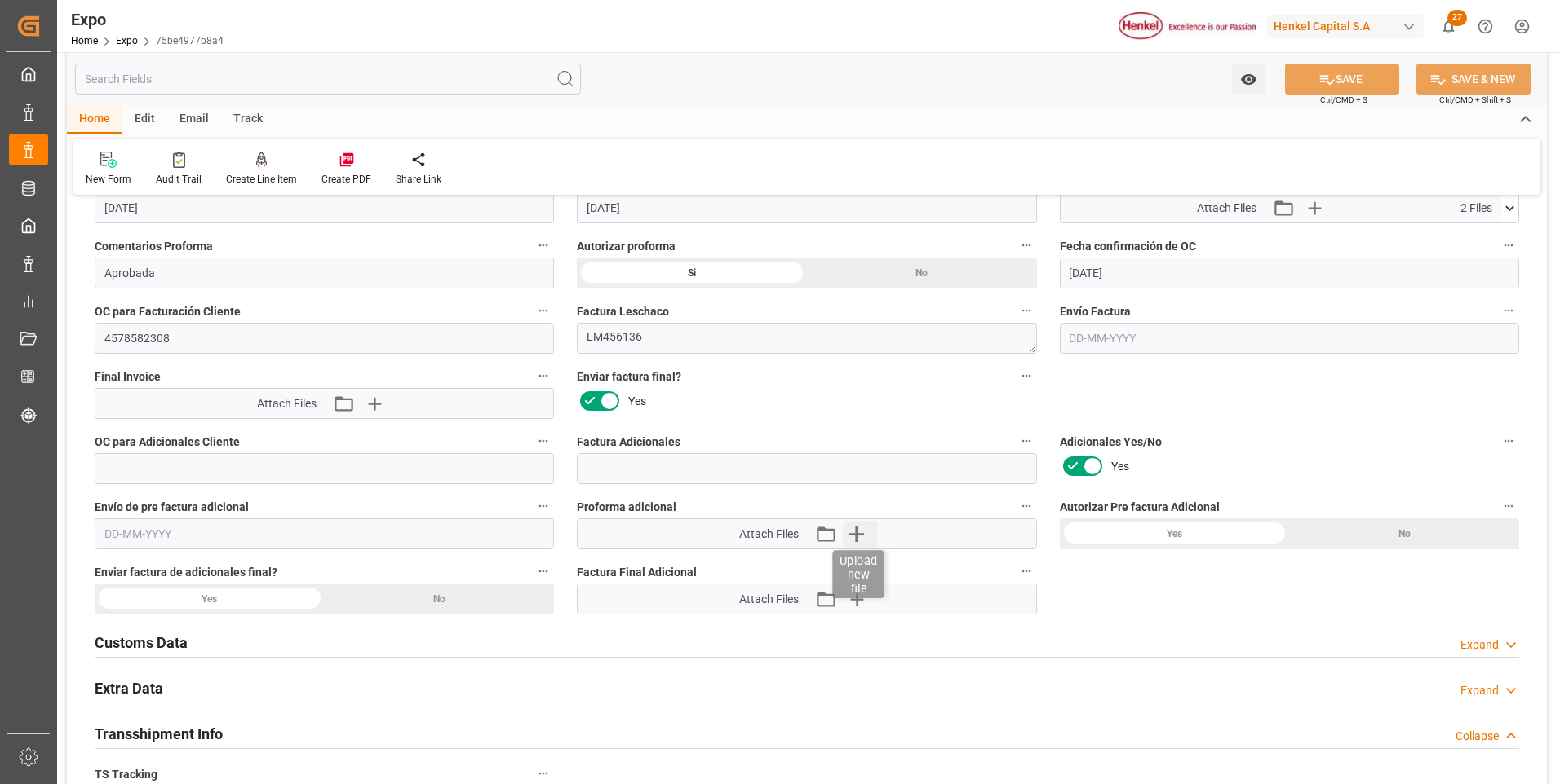
click at [864, 529] on icon "button" at bounding box center [856, 533] width 26 height 26
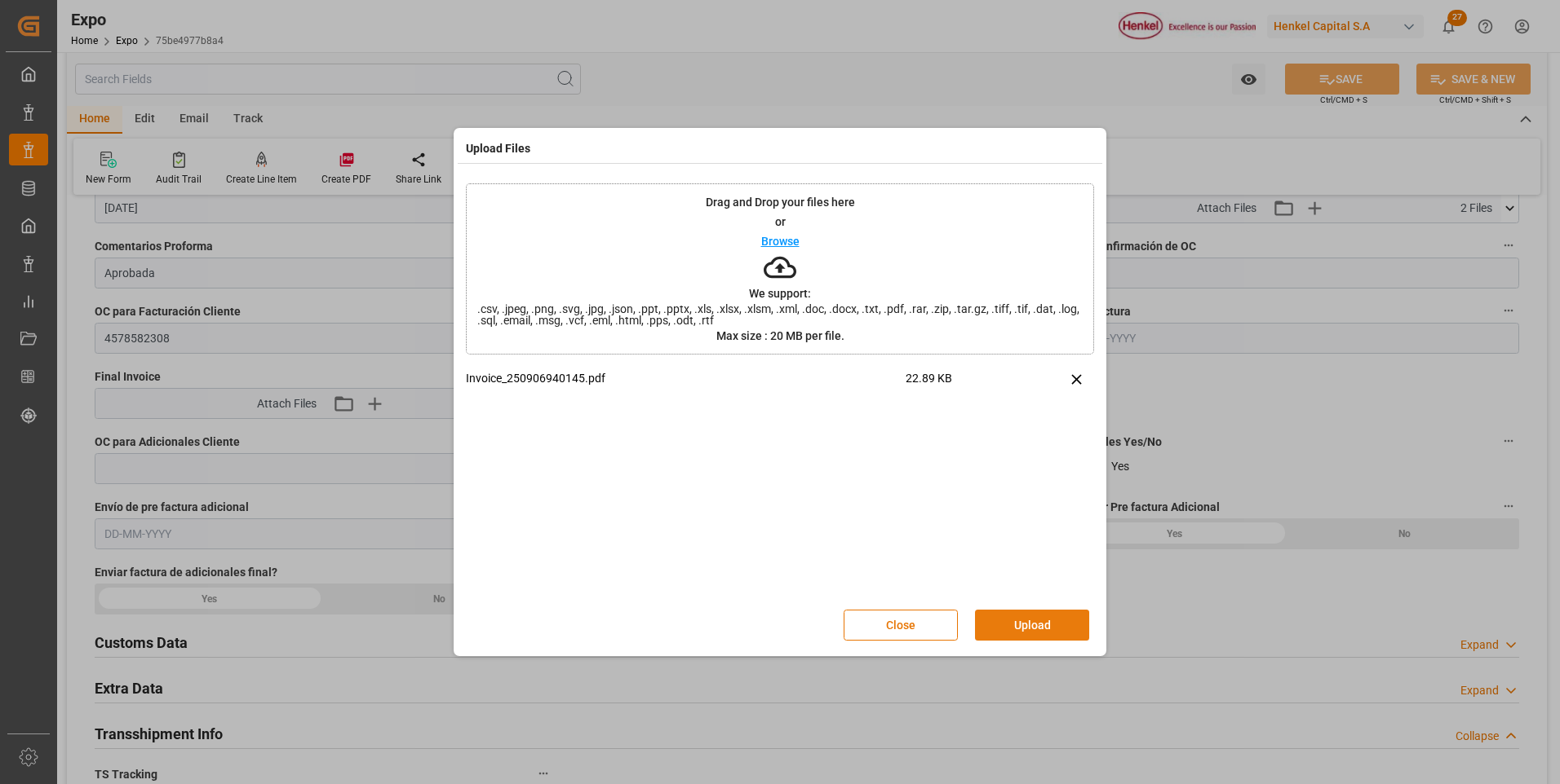
click at [1001, 625] on button "Upload" at bounding box center [1031, 625] width 114 height 31
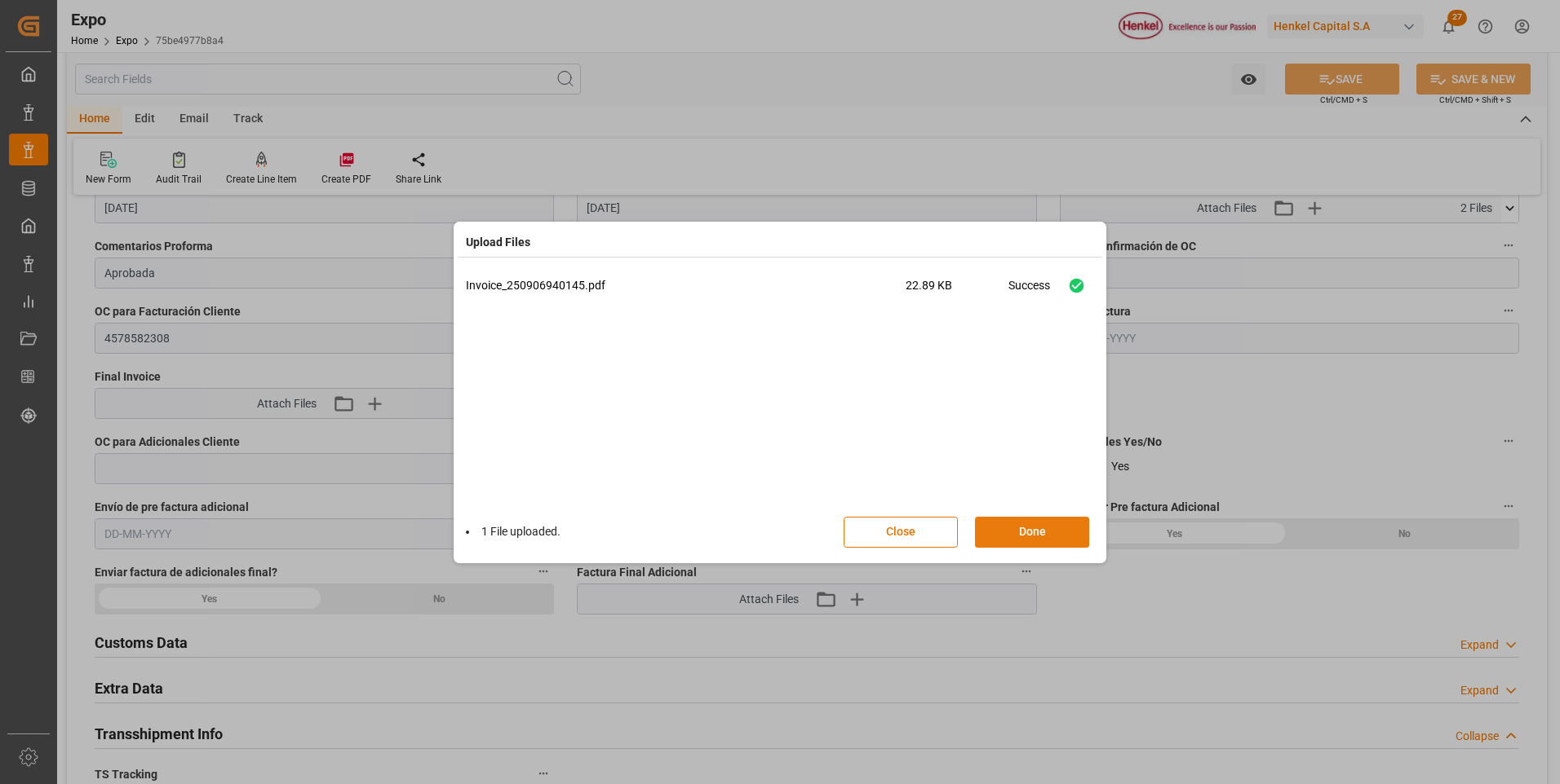
click at [1035, 532] on button "Done" at bounding box center [1031, 532] width 114 height 31
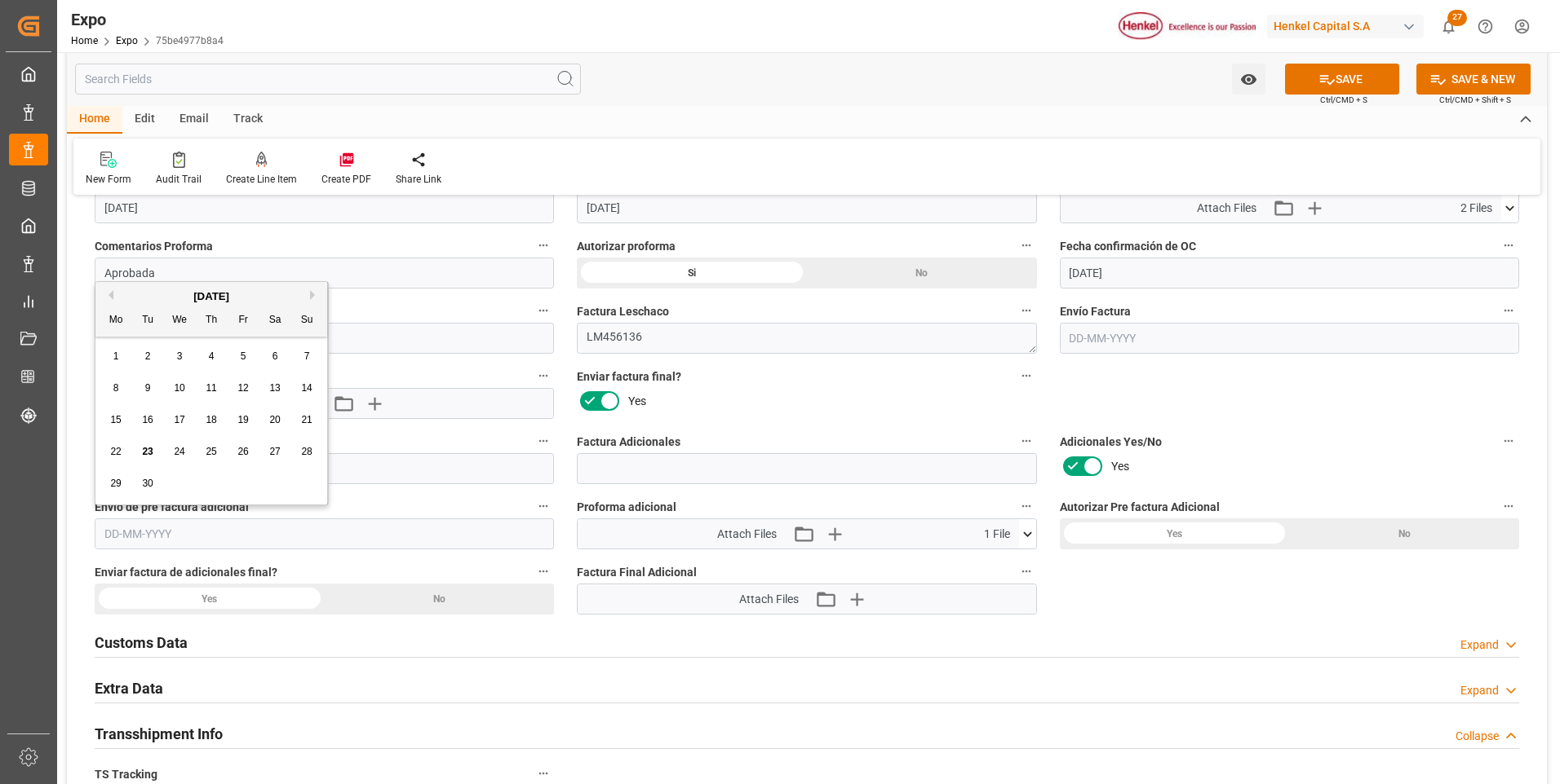
click at [132, 534] on input "text" at bounding box center [324, 534] width 460 height 31
click at [146, 451] on span "23" at bounding box center [146, 451] width 11 height 12
type input "[DATE]"
click at [1366, 87] on button "SAVE" at bounding box center [1341, 79] width 114 height 31
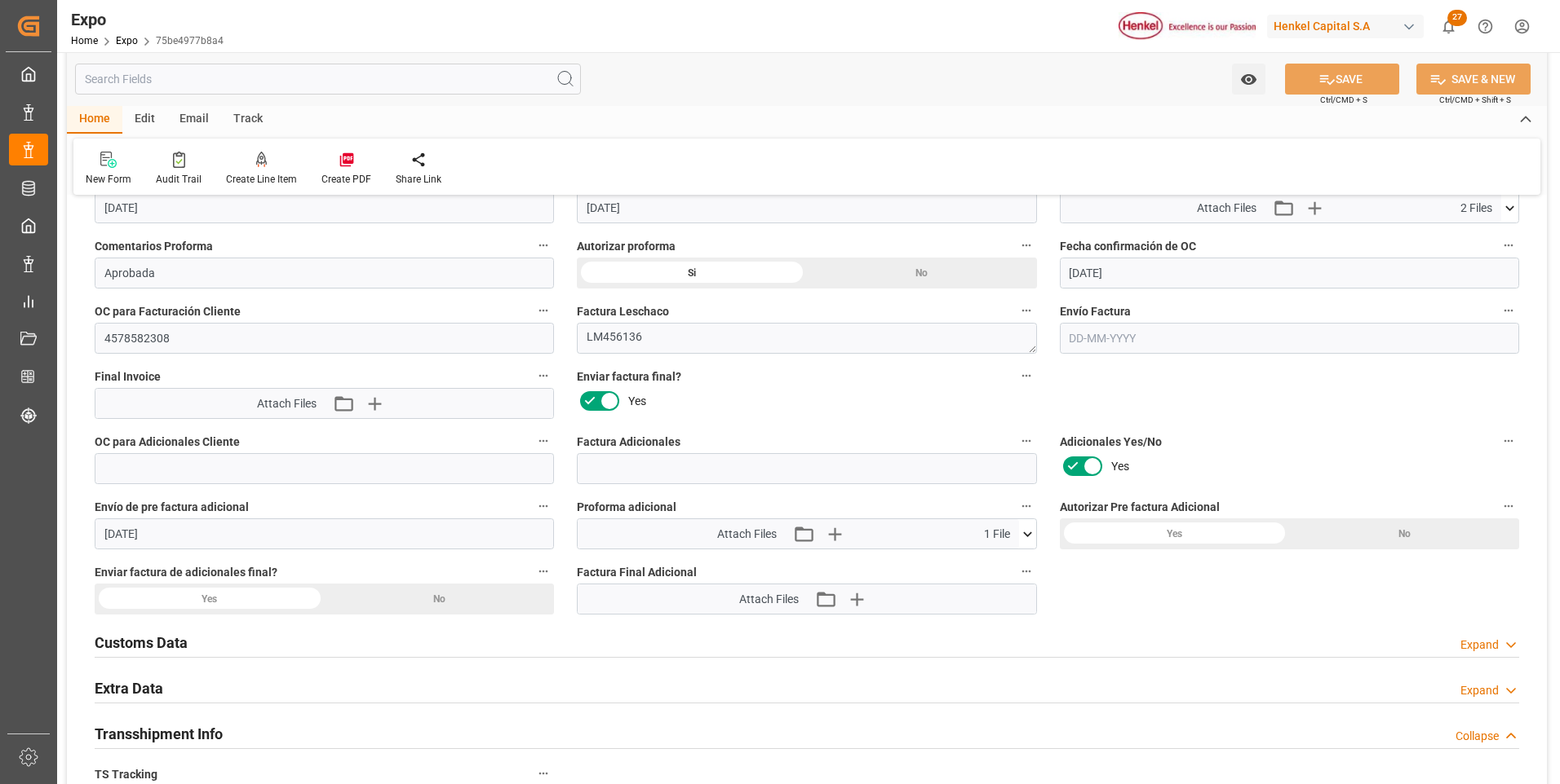
click at [1506, 694] on icon at bounding box center [1510, 691] width 17 height 18
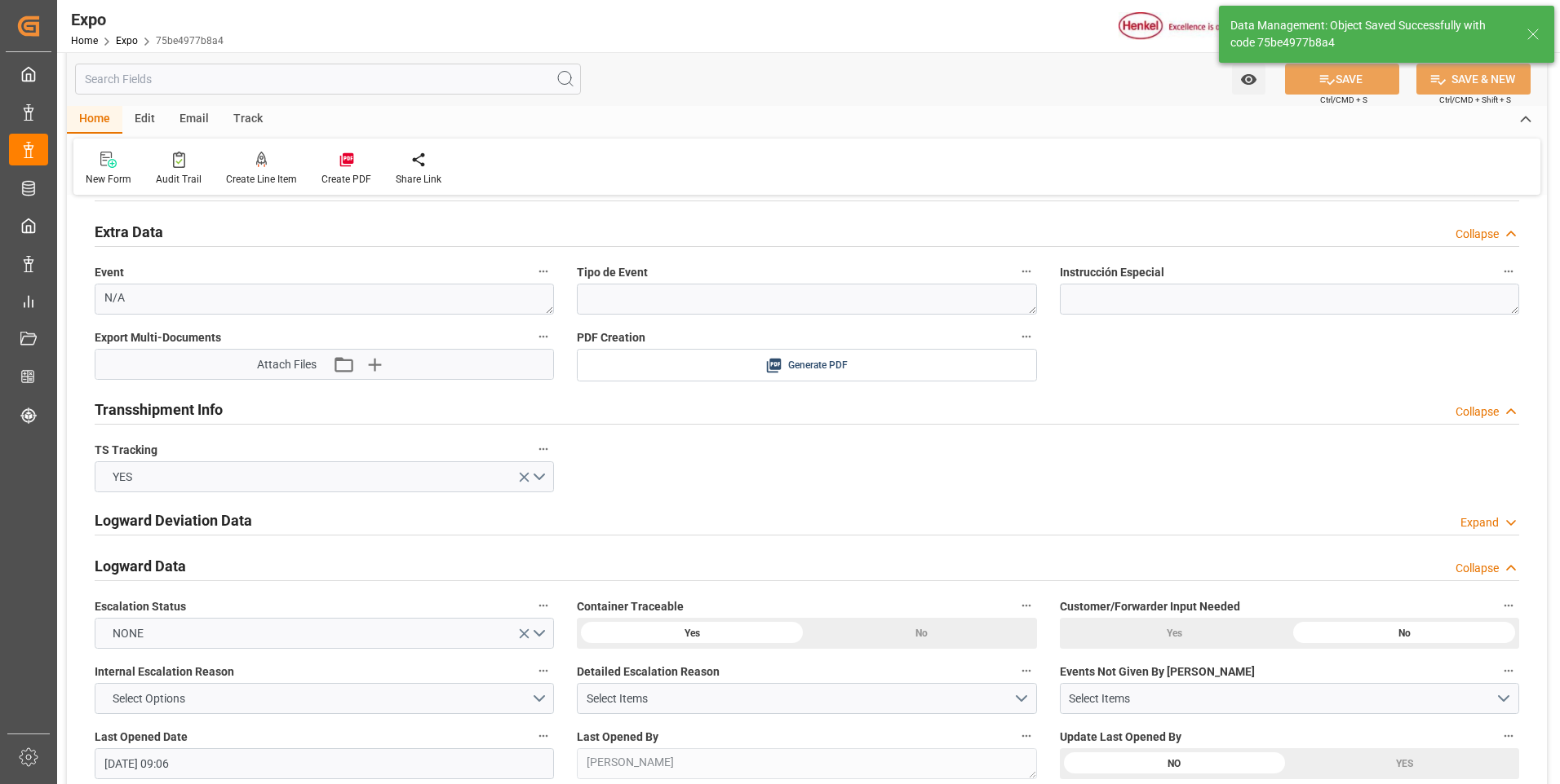
type textarea "[PERSON_NAME]"
type input "[DATE] 16:58"
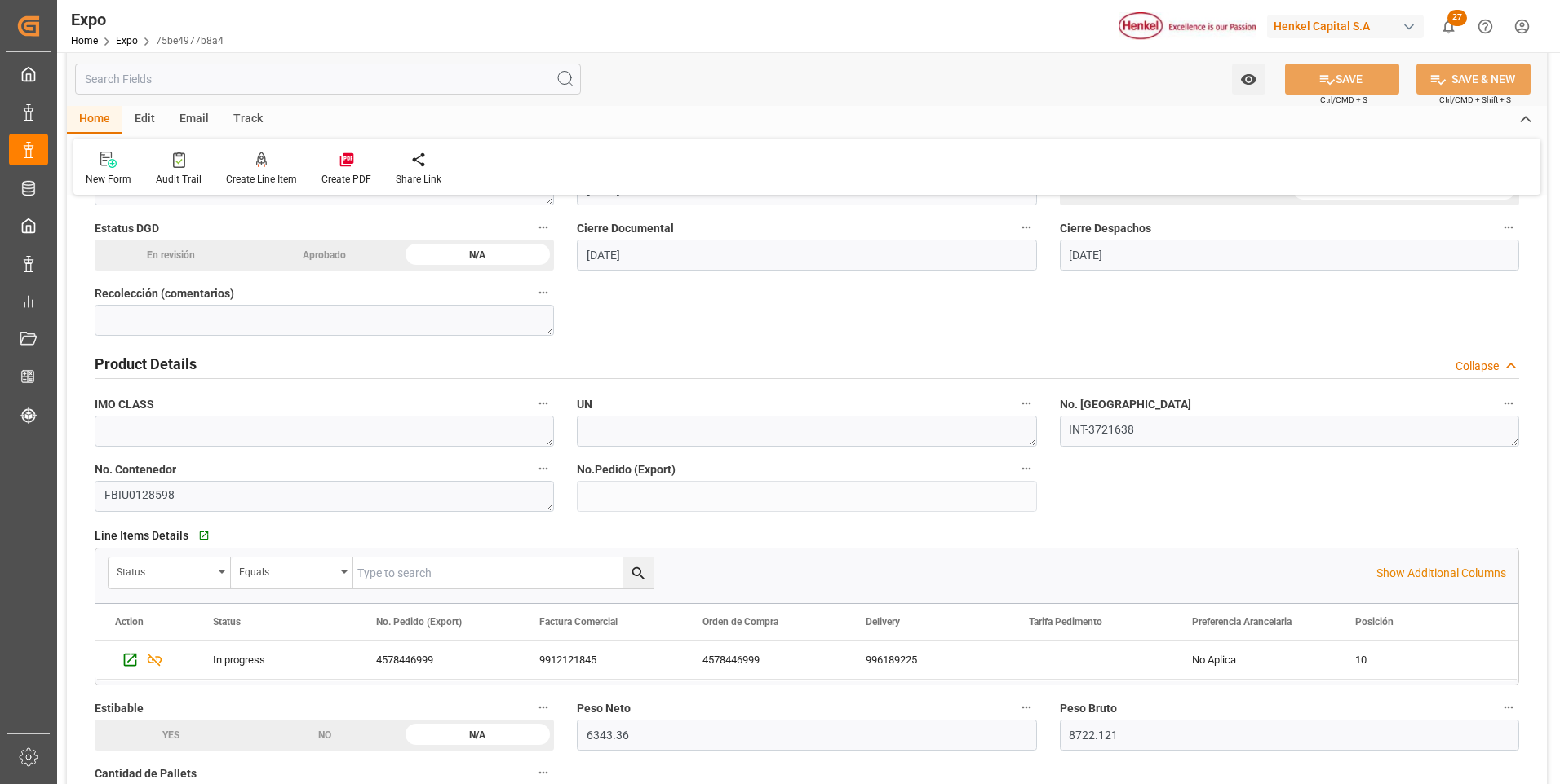
scroll to position [0, 0]
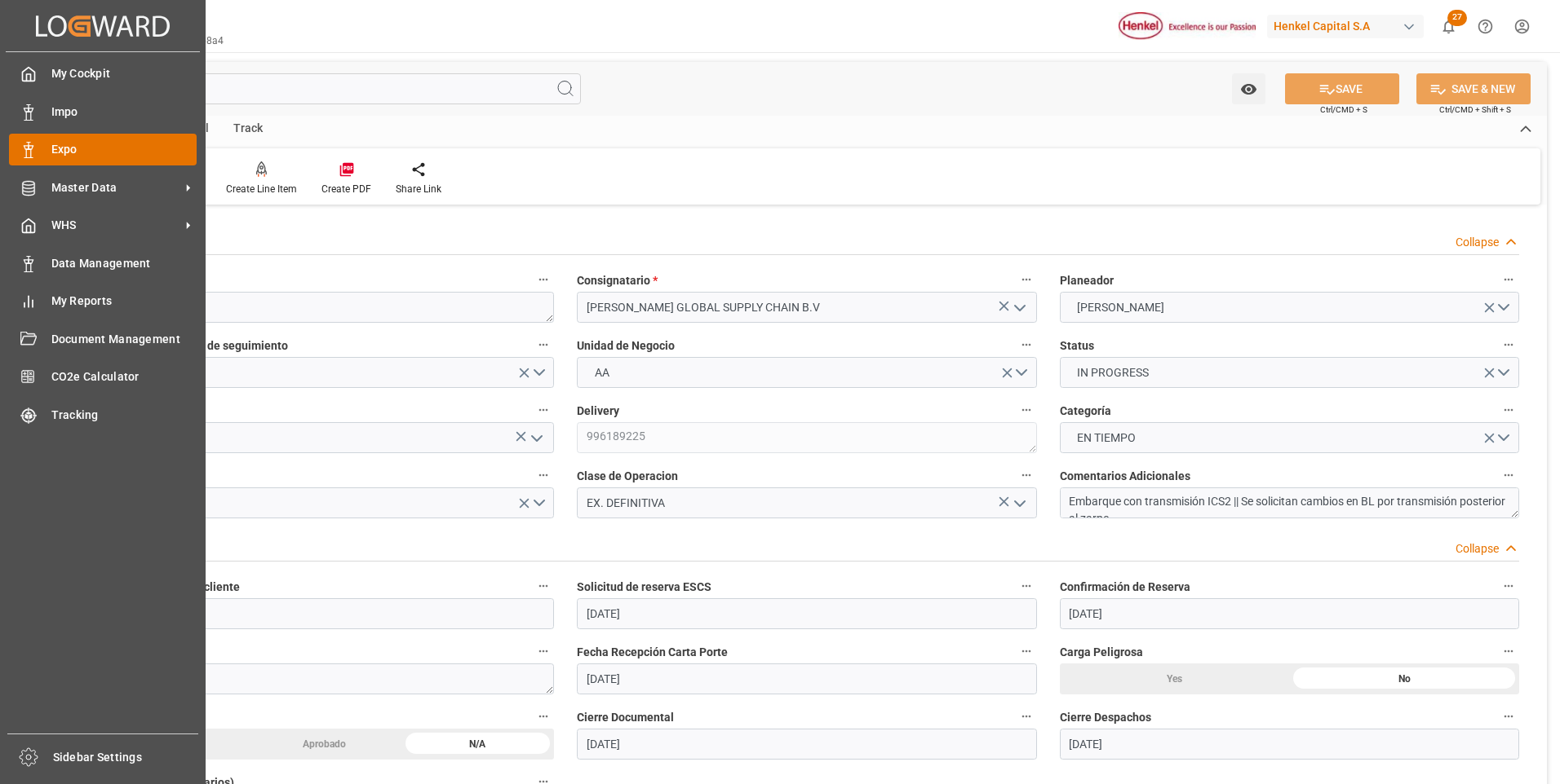
click at [42, 147] on div "Expo Expo" at bounding box center [102, 149] width 187 height 32
